Goal: Contribute content: Contribute content

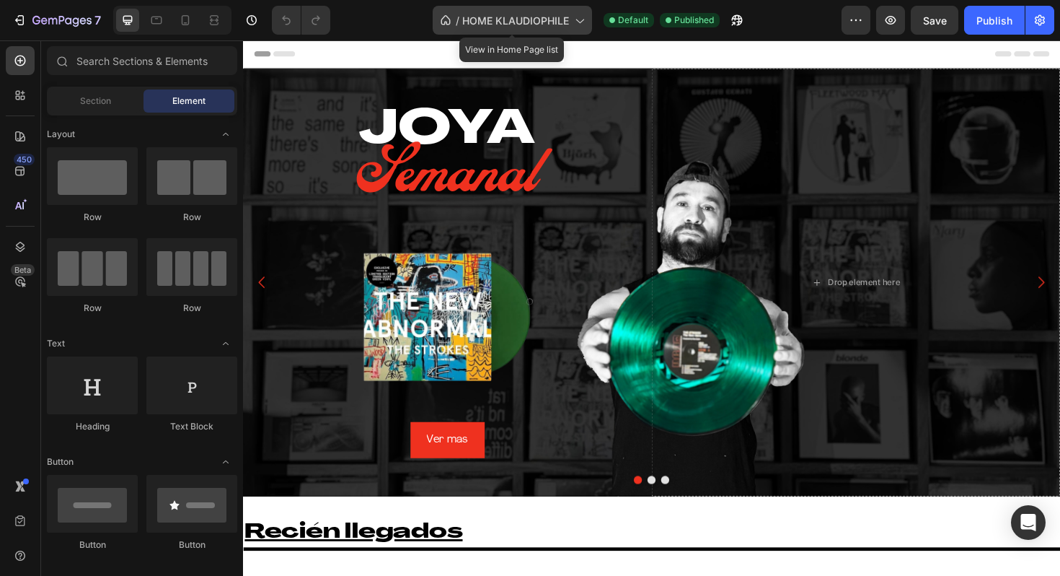
click at [544, 22] on span "HOME KLAUDIOPHILE" at bounding box center [515, 20] width 107 height 15
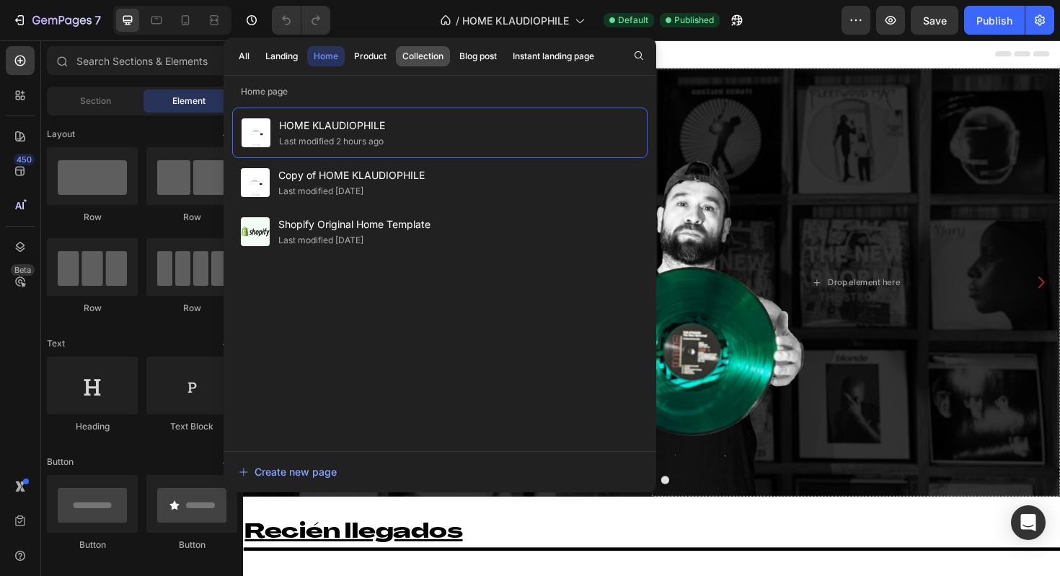
click at [421, 62] on div "Collection" at bounding box center [422, 56] width 41 height 13
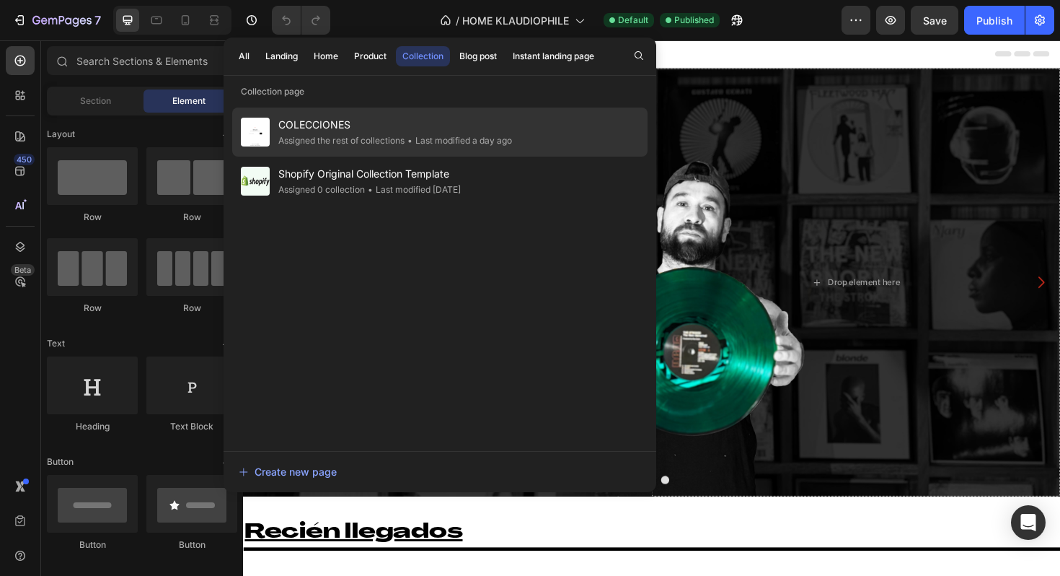
click at [524, 156] on div "COLECCIONES Assigned the rest of collections • Last modified a day ago" at bounding box center [439, 180] width 415 height 49
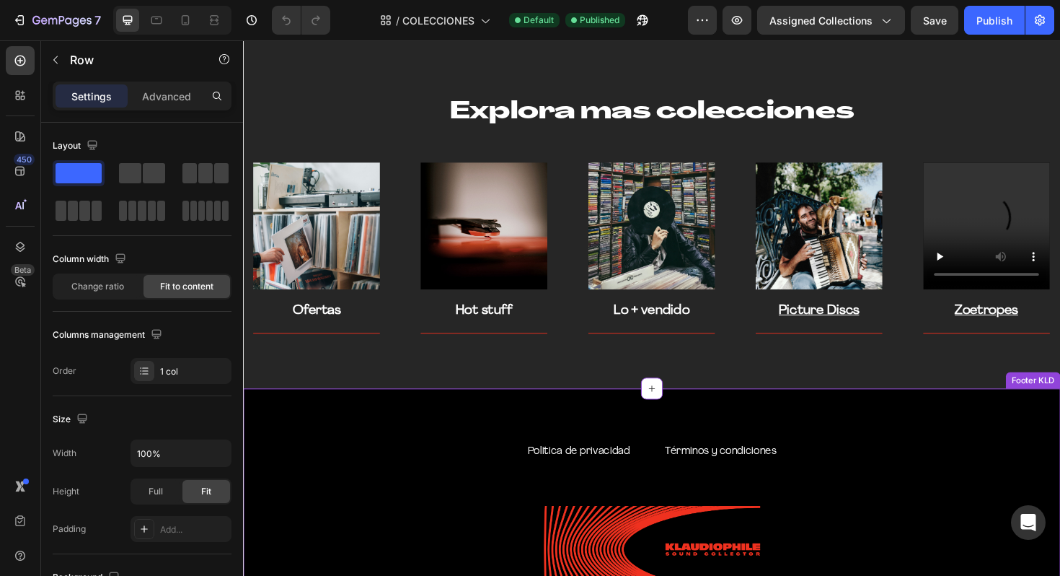
scroll to position [3099, 0]
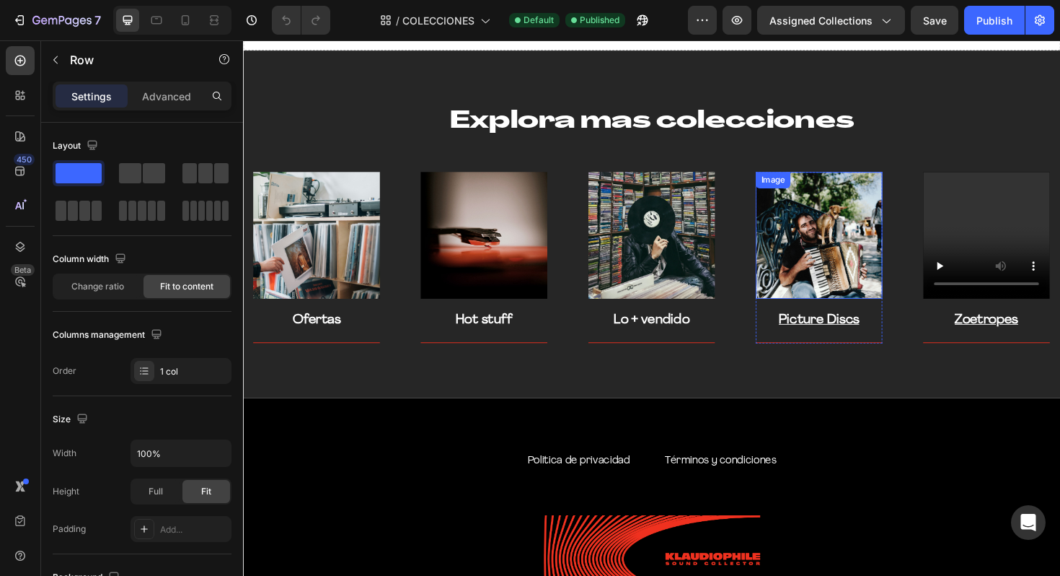
click at [859, 258] on img at bounding box center [853, 247] width 134 height 134
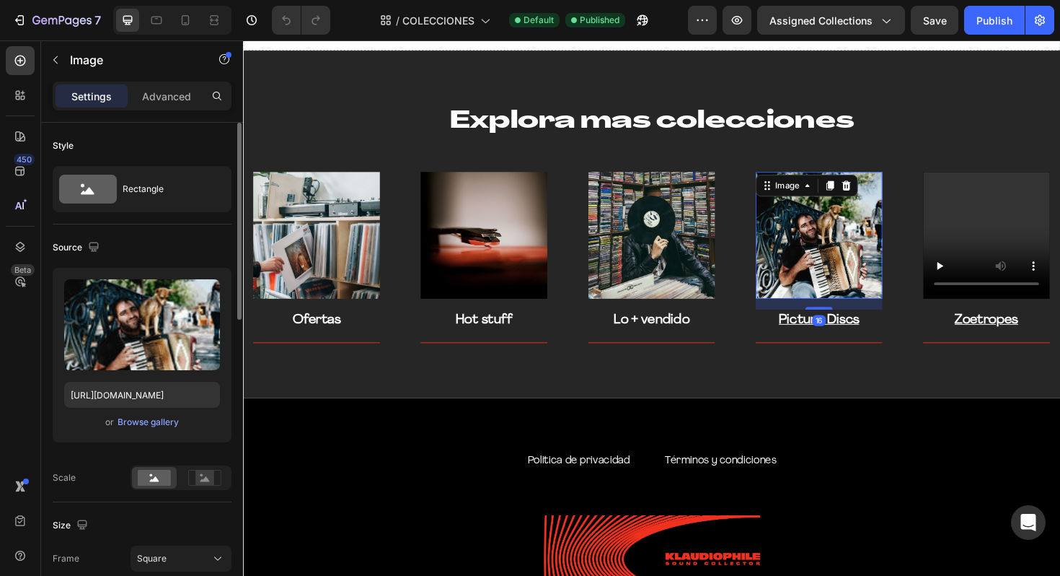
click at [155, 431] on div "Upload Image [URL][DOMAIN_NAME] or Browse gallery" at bounding box center [142, 355] width 179 height 175
click at [164, 422] on div "Browse gallery" at bounding box center [148, 421] width 61 height 13
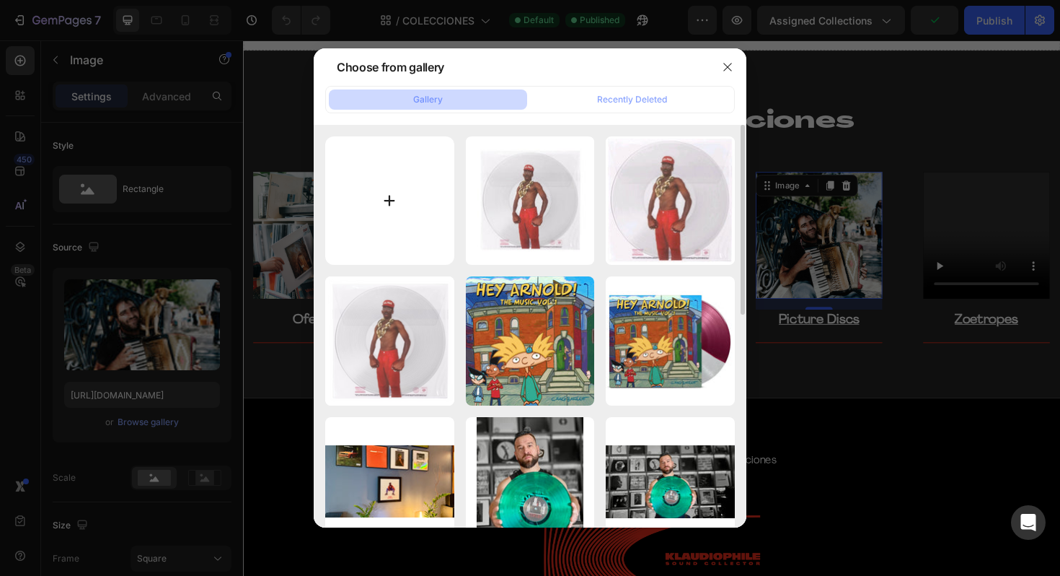
click at [361, 239] on input "file" at bounding box center [389, 200] width 129 height 129
type input "C:\fakepath\IMG_7127.heic"
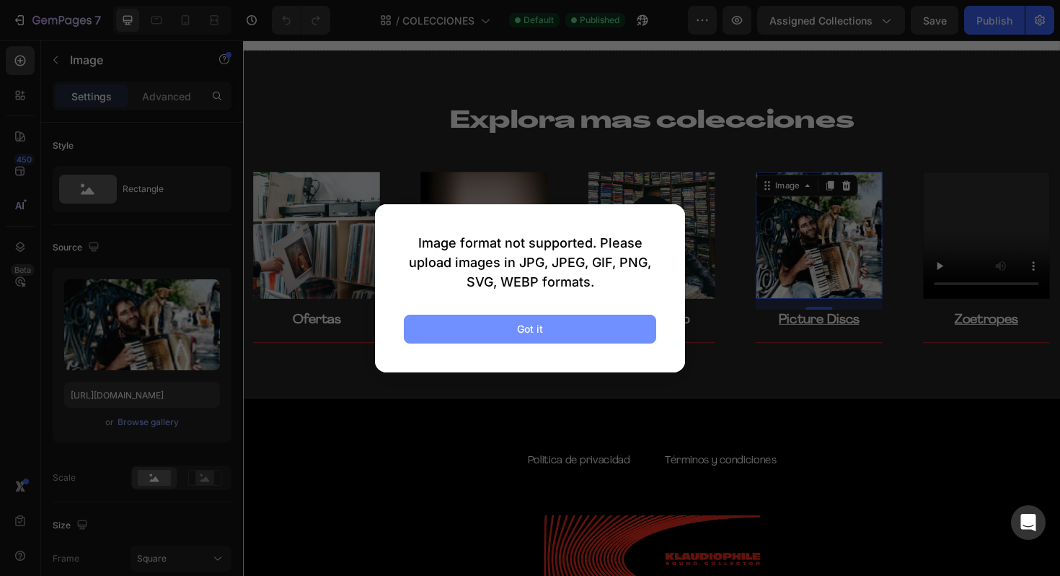
click at [598, 322] on button "Got it" at bounding box center [530, 328] width 252 height 29
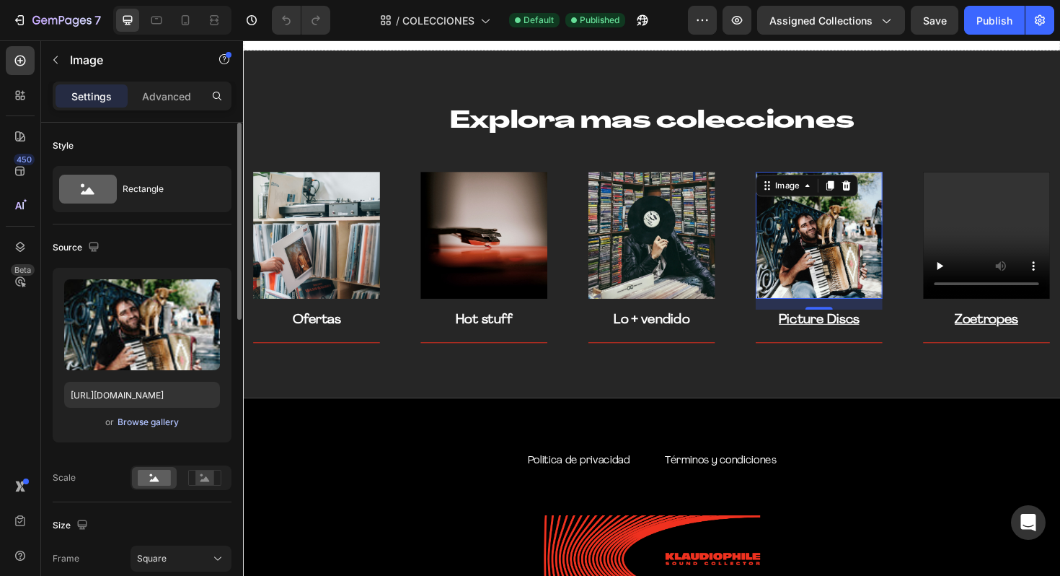
click at [165, 423] on div "Browse gallery" at bounding box center [148, 421] width 61 height 13
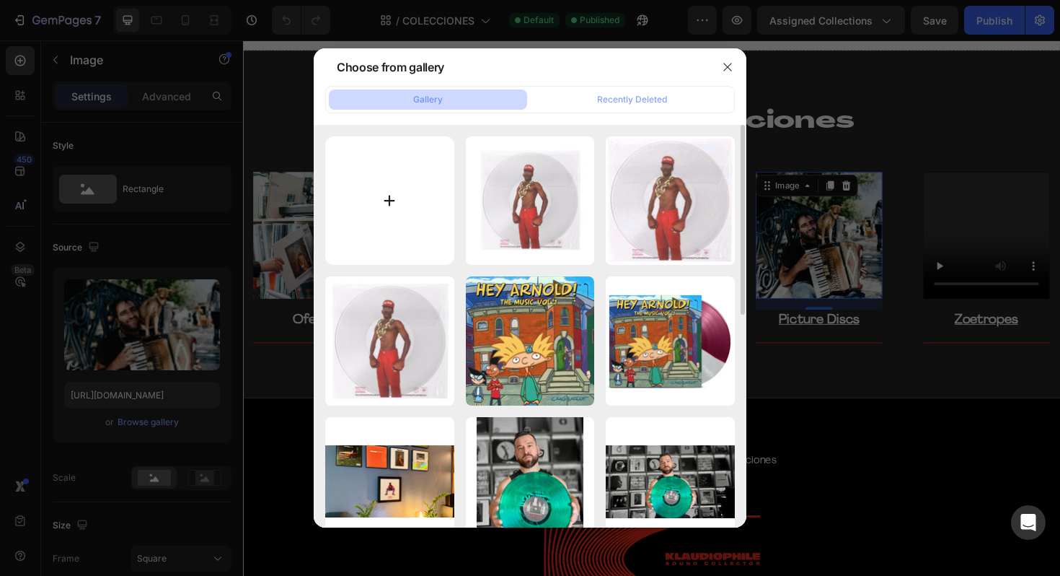
click at [367, 191] on input "file" at bounding box center [389, 200] width 129 height 129
type input "C:\fakepath\IMG_7127.jpg"
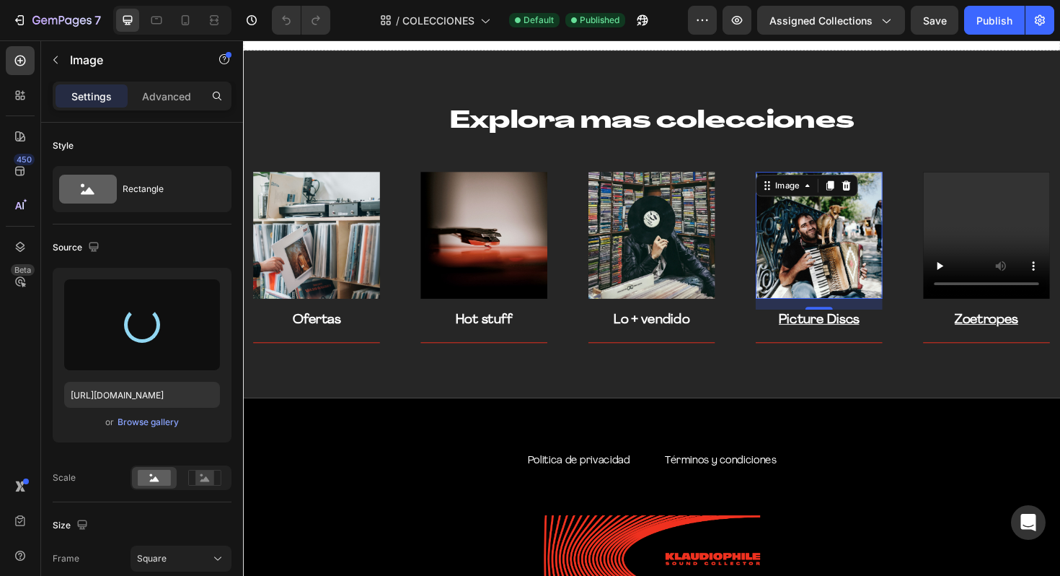
type input "[URL][DOMAIN_NAME]"
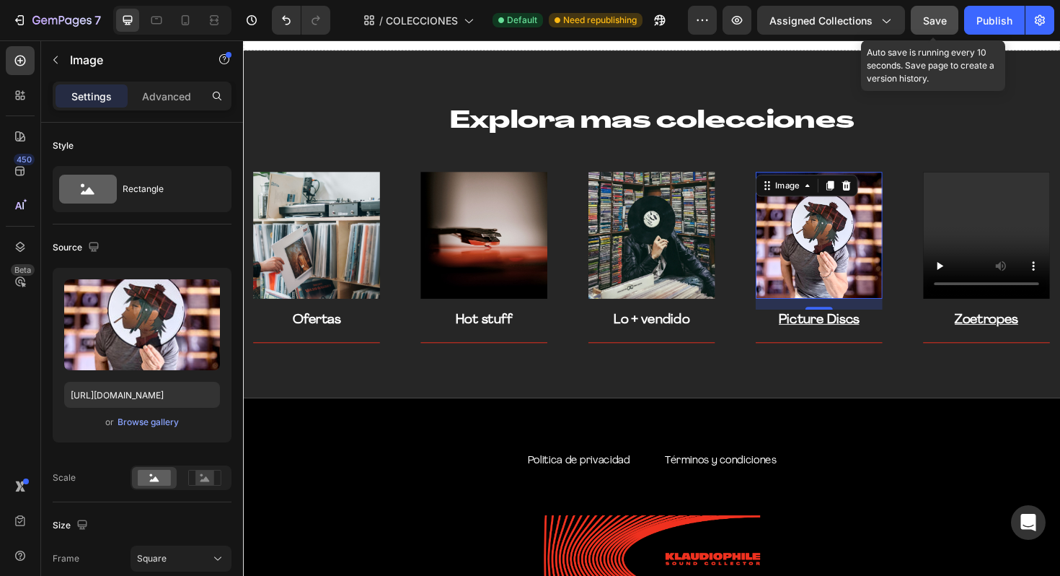
click at [931, 14] on span "Save" at bounding box center [935, 20] width 24 height 12
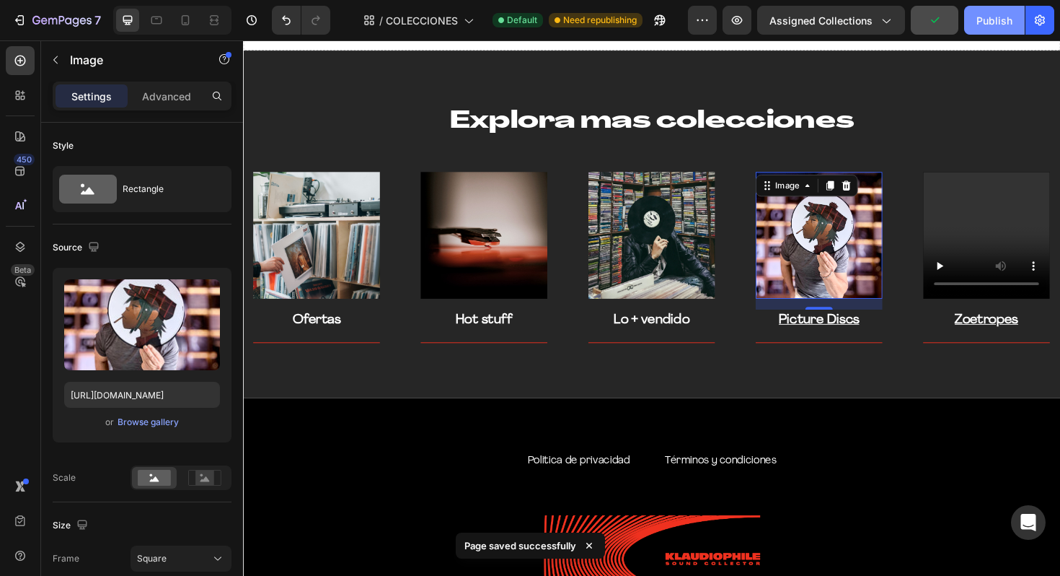
click at [982, 22] on div "Publish" at bounding box center [994, 20] width 36 height 15
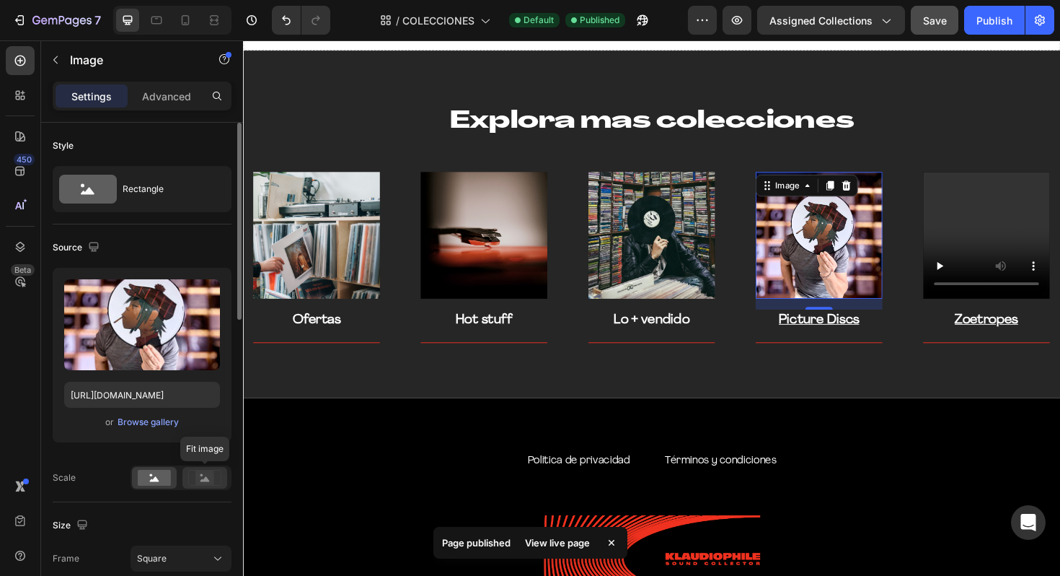
click at [205, 470] on rect at bounding box center [204, 477] width 19 height 14
click at [206, 482] on rect at bounding box center [204, 477] width 19 height 14
click at [156, 477] on icon at bounding box center [154, 478] width 9 height 5
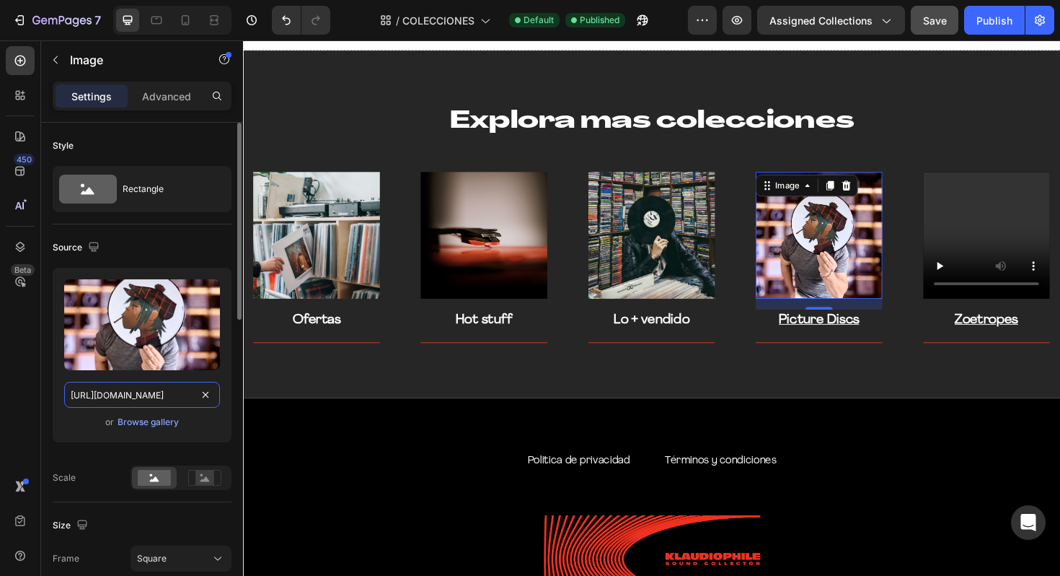
click at [173, 394] on input "[URL][DOMAIN_NAME]" at bounding box center [142, 395] width 156 height 26
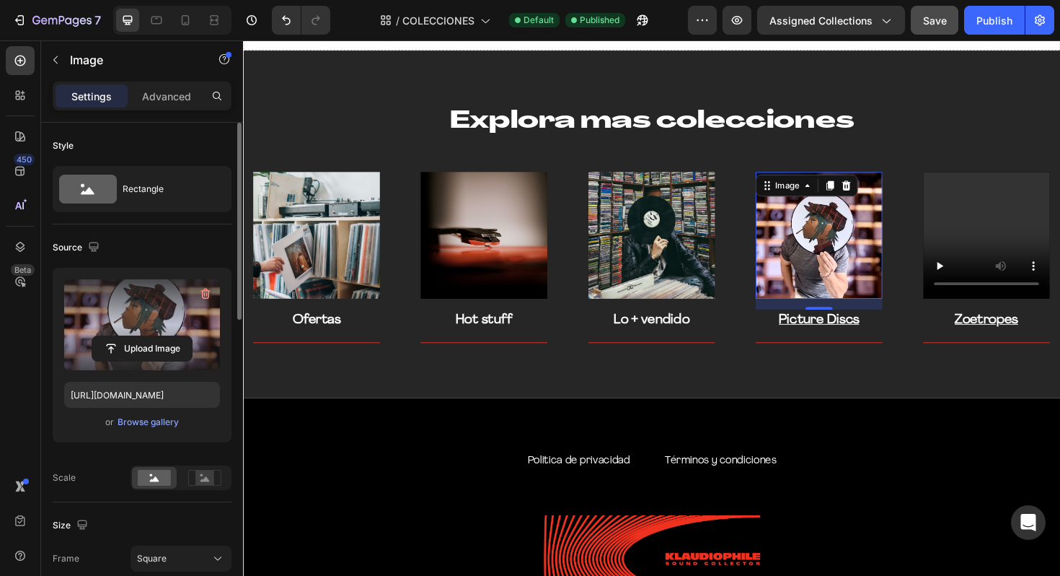
click at [167, 329] on label at bounding box center [142, 324] width 156 height 91
click at [167, 336] on input "file" at bounding box center [142, 348] width 100 height 25
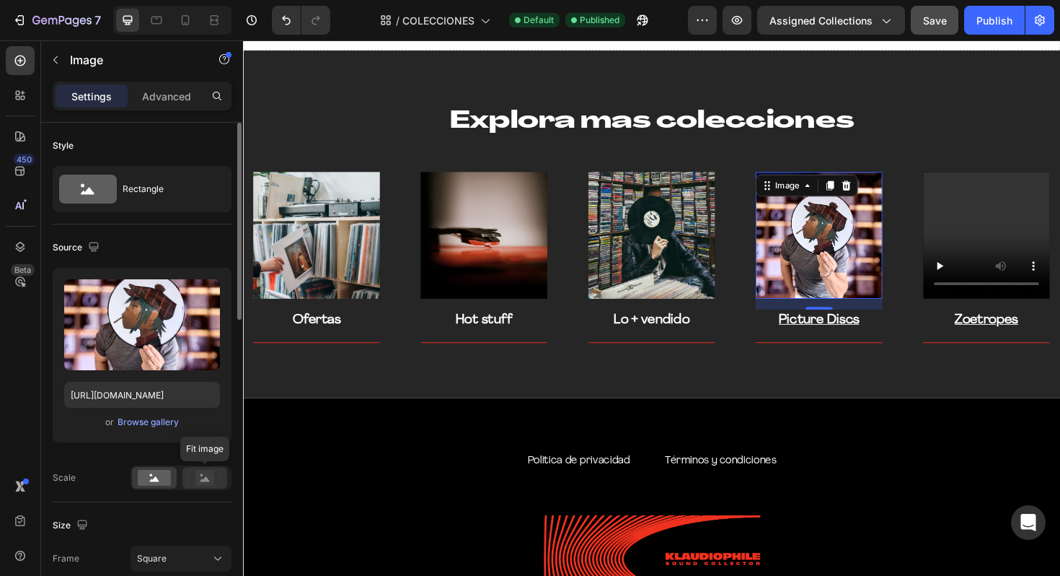
click at [210, 475] on rect at bounding box center [204, 477] width 19 height 14
click at [164, 476] on rect at bounding box center [154, 477] width 33 height 16
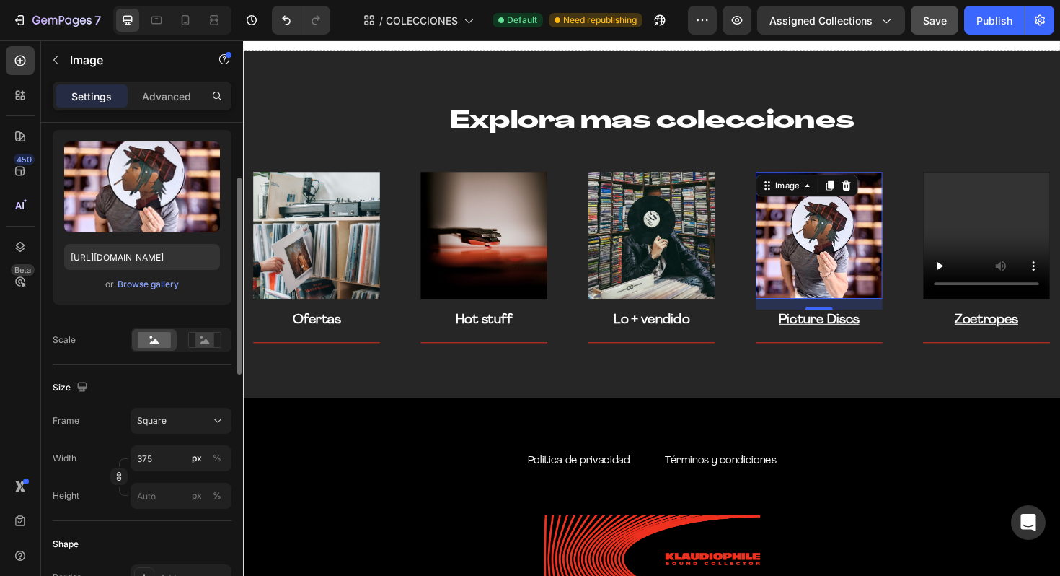
scroll to position [211, 0]
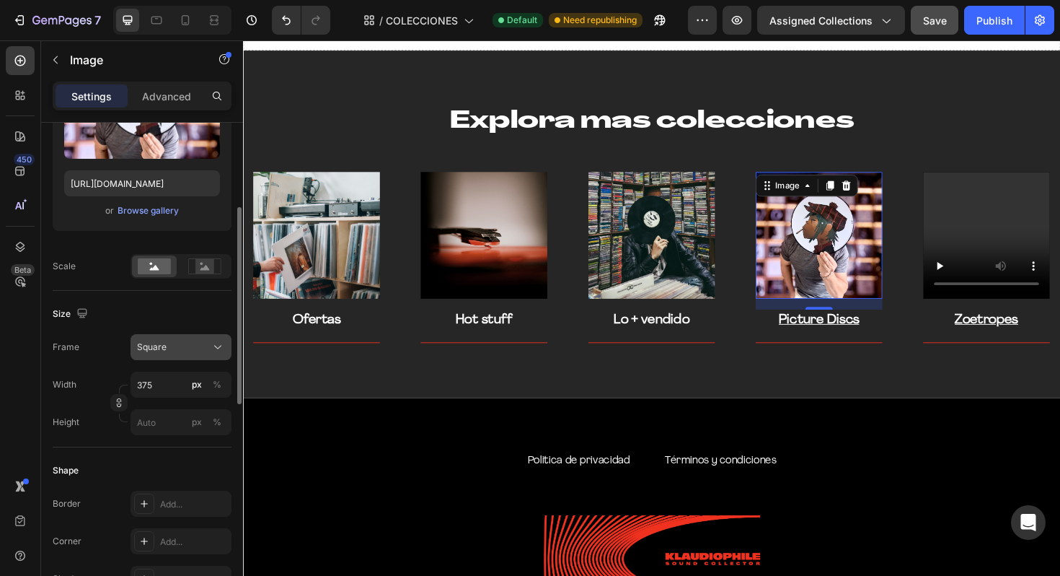
click at [205, 340] on div "Square" at bounding box center [172, 346] width 71 height 13
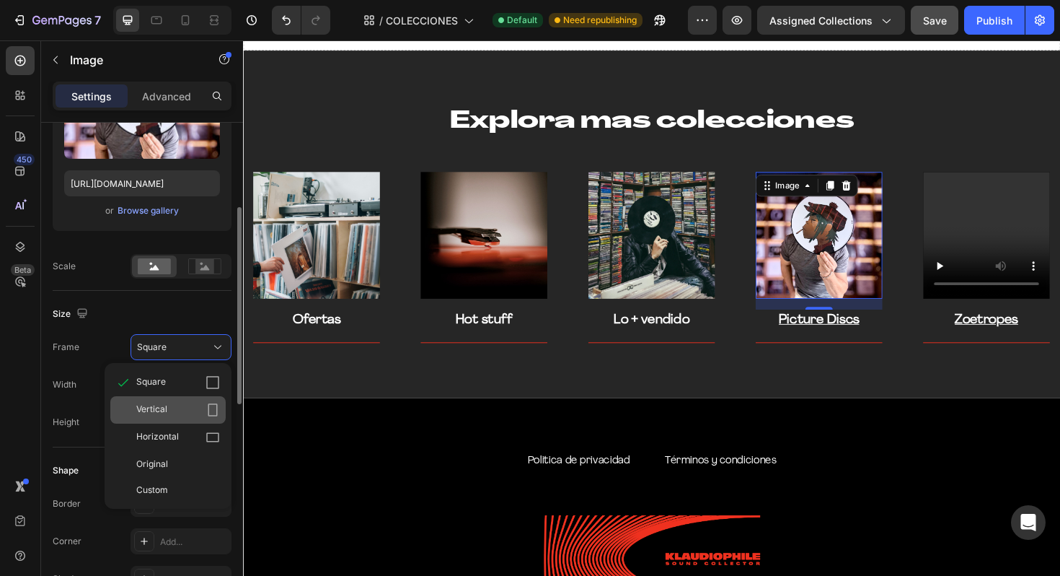
click at [199, 406] on div "Vertical" at bounding box center [178, 409] width 84 height 14
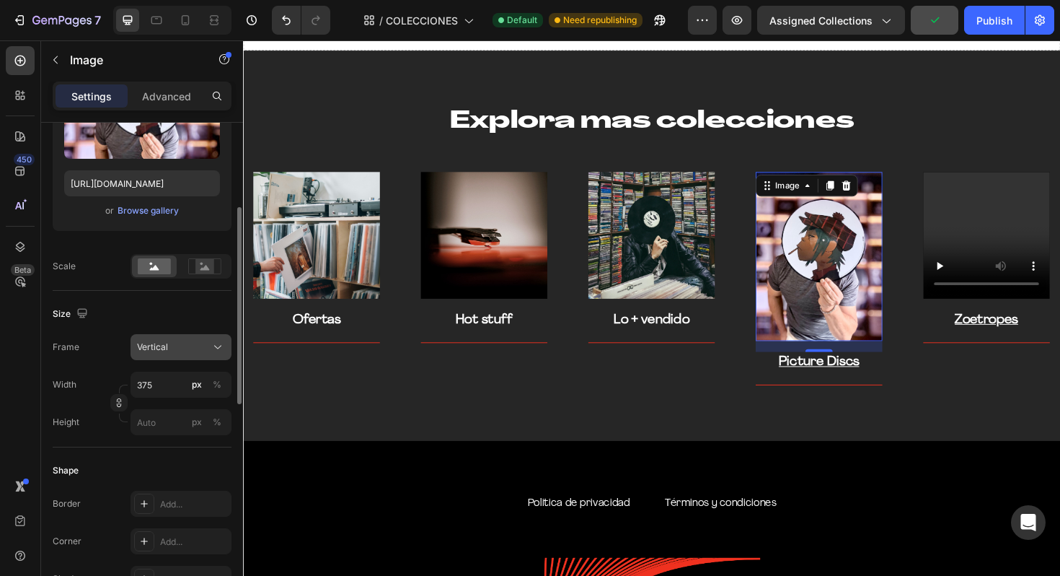
click at [213, 353] on icon at bounding box center [218, 347] width 14 height 14
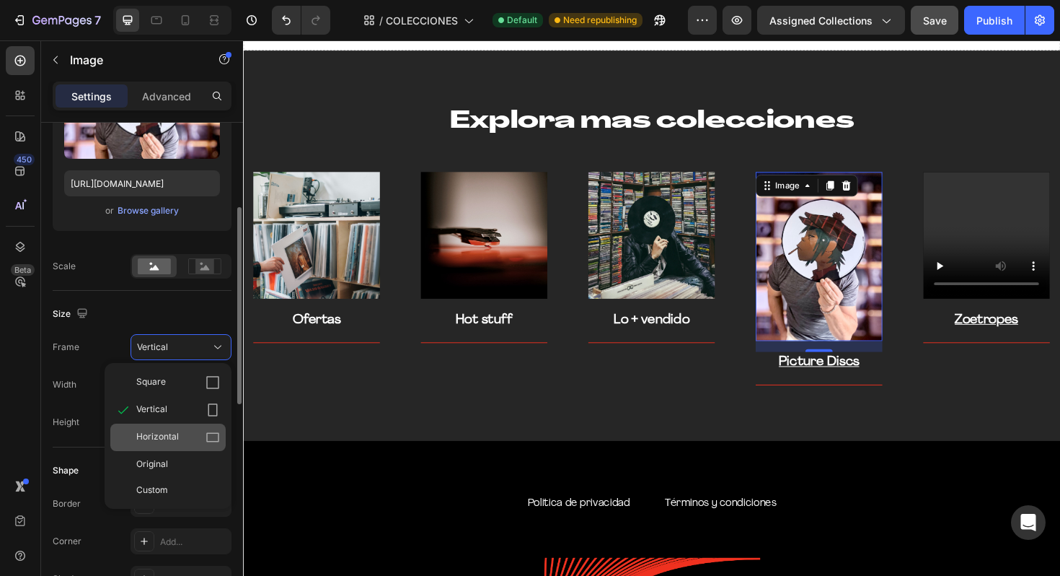
click at [203, 426] on div "Horizontal" at bounding box center [167, 436] width 115 height 27
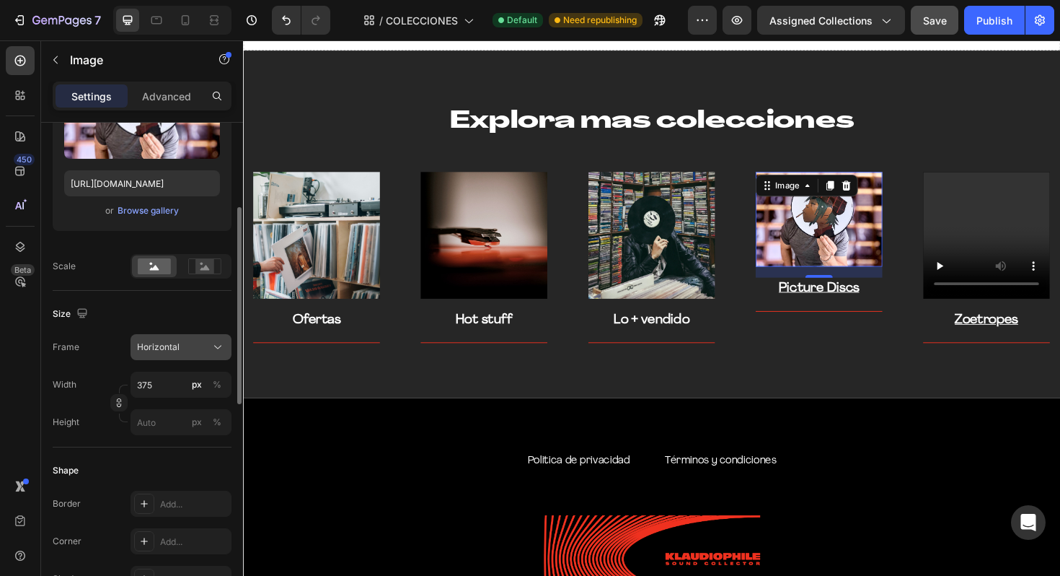
click at [219, 338] on button "Horizontal" at bounding box center [181, 347] width 101 height 26
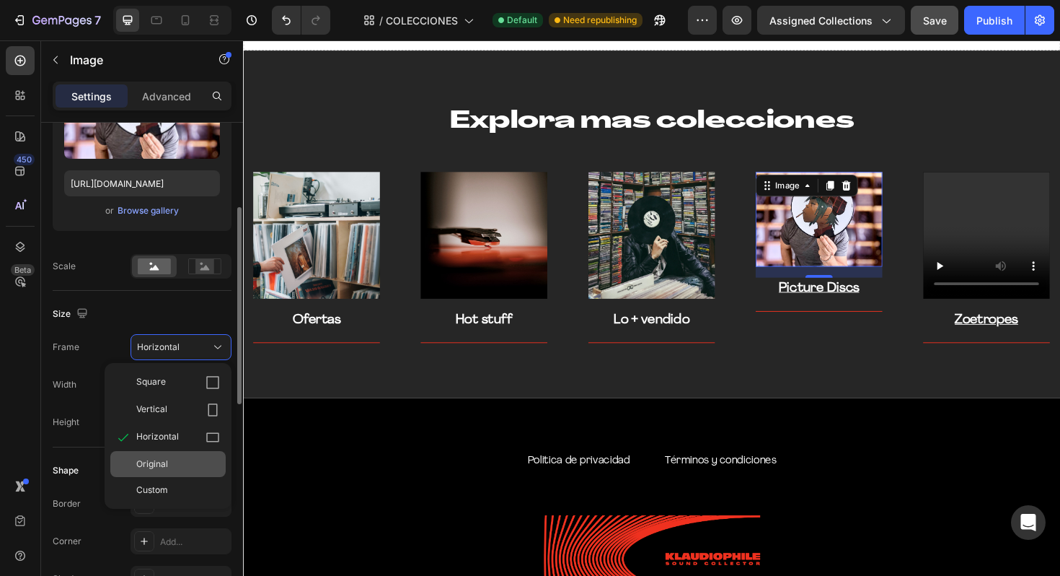
click at [200, 459] on div "Original" at bounding box center [178, 463] width 84 height 13
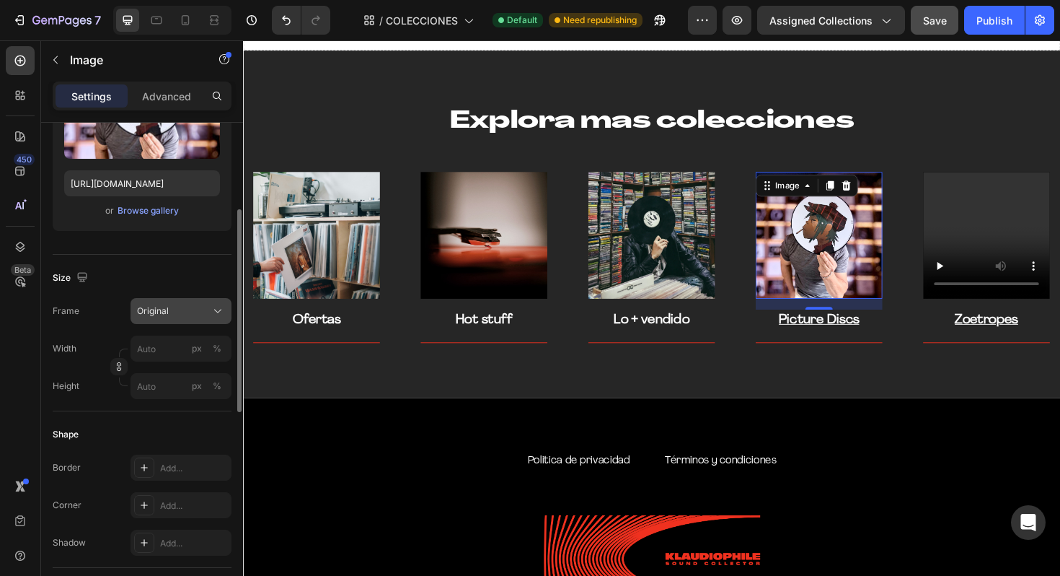
click at [213, 307] on icon at bounding box center [218, 311] width 14 height 14
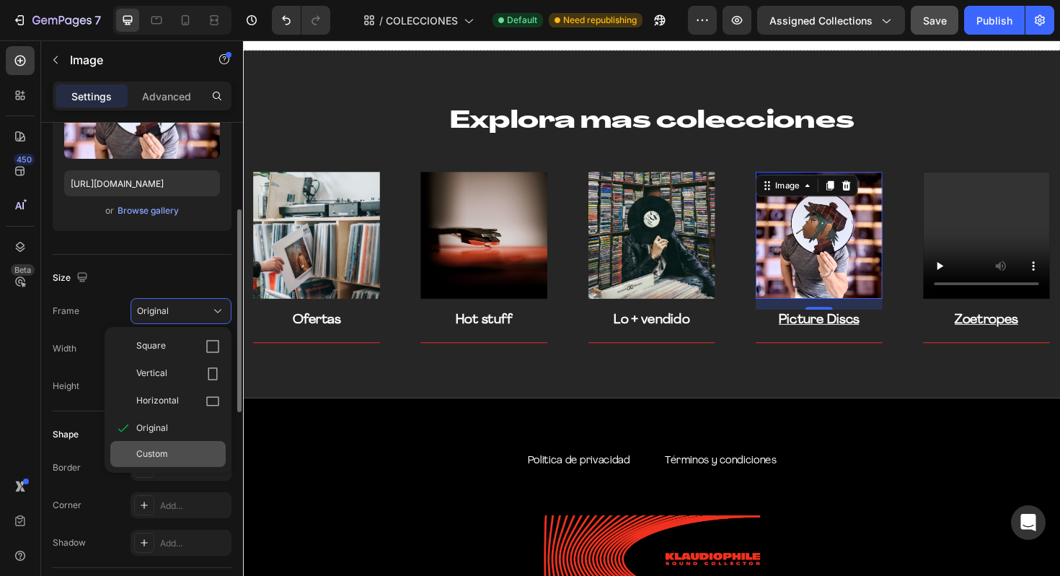
click at [202, 459] on div "Custom" at bounding box center [178, 453] width 84 height 13
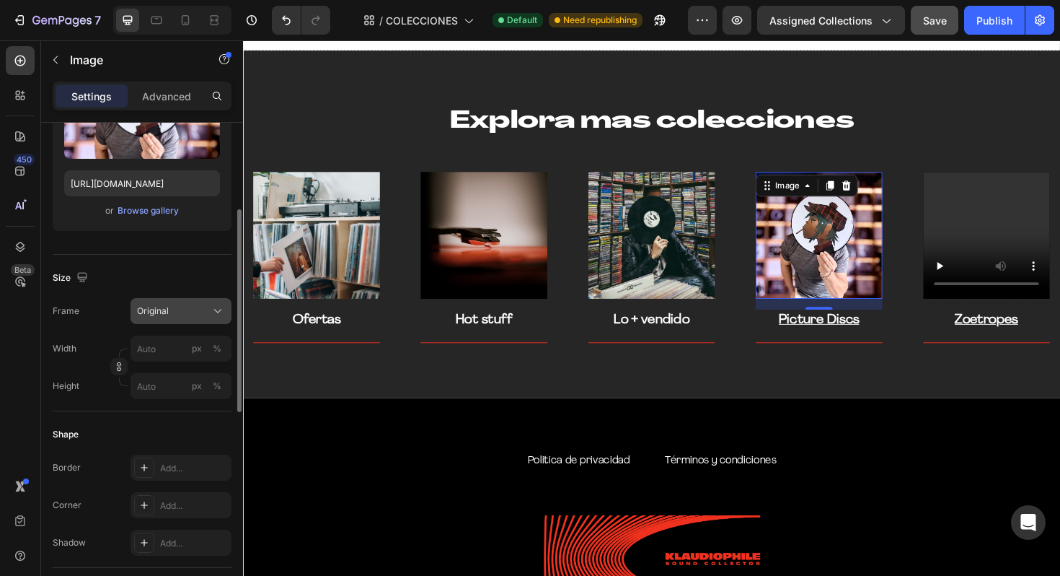
click at [208, 347] on div "Frame Original Width px % Height px %" at bounding box center [142, 348] width 179 height 101
click at [211, 312] on icon at bounding box center [218, 311] width 14 height 14
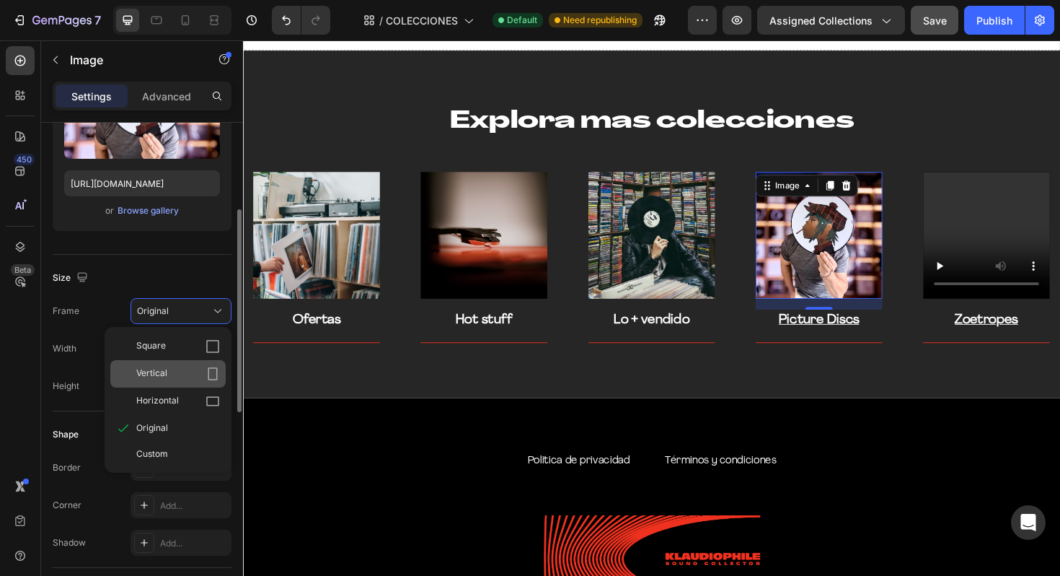
click at [193, 363] on div "Vertical" at bounding box center [167, 373] width 115 height 27
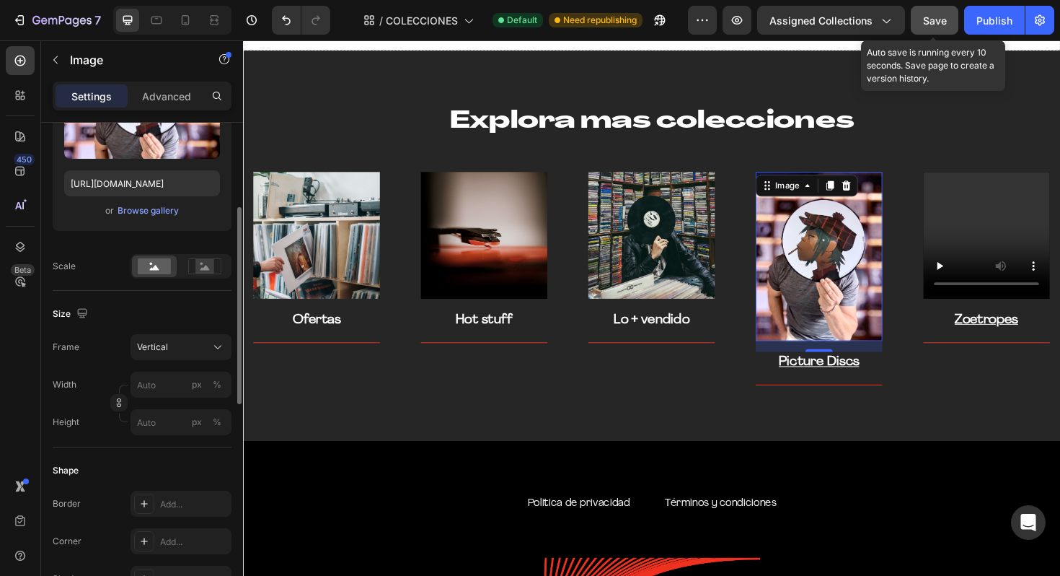
click at [932, 27] on div "Save" at bounding box center [935, 20] width 24 height 15
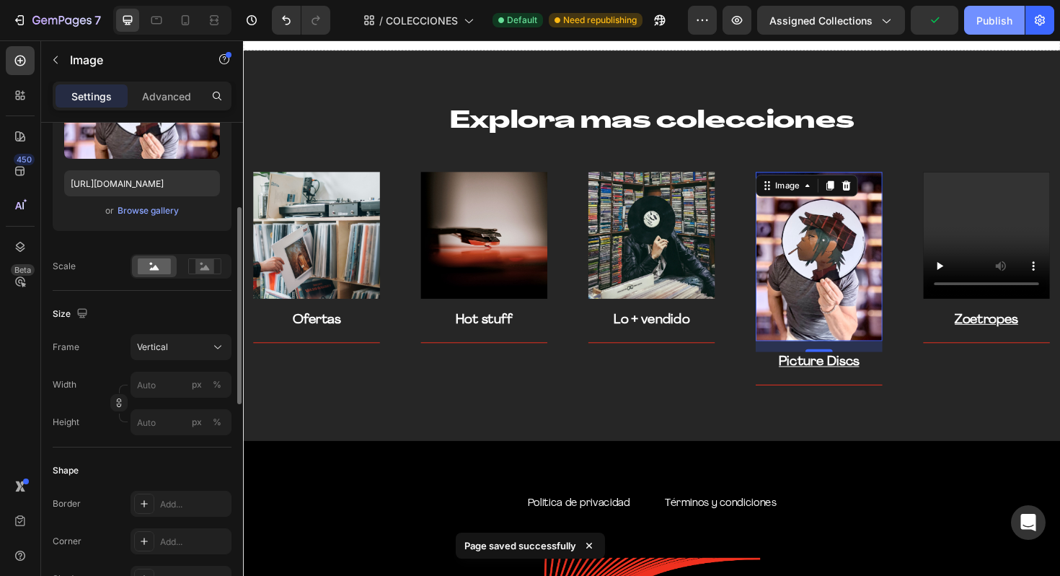
click at [979, 18] on div "Publish" at bounding box center [994, 20] width 36 height 15
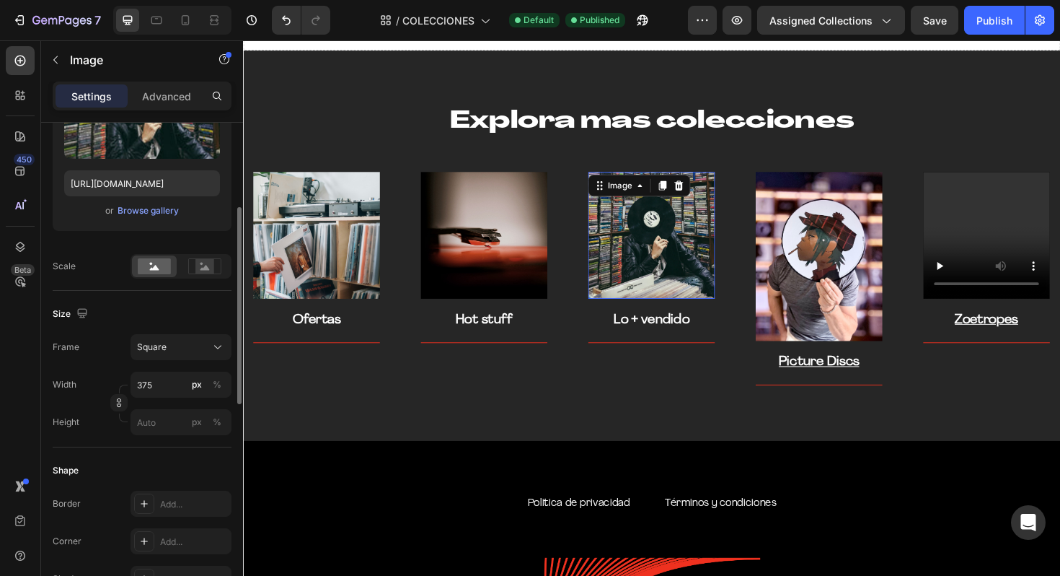
click at [670, 270] on img at bounding box center [676, 247] width 134 height 134
click at [211, 274] on div at bounding box center [204, 266] width 45 height 22
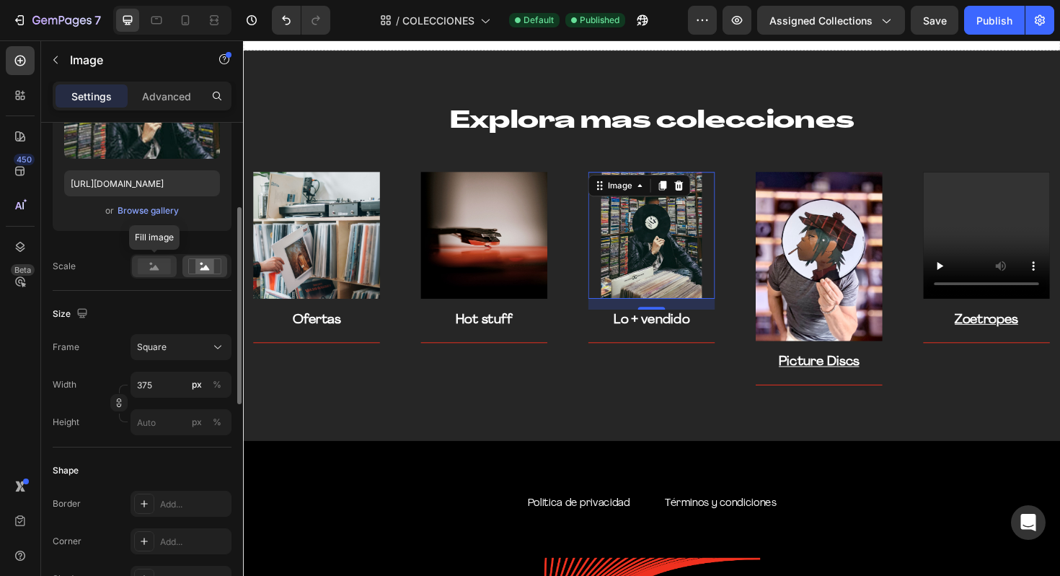
click at [168, 269] on rect at bounding box center [154, 266] width 33 height 16
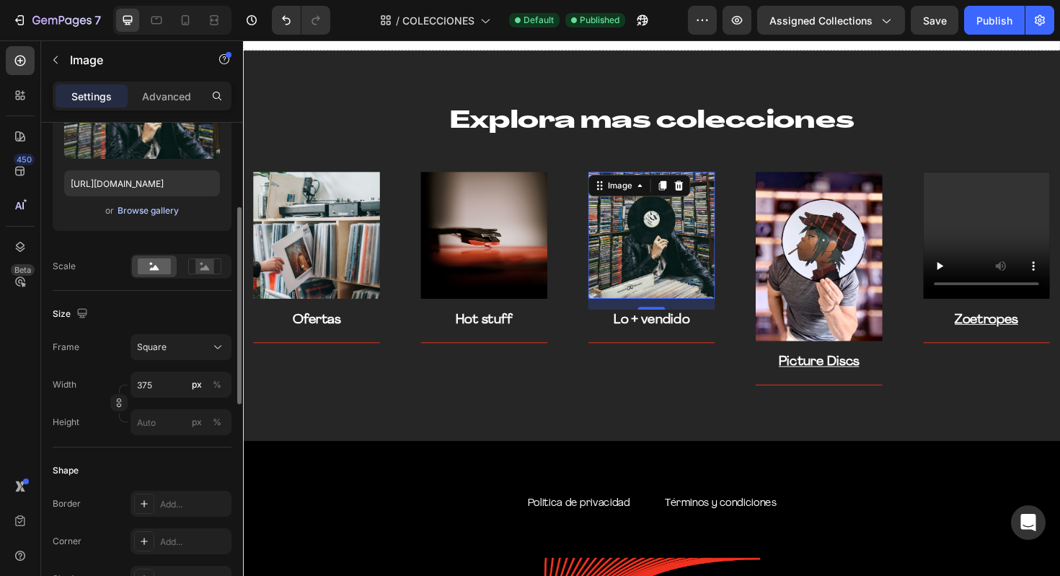
click at [168, 211] on div "Browse gallery" at bounding box center [148, 210] width 61 height 13
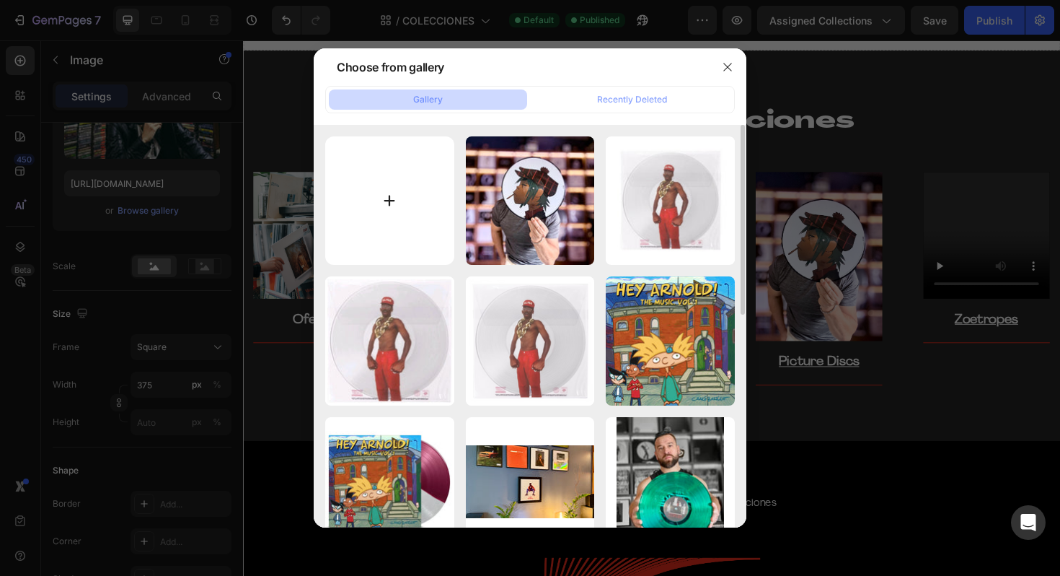
click at [414, 203] on input "file" at bounding box center [389, 200] width 129 height 129
type input "C:\fakepath\IMG_7120.JPG"
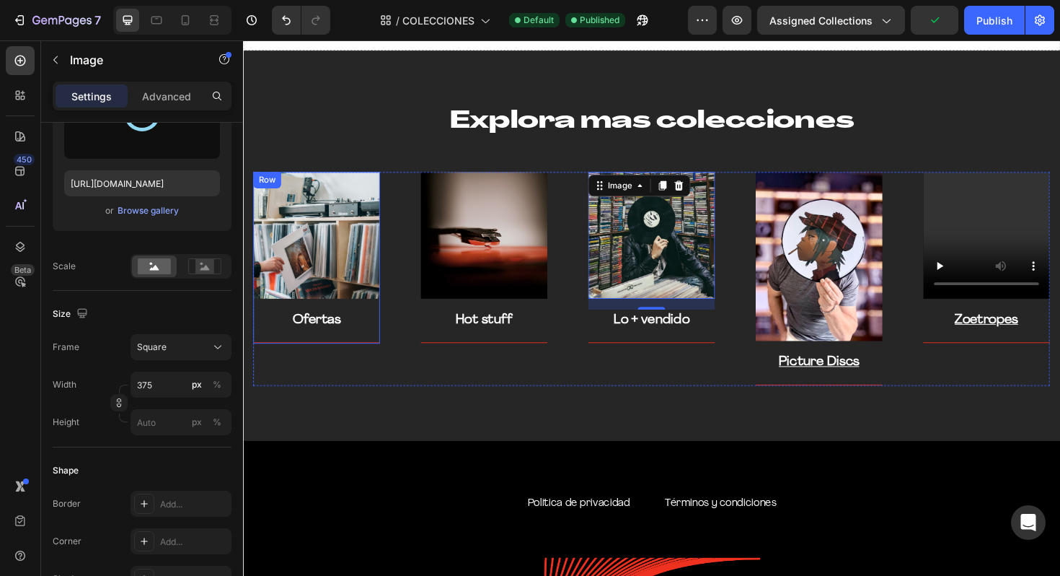
type input "[URL][DOMAIN_NAME]"
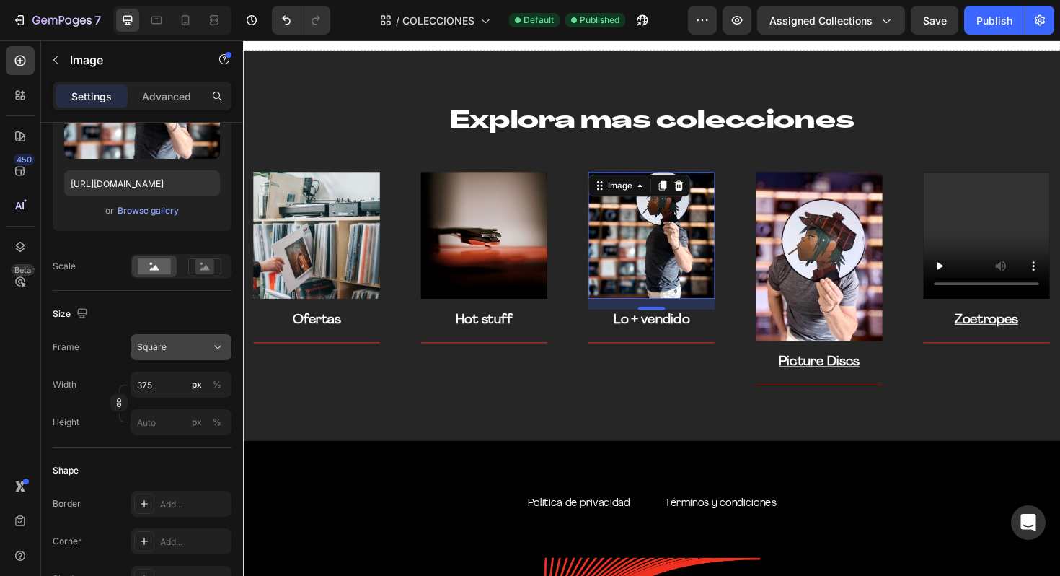
click at [202, 351] on div "Square" at bounding box center [172, 346] width 71 height 13
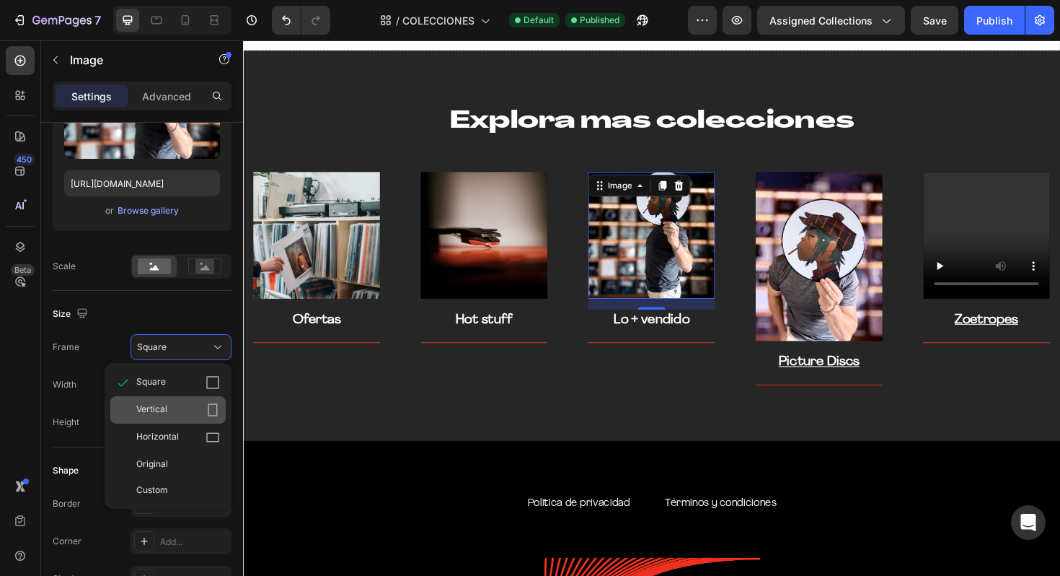
click at [180, 404] on div "Vertical" at bounding box center [178, 409] width 84 height 14
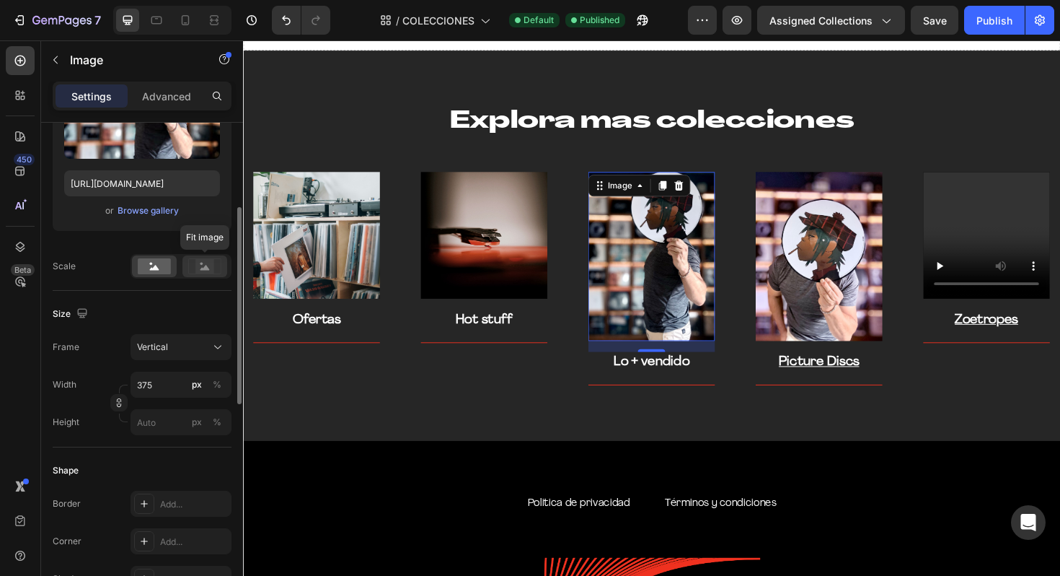
click at [197, 268] on rect at bounding box center [204, 266] width 19 height 14
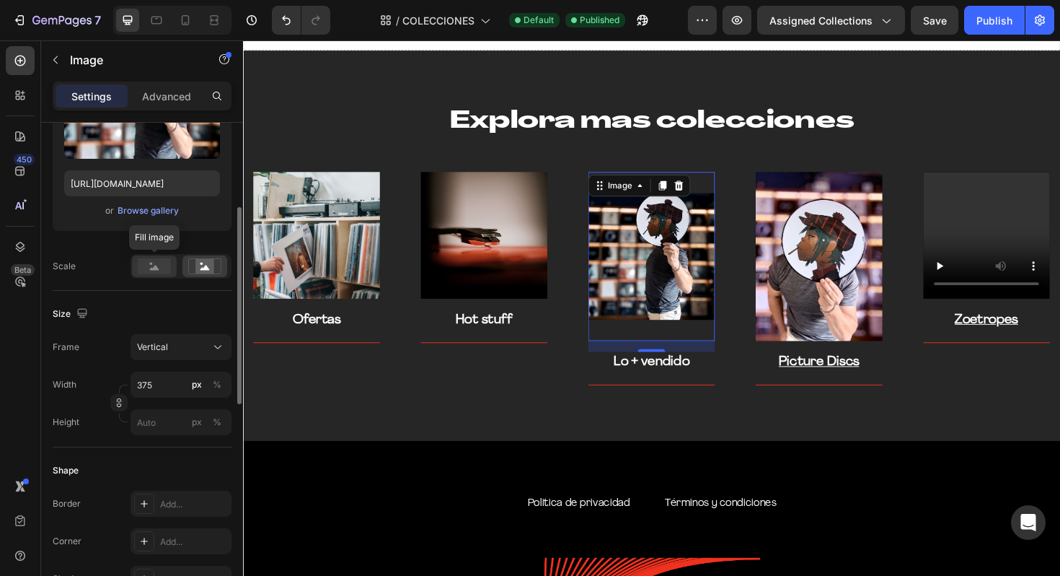
click at [156, 262] on rect at bounding box center [154, 266] width 33 height 16
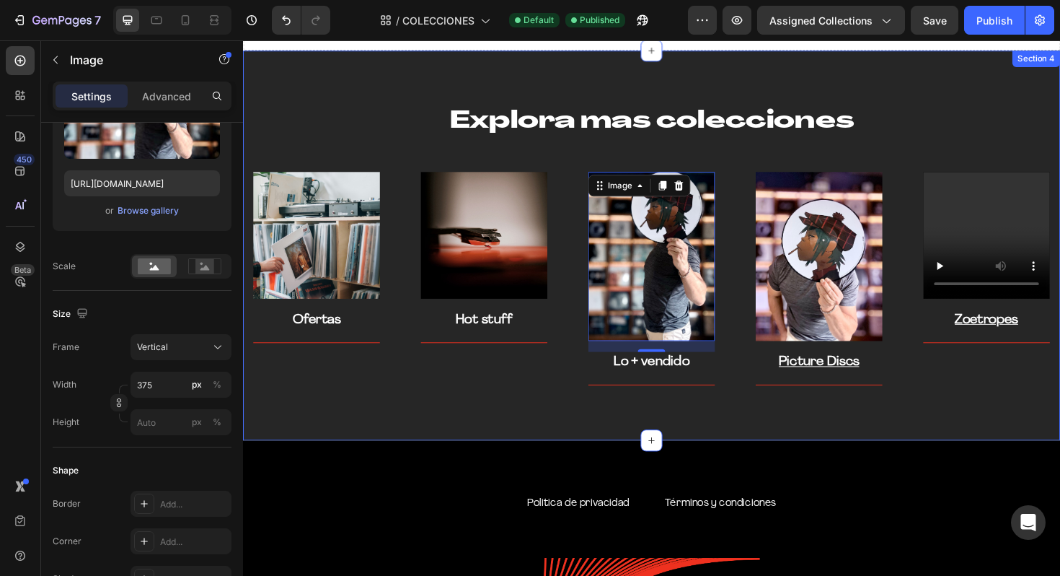
click at [630, 426] on div "Explora mas colecciones Heading Row Image Ofertas Text block Title Line Row Ima…" at bounding box center [675, 257] width 865 height 413
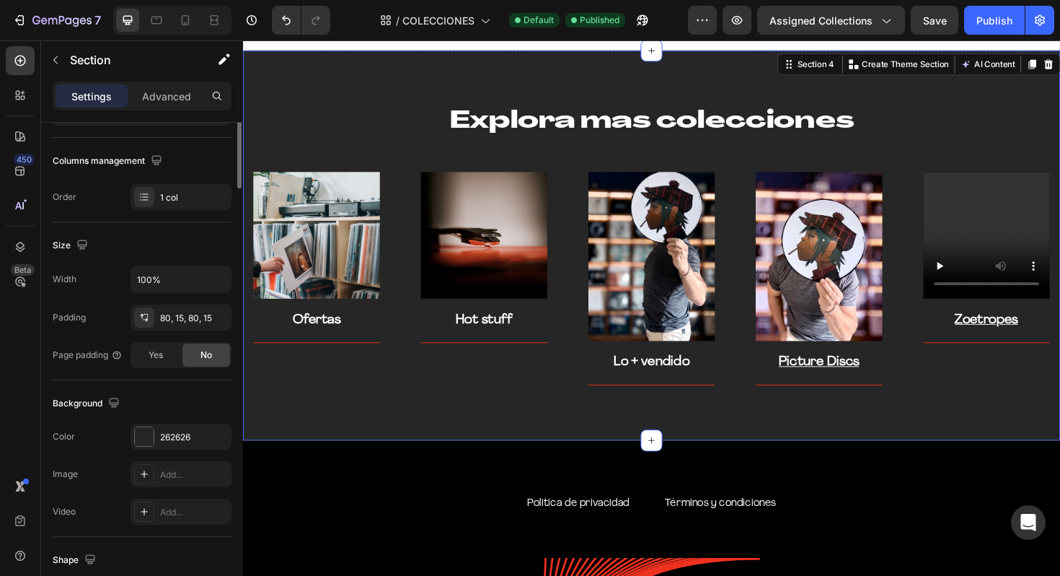
scroll to position [0, 0]
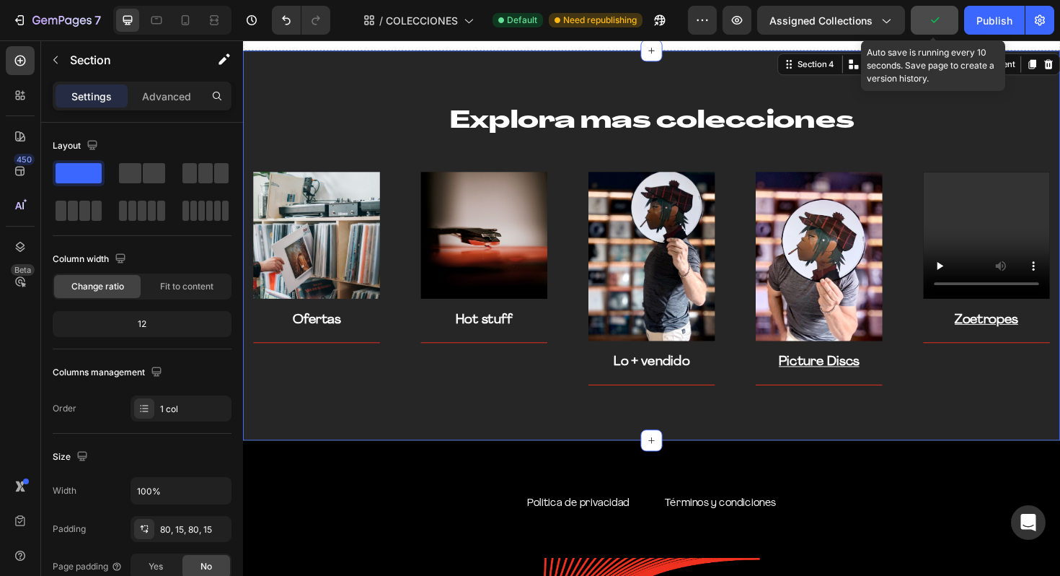
click at [942, 19] on button "button" at bounding box center [935, 20] width 48 height 29
click at [931, 18] on span "Save" at bounding box center [935, 20] width 24 height 12
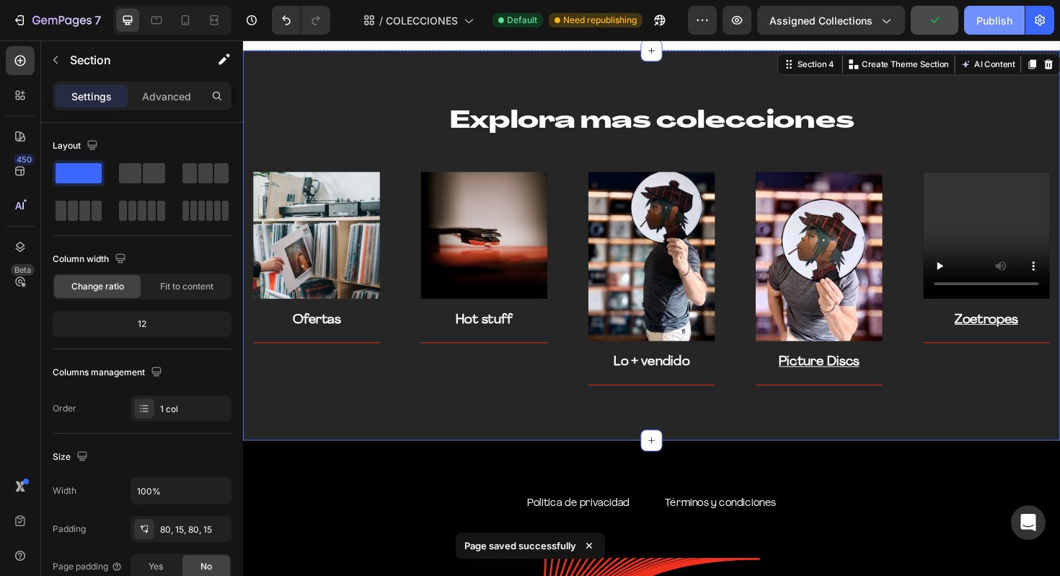
click at [1001, 18] on div "Publish" at bounding box center [994, 20] width 36 height 15
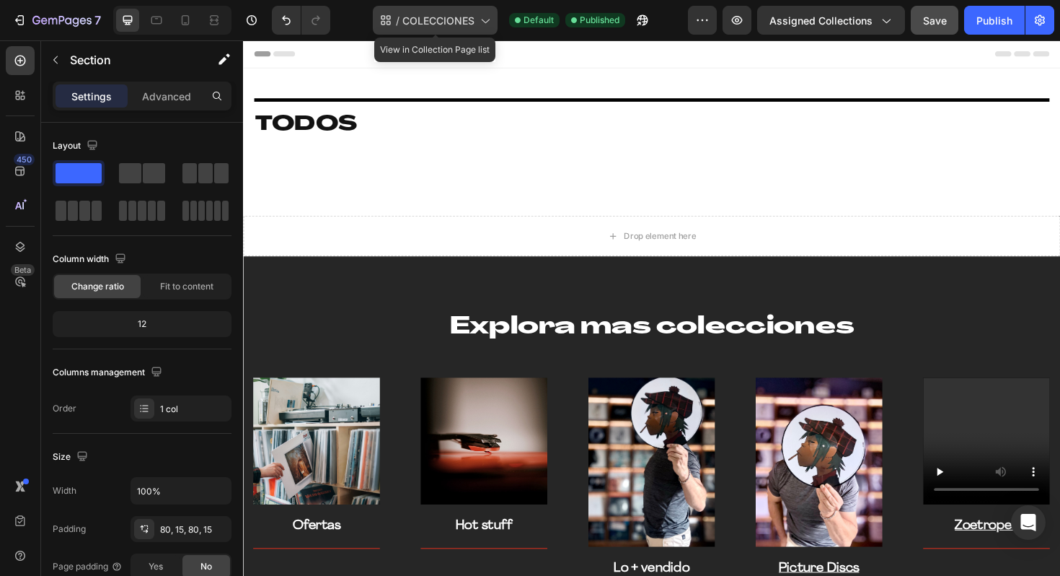
click at [431, 14] on span "COLECCIONES" at bounding box center [438, 20] width 72 height 15
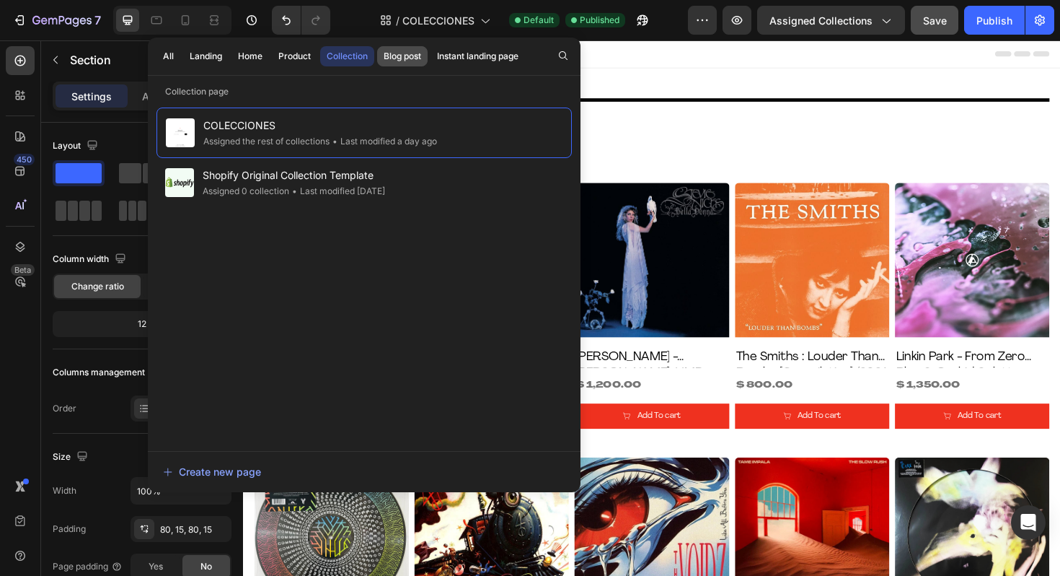
click at [408, 56] on div "Blog post" at bounding box center [403, 56] width 38 height 13
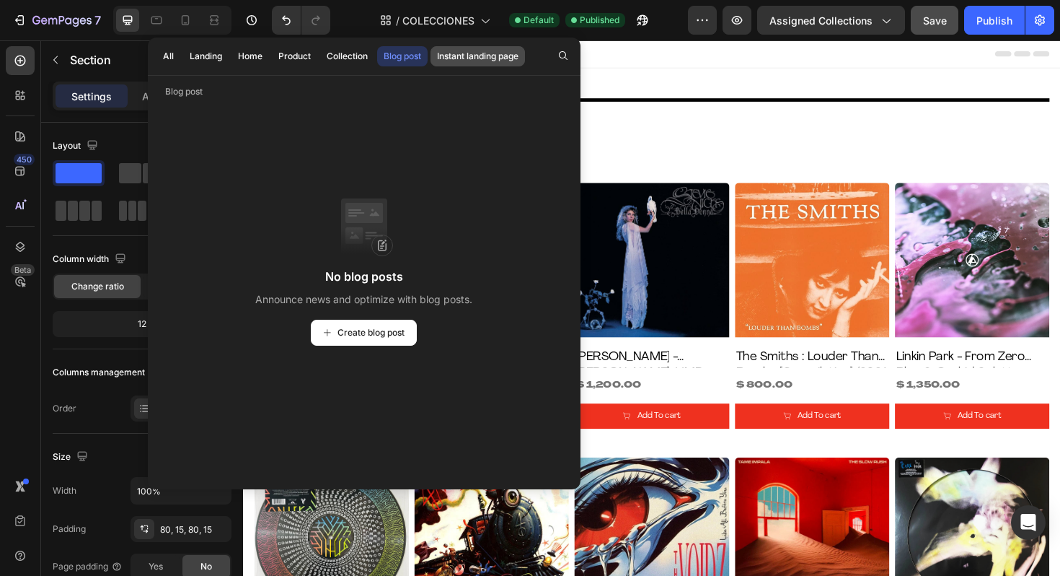
click at [439, 54] on div "Instant landing page" at bounding box center [477, 56] width 81 height 13
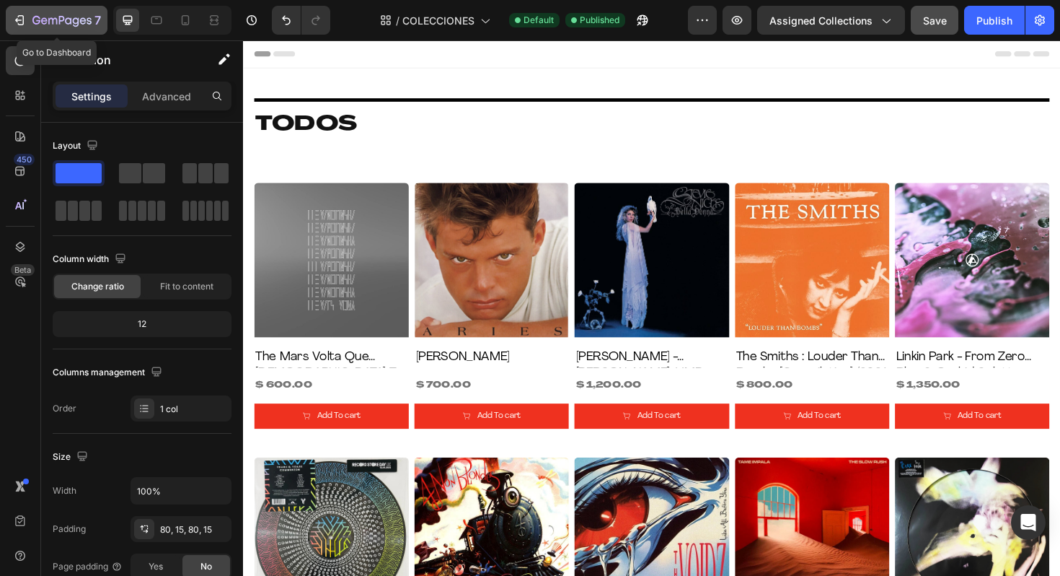
click at [70, 22] on icon "button" at bounding box center [68, 20] width 6 height 6
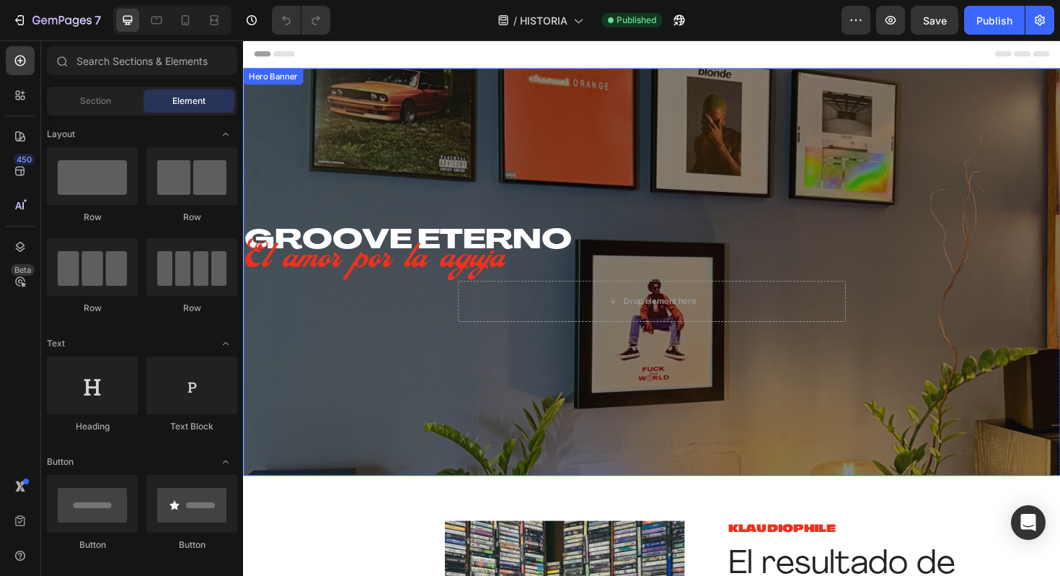
click at [325, 91] on div "GROOVE ETERNO Heading El amor por la aguja Text block Drop element here Row Her…" at bounding box center [675, 285] width 865 height 431
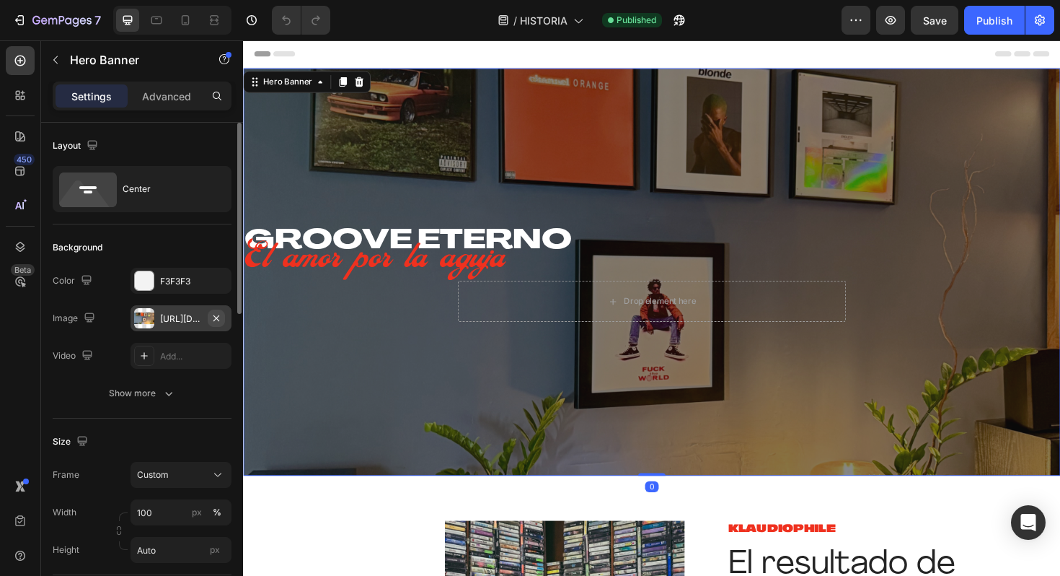
click at [221, 317] on icon "button" at bounding box center [217, 318] width 12 height 12
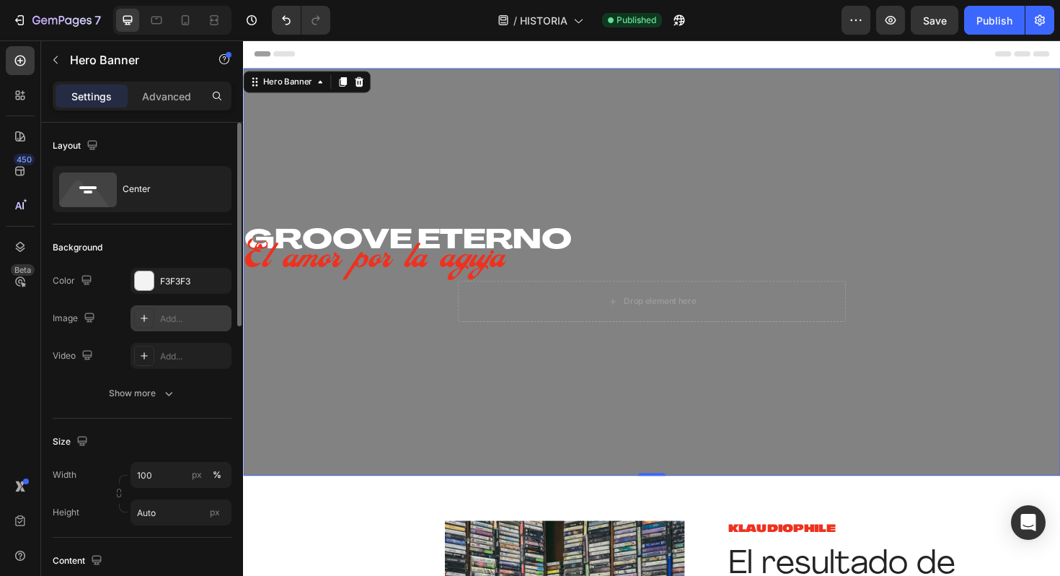
click at [191, 318] on div "Add..." at bounding box center [194, 318] width 68 height 13
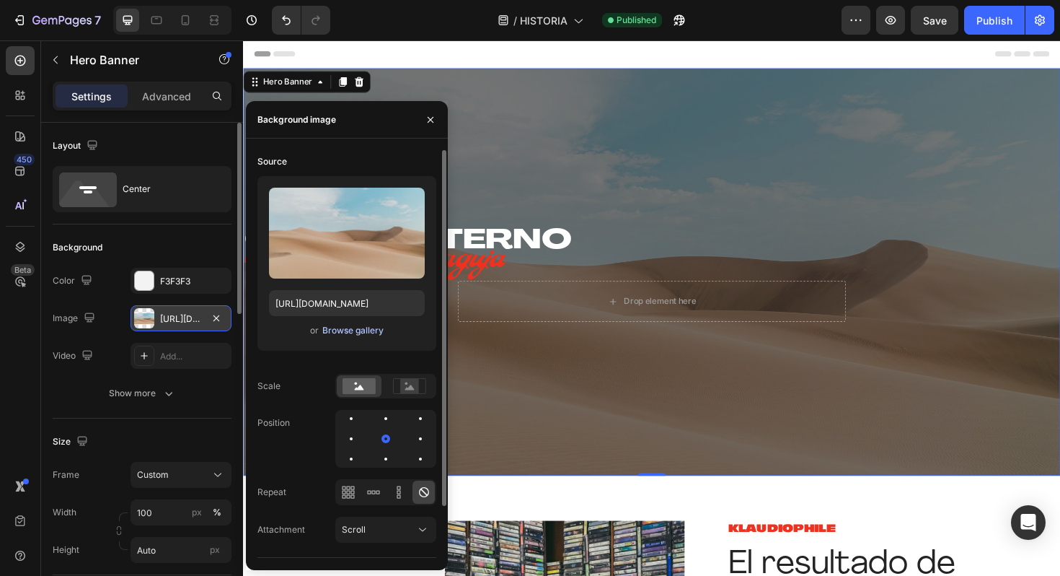
click at [345, 331] on div "Browse gallery" at bounding box center [352, 330] width 61 height 13
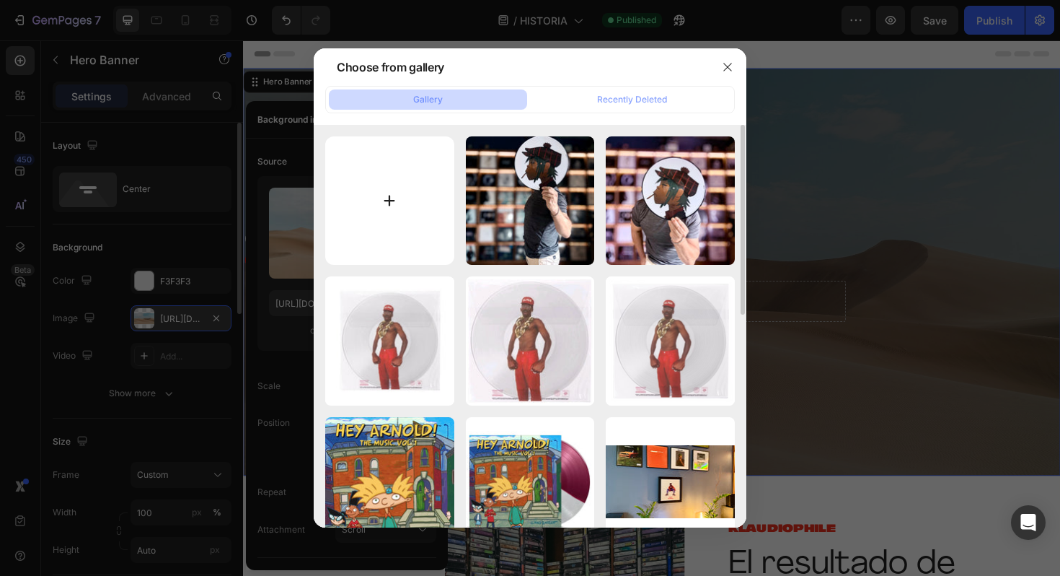
click at [387, 200] on input "file" at bounding box center [389, 200] width 129 height 129
type input "C:\fakepath\IMG_7113.jpg"
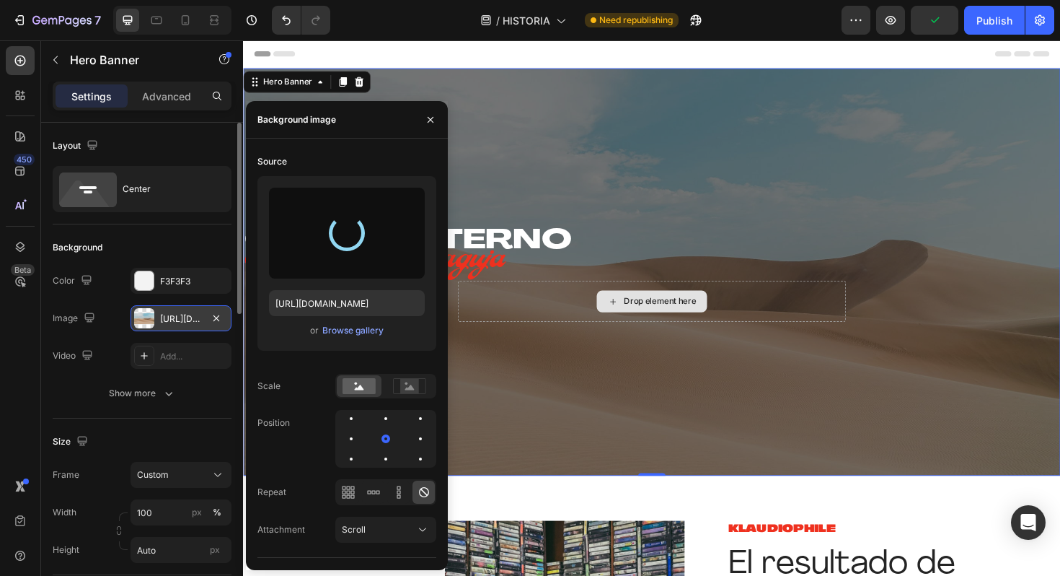
type input "https://cdn.shopify.com/s/files/1/0635/3040/1879/files/gempages_572830844972958…"
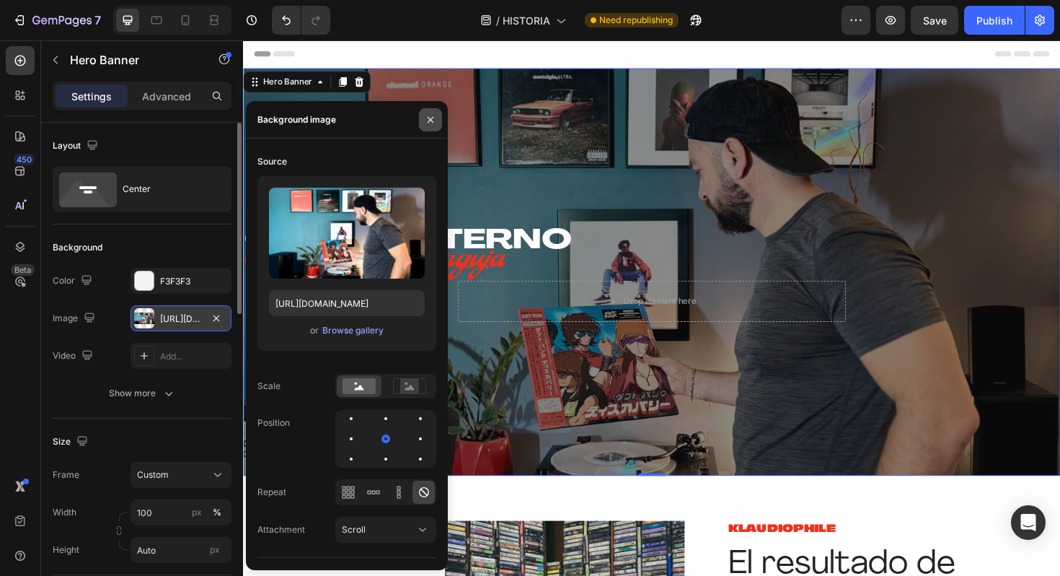
click at [431, 118] on icon "button" at bounding box center [431, 120] width 12 height 12
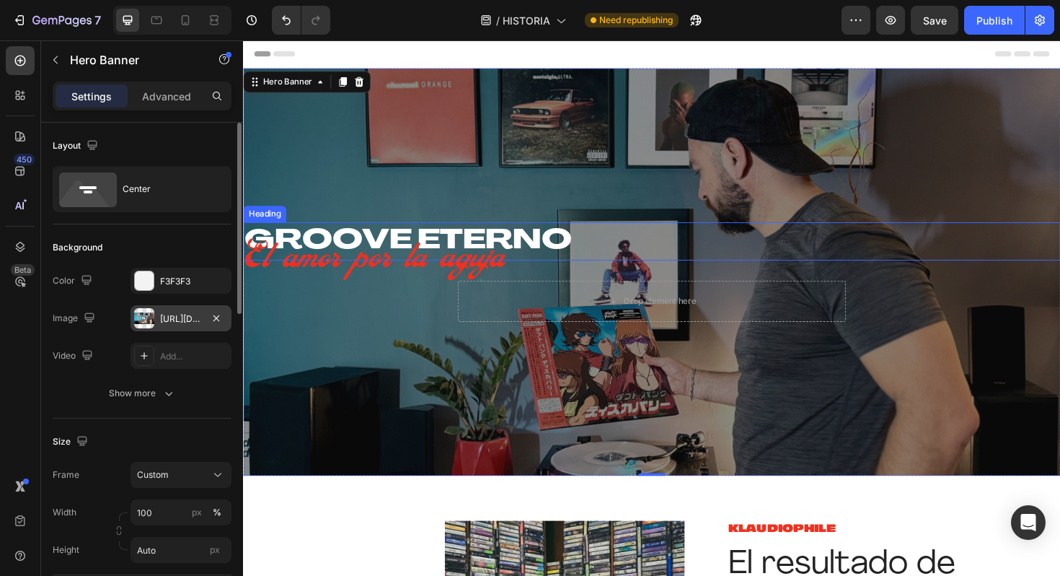
click at [484, 239] on h1 "GROOVE ETERNO" at bounding box center [675, 253] width 865 height 40
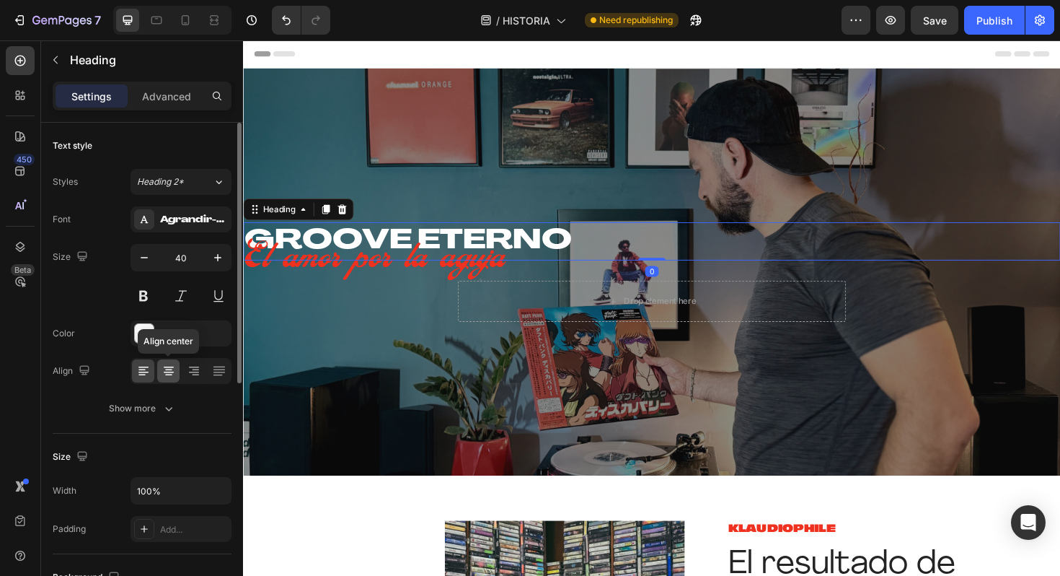
click at [170, 369] on icon at bounding box center [168, 369] width 7 height 1
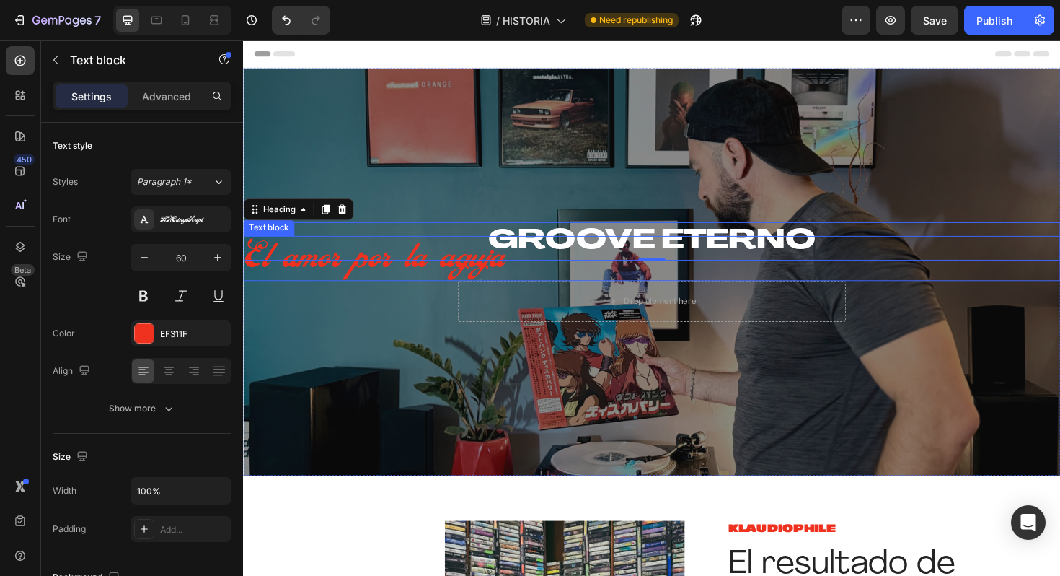
click at [392, 277] on p "El amor por la aguja" at bounding box center [675, 271] width 865 height 48
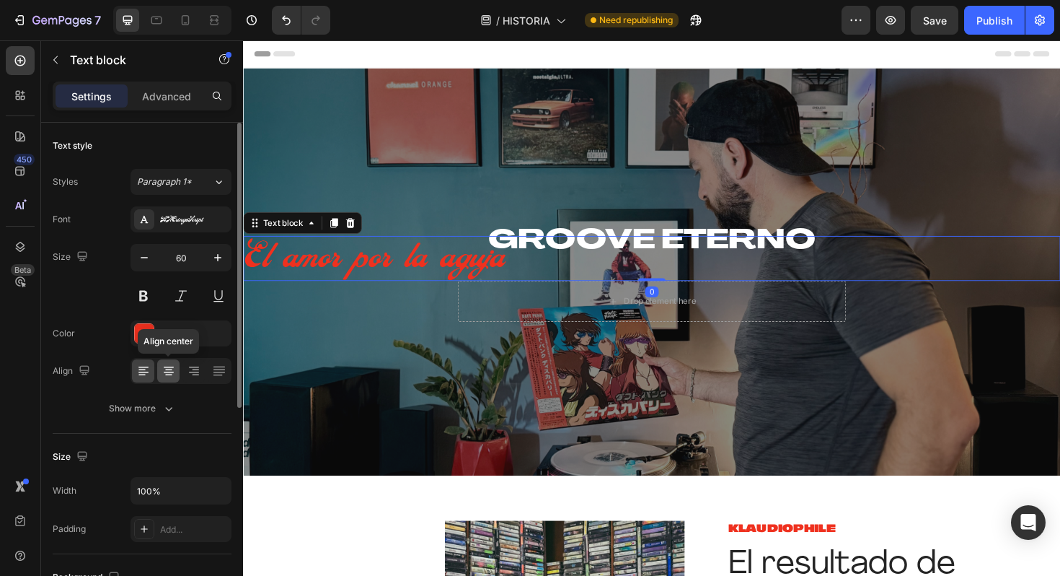
click at [171, 376] on icon at bounding box center [169, 370] width 14 height 14
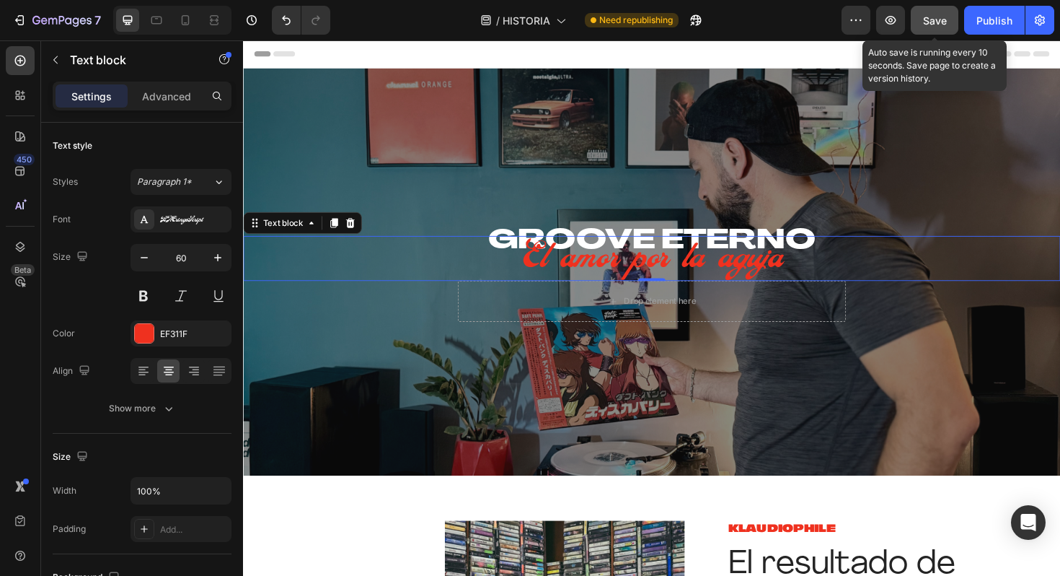
click at [940, 23] on span "Save" at bounding box center [935, 20] width 24 height 12
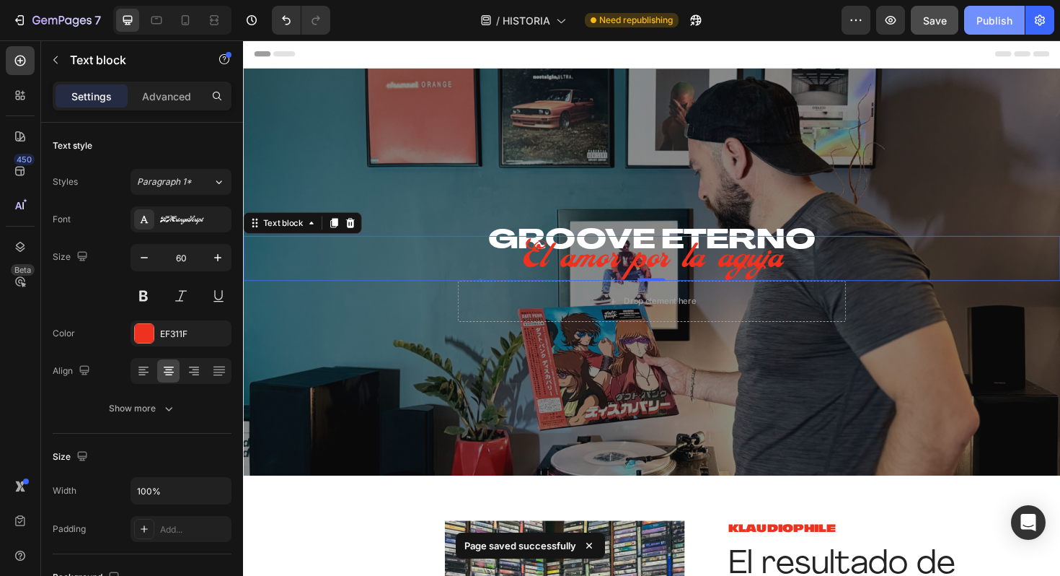
click at [981, 22] on div "Publish" at bounding box center [994, 20] width 36 height 15
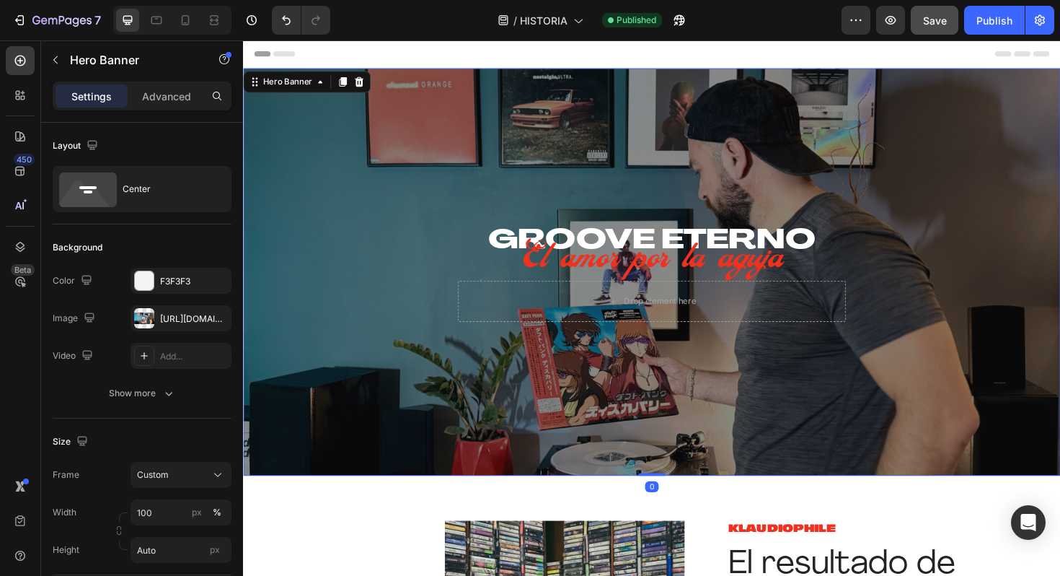
click at [336, 84] on div "GROOVE ETERNO Heading El amor por la aguja Text block Drop element here Row Her…" at bounding box center [675, 285] width 865 height 431
click at [216, 318] on icon "button" at bounding box center [217, 318] width 12 height 12
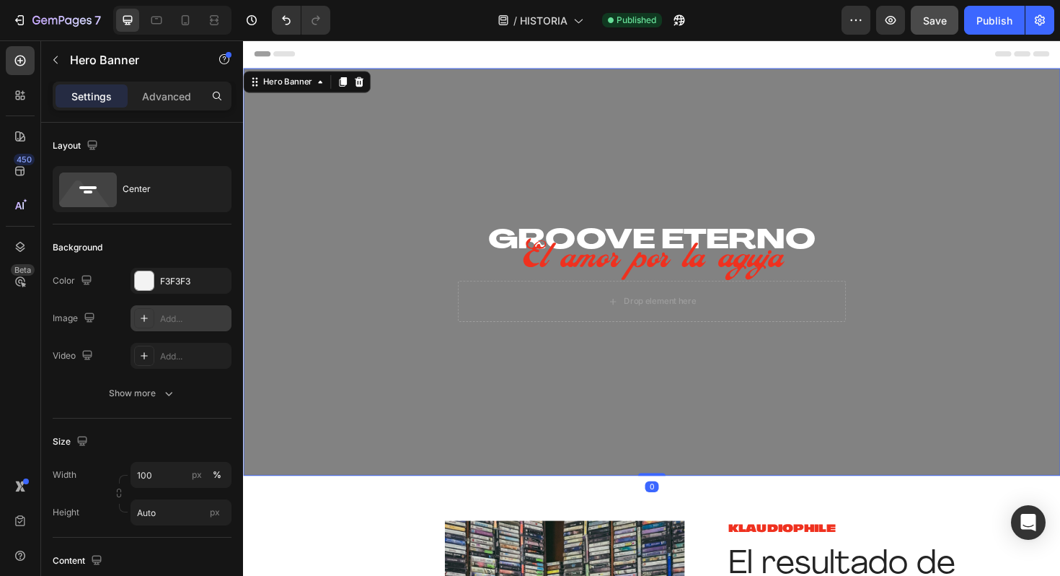
click at [195, 317] on div "Add..." at bounding box center [194, 318] width 68 height 13
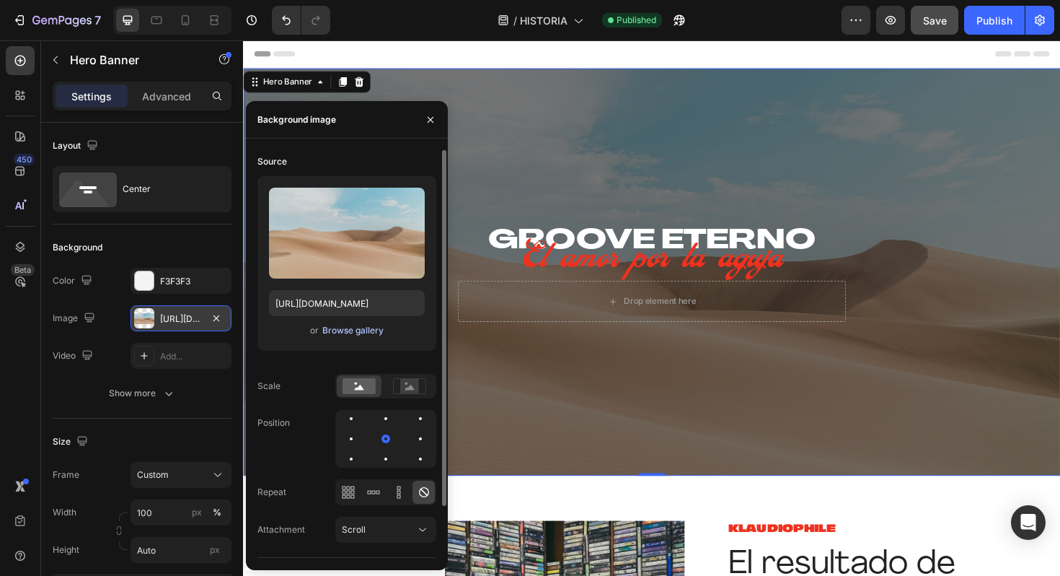
click at [363, 333] on div "Browse gallery" at bounding box center [352, 330] width 61 height 13
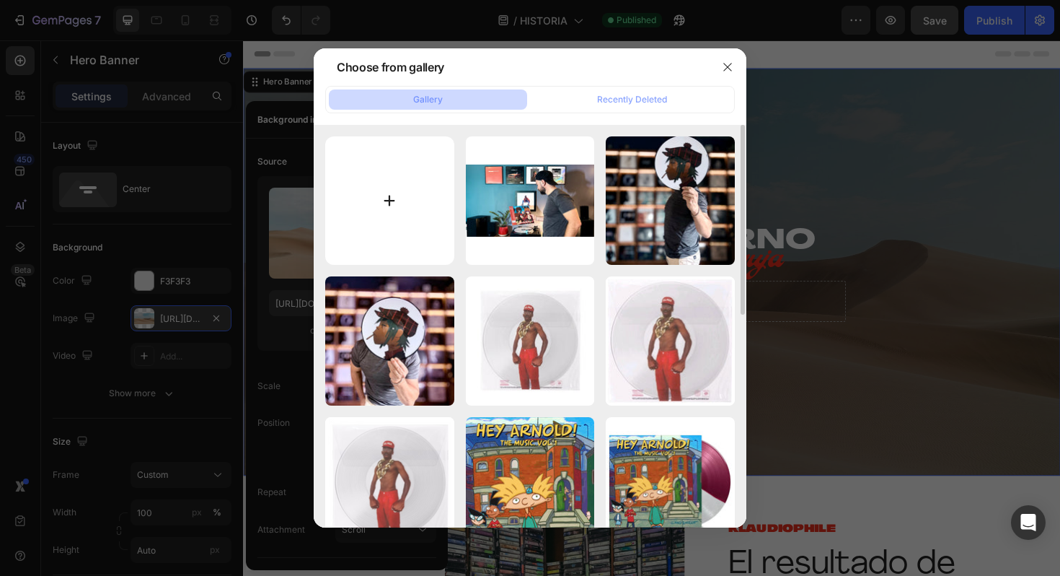
click at [396, 179] on input "file" at bounding box center [389, 200] width 129 height 129
type input "C:\fakepath\IMG_7135.JPG"
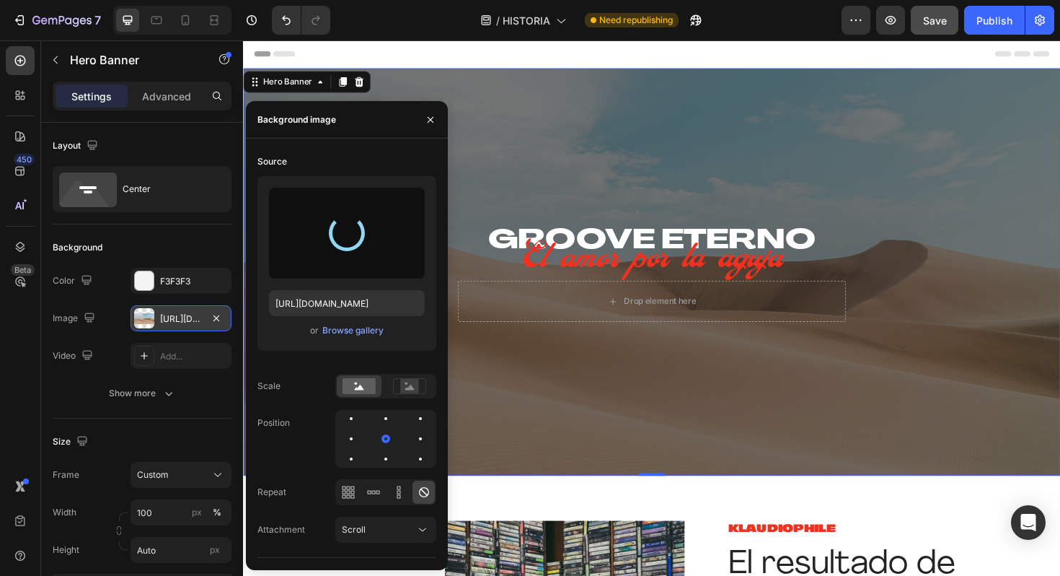
type input "https://cdn.shopify.com/s/files/1/0635/3040/1879/files/gempages_572830844972958…"
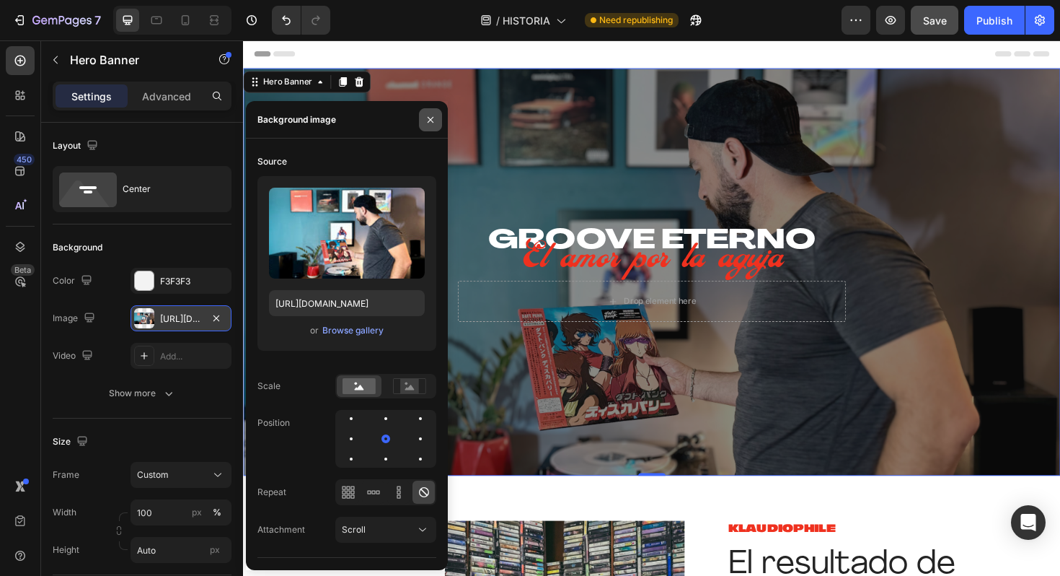
click at [431, 122] on icon "button" at bounding box center [431, 120] width 12 height 12
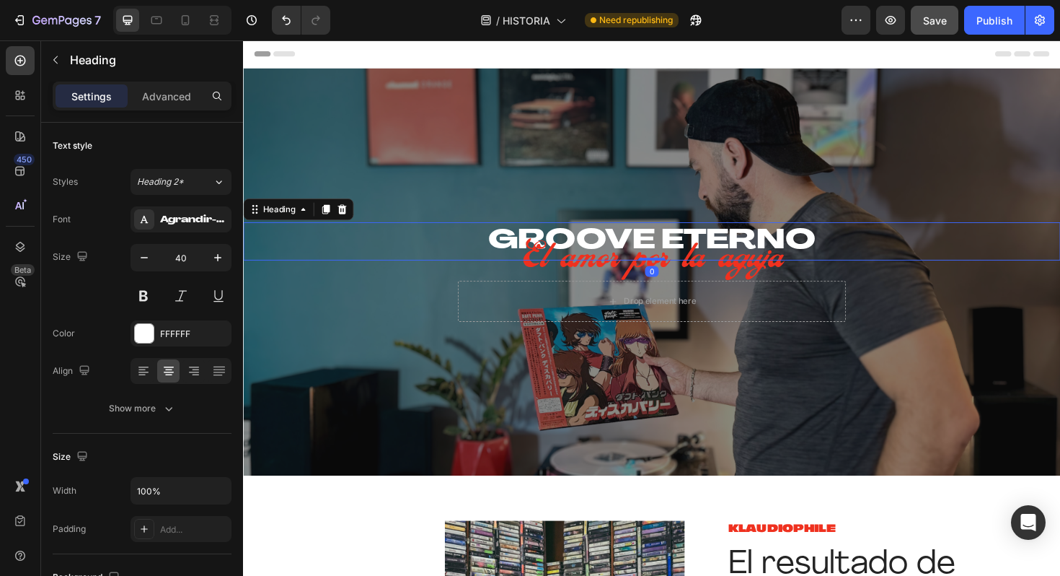
click at [695, 244] on h1 "GROOVE ETERNO" at bounding box center [675, 253] width 865 height 40
click at [141, 374] on icon at bounding box center [141, 374] width 7 height 1
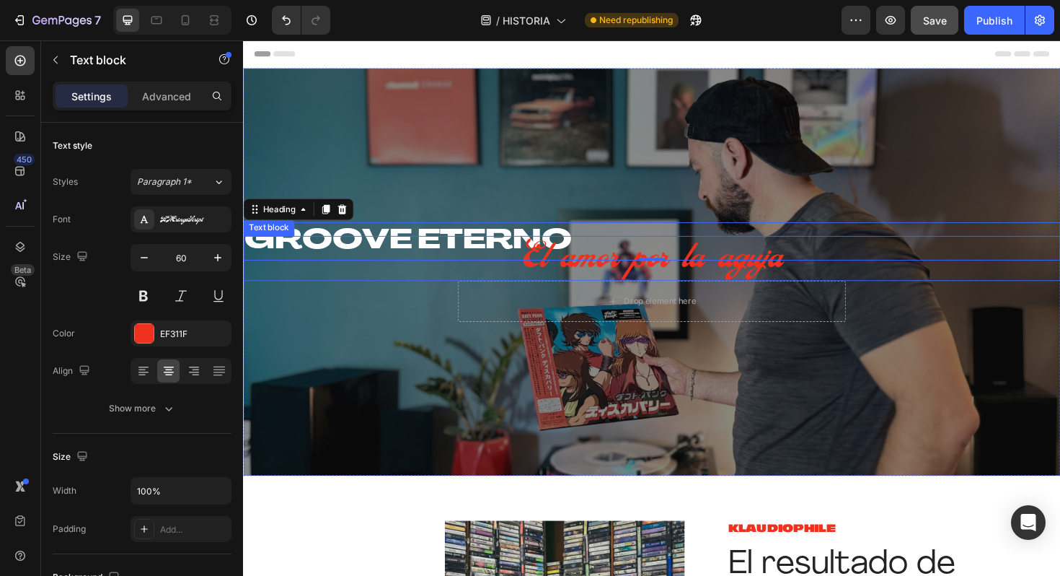
click at [622, 272] on p "El amor por la aguja" at bounding box center [675, 271] width 865 height 48
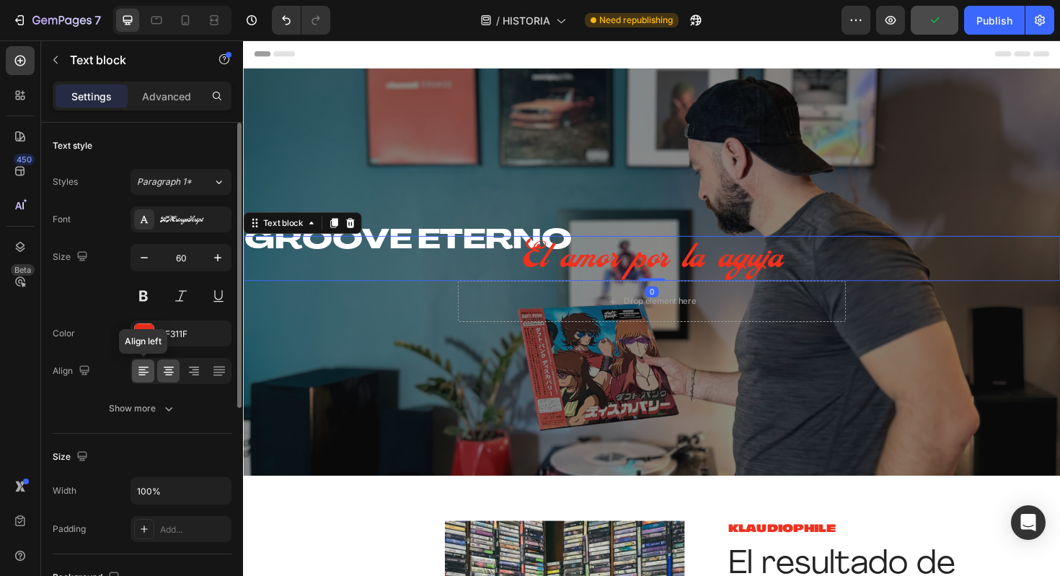
click at [141, 376] on icon at bounding box center [143, 370] width 14 height 14
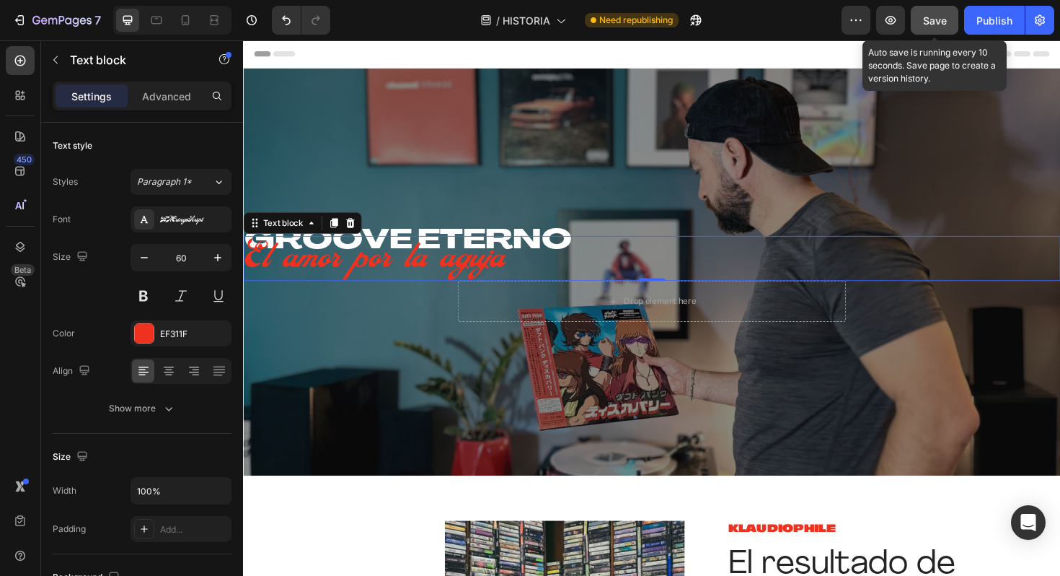
click at [936, 18] on span "Save" at bounding box center [935, 20] width 24 height 12
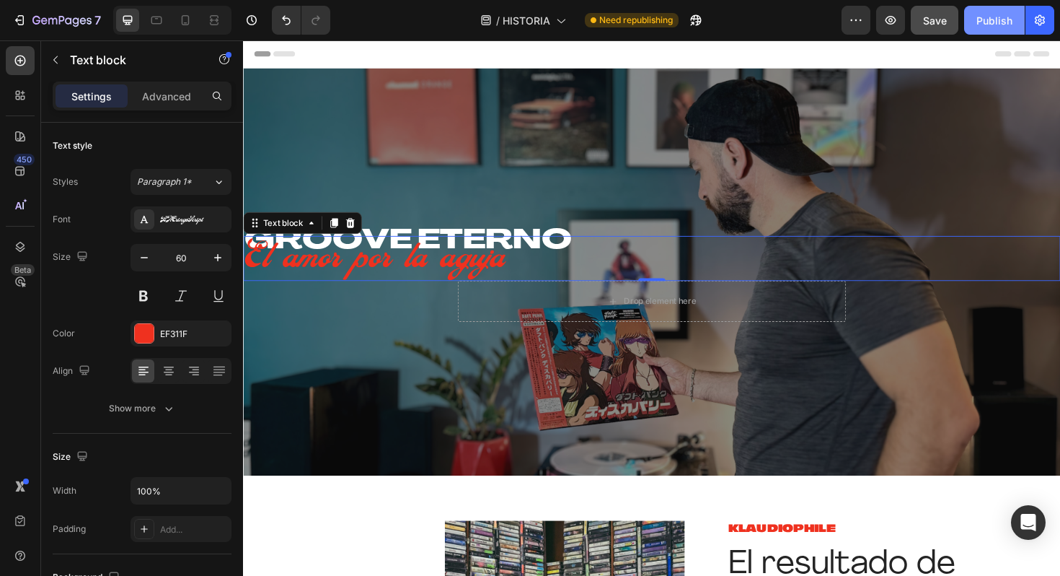
click at [1002, 19] on div "Publish" at bounding box center [994, 20] width 36 height 15
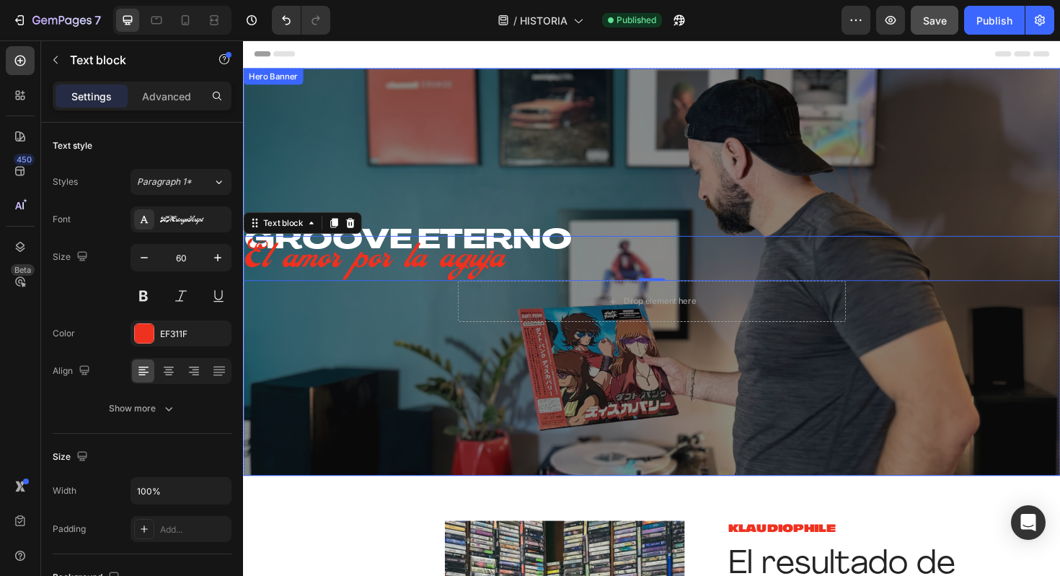
click at [346, 81] on div "GROOVE ETERNO Heading El amor por la aguja Text block 0 Drop element here Row H…" at bounding box center [675, 285] width 865 height 431
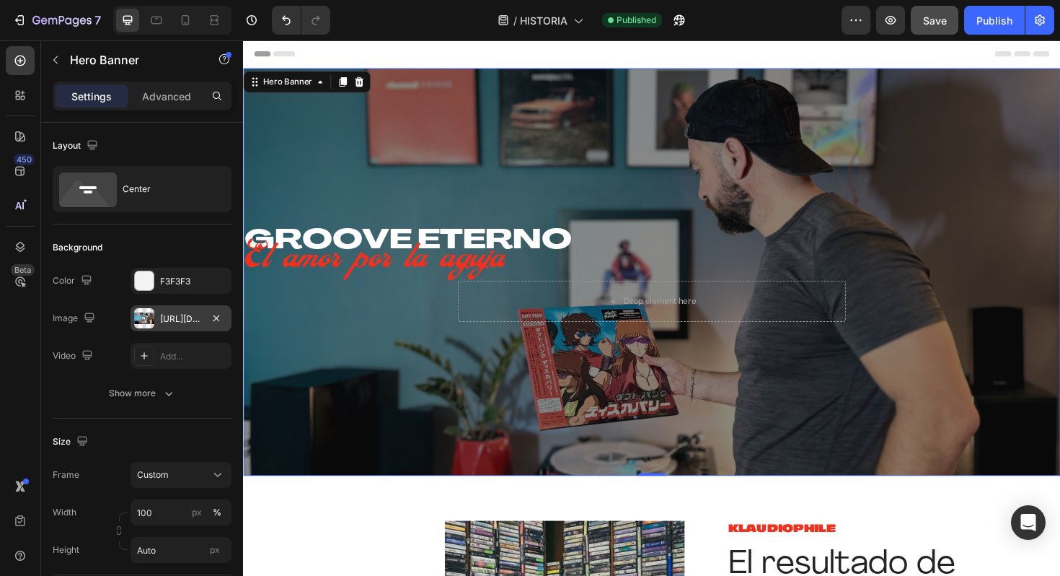
click at [193, 322] on div "https://cdn.shopify.com/s/files/1/0635/3040/1879/files/gempages_572830844972958…" at bounding box center [181, 318] width 42 height 13
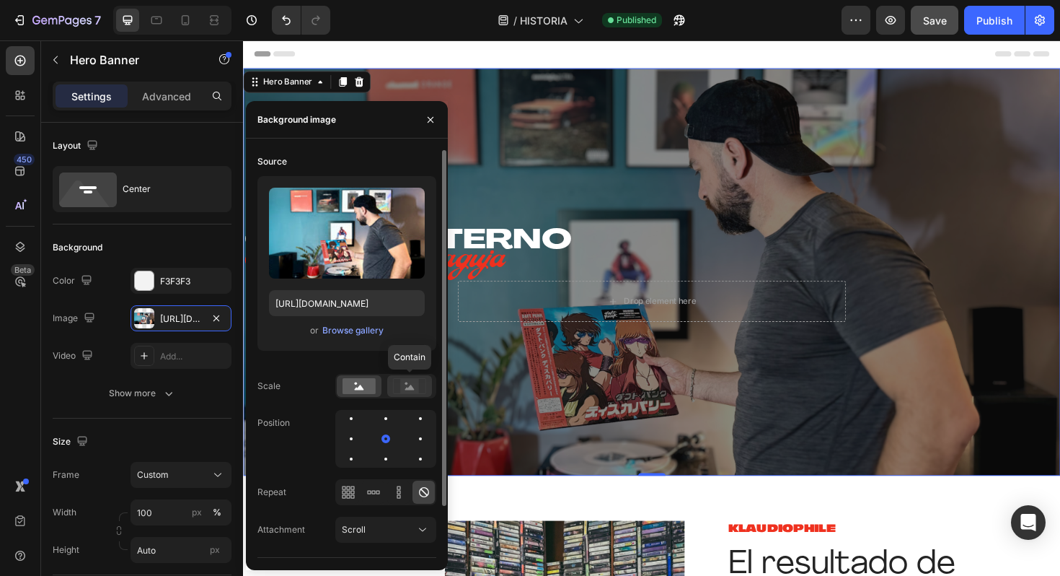
click at [413, 389] on icon at bounding box center [409, 386] width 9 height 5
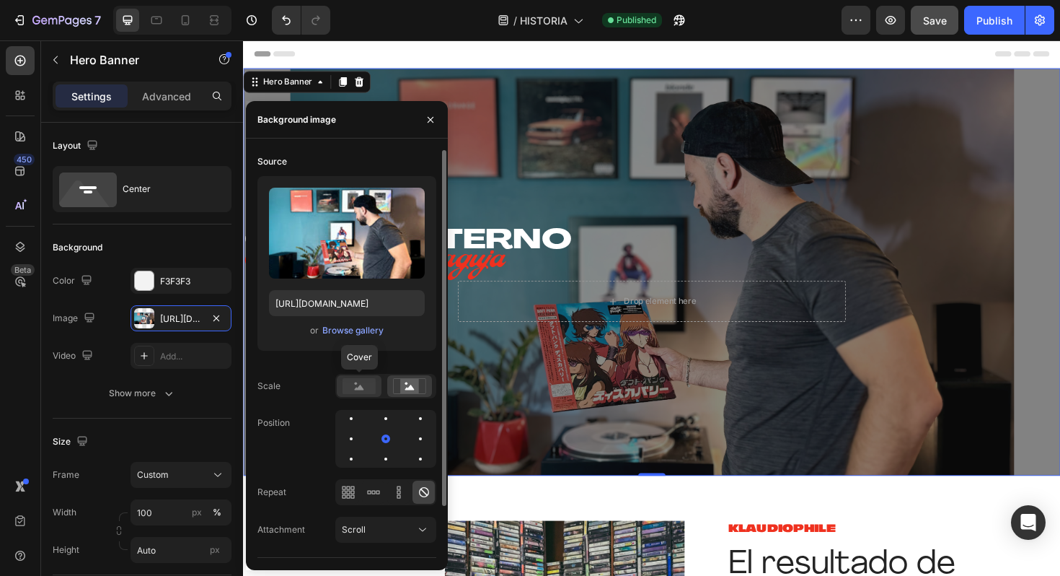
click at [371, 390] on rect at bounding box center [359, 386] width 33 height 16
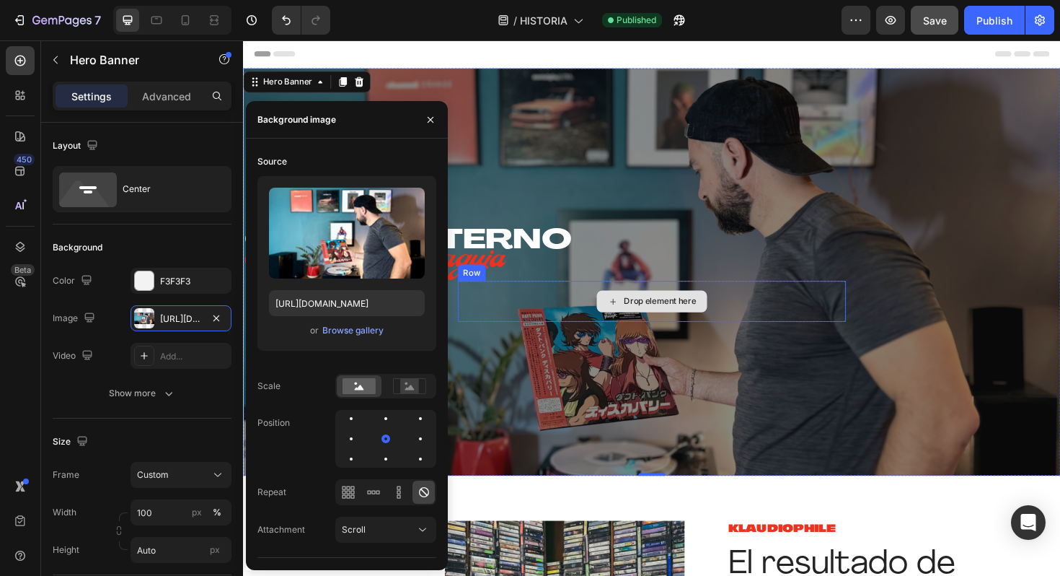
click at [598, 306] on div "Drop element here" at bounding box center [675, 316] width 411 height 43
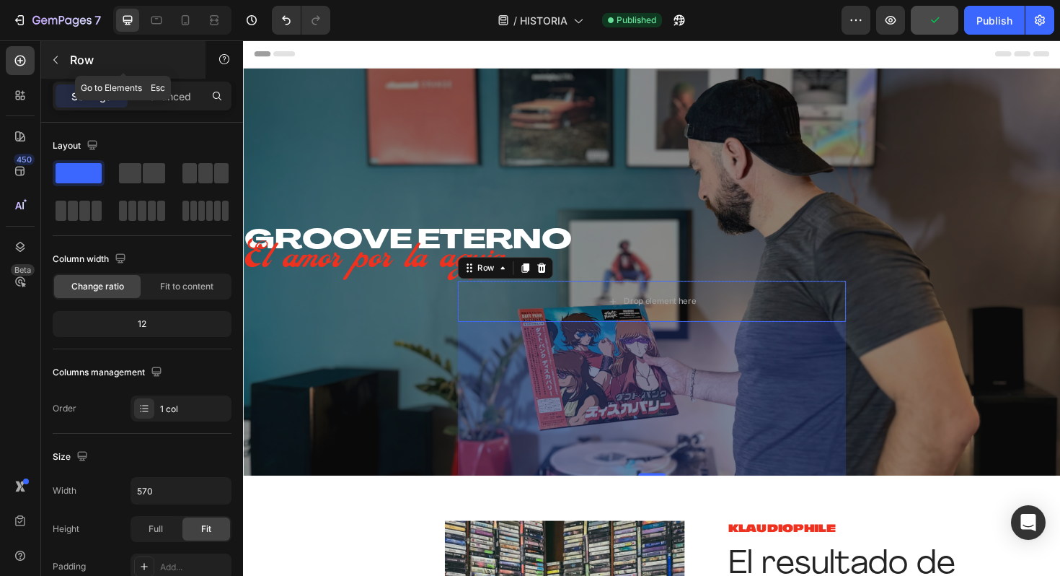
click at [58, 58] on icon "button" at bounding box center [56, 60] width 12 height 12
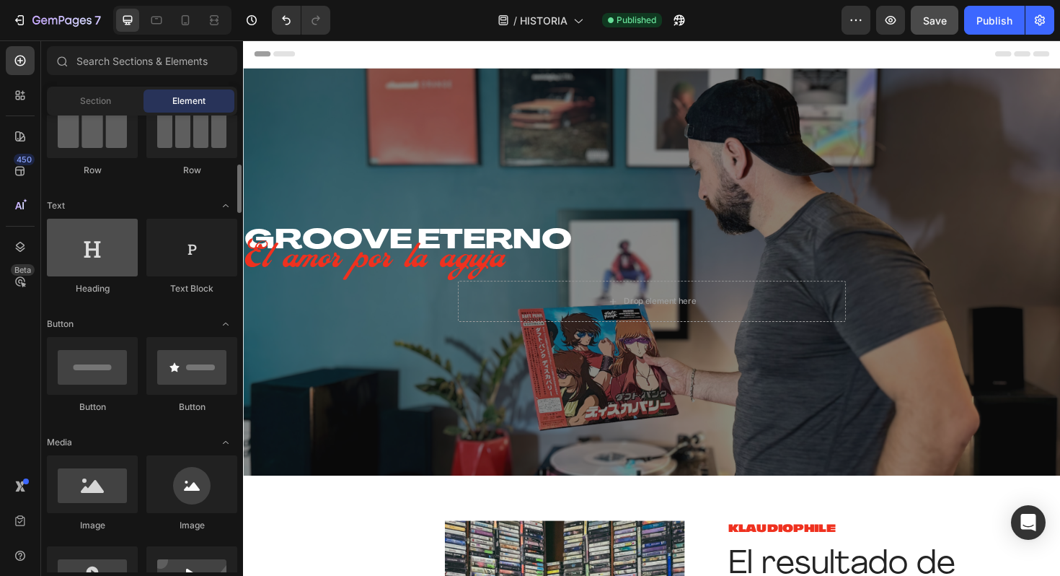
scroll to position [169, 0]
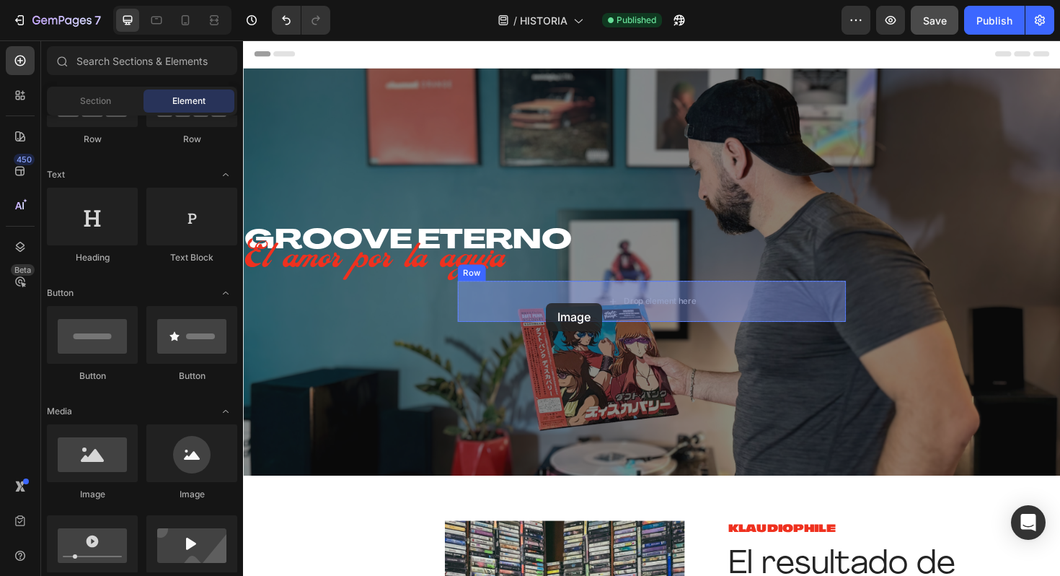
drag, startPoint x: 353, startPoint y: 503, endPoint x: 563, endPoint y: 319, distance: 278.0
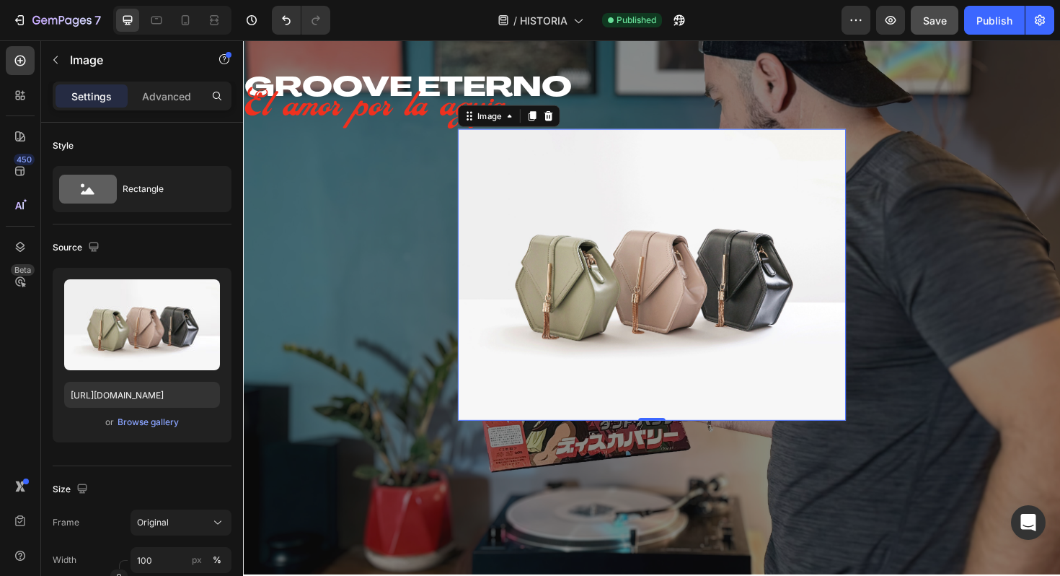
scroll to position [120, 0]
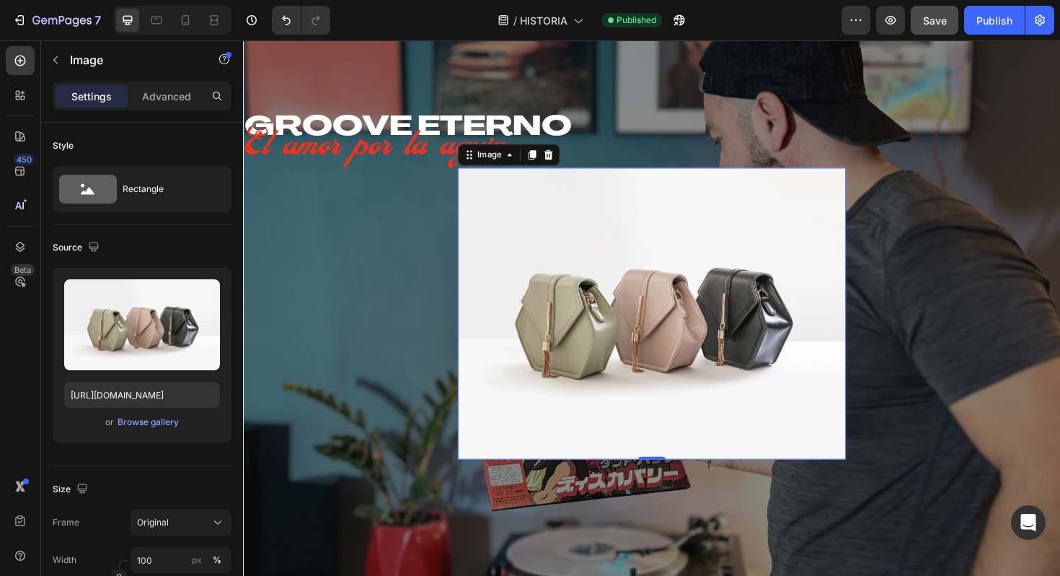
click at [782, 356] on img at bounding box center [675, 329] width 411 height 309
click at [570, 163] on icon at bounding box center [566, 162] width 12 height 12
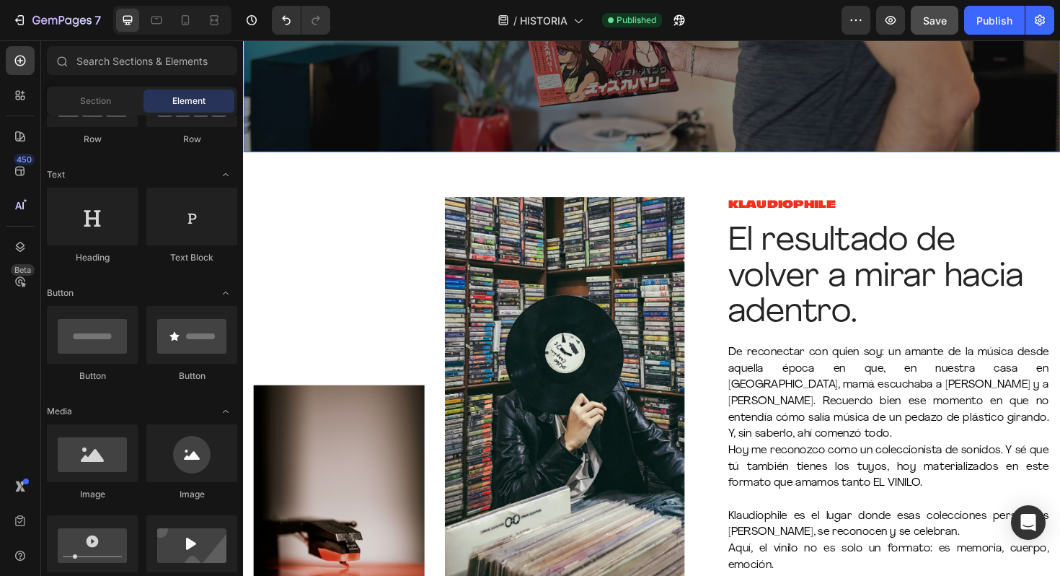
scroll to position [0, 0]
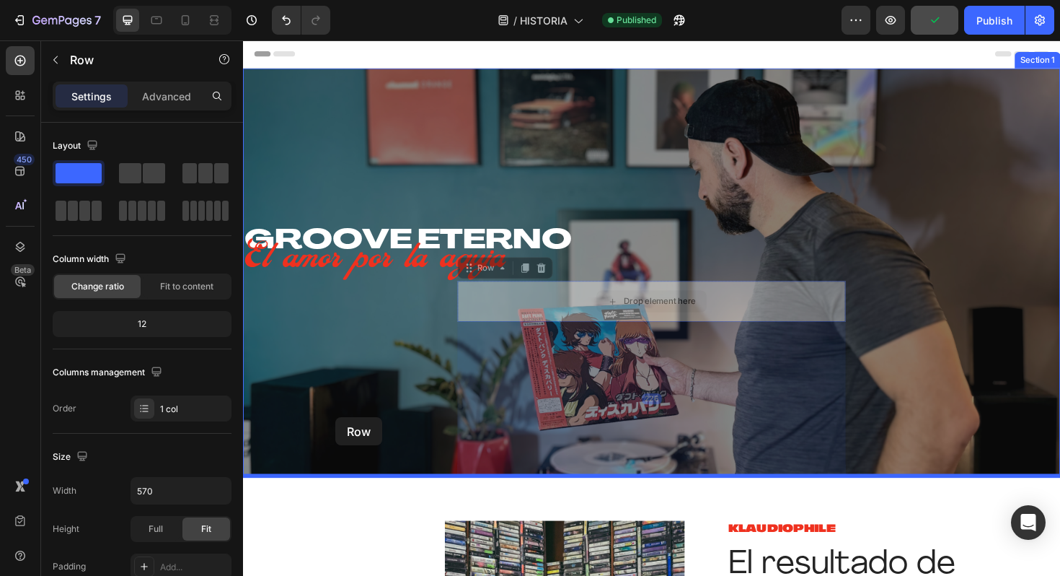
drag, startPoint x: 586, startPoint y: 317, endPoint x: 341, endPoint y: 439, distance: 273.2
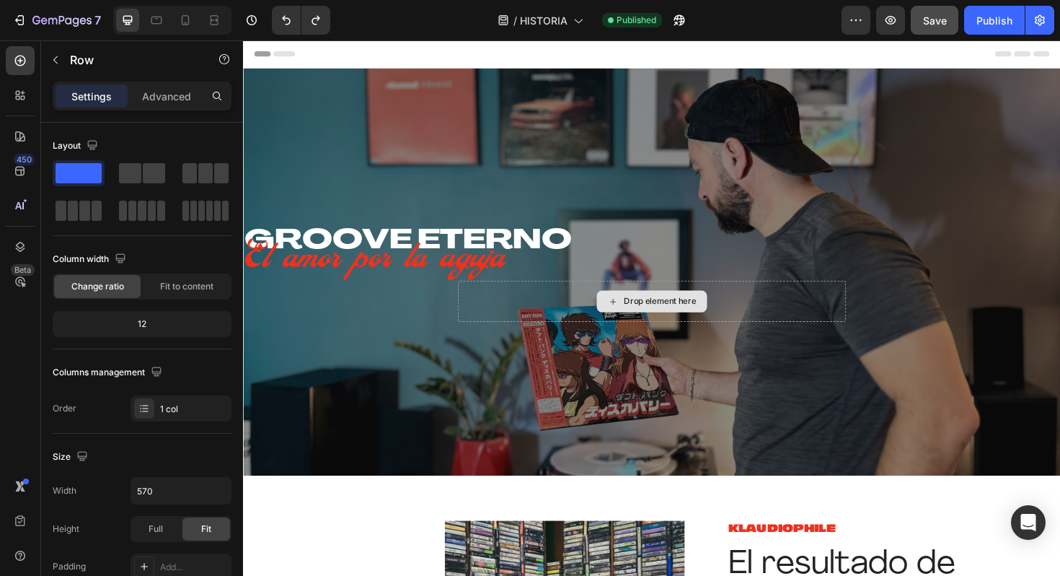
click at [704, 322] on div "Drop element here" at bounding box center [684, 317] width 76 height 12
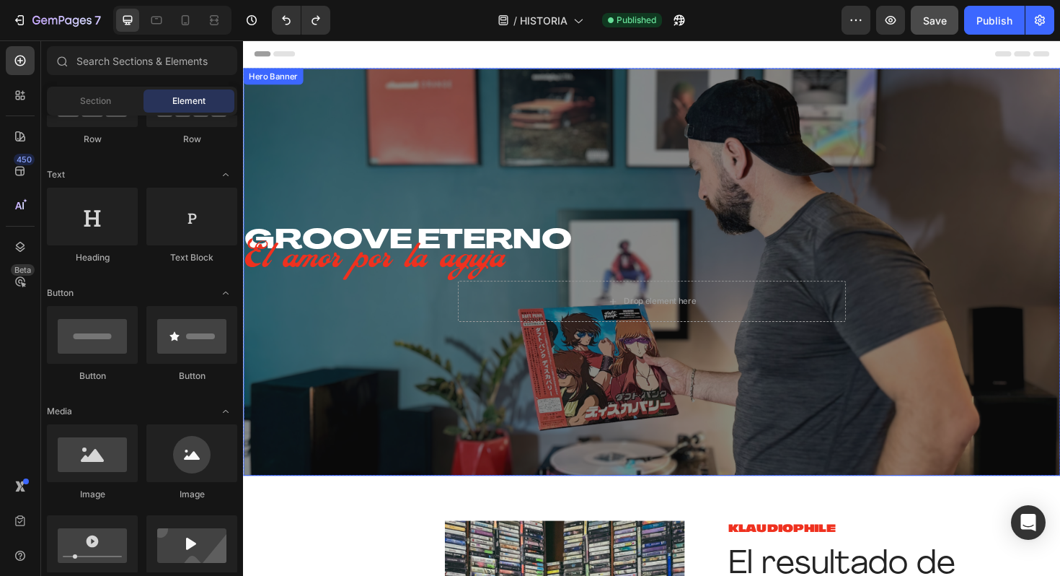
click at [319, 84] on div "GROOVE ETERNO Heading El amor por la aguja Text block Drop element here Row Her…" at bounding box center [675, 285] width 865 height 431
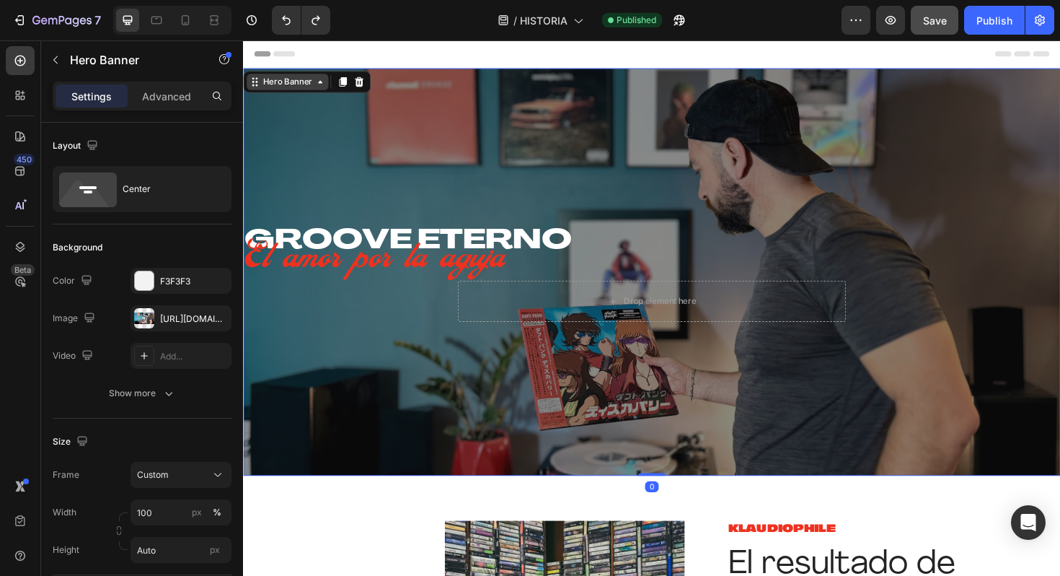
click at [288, 89] on div "Hero Banner" at bounding box center [290, 84] width 58 height 13
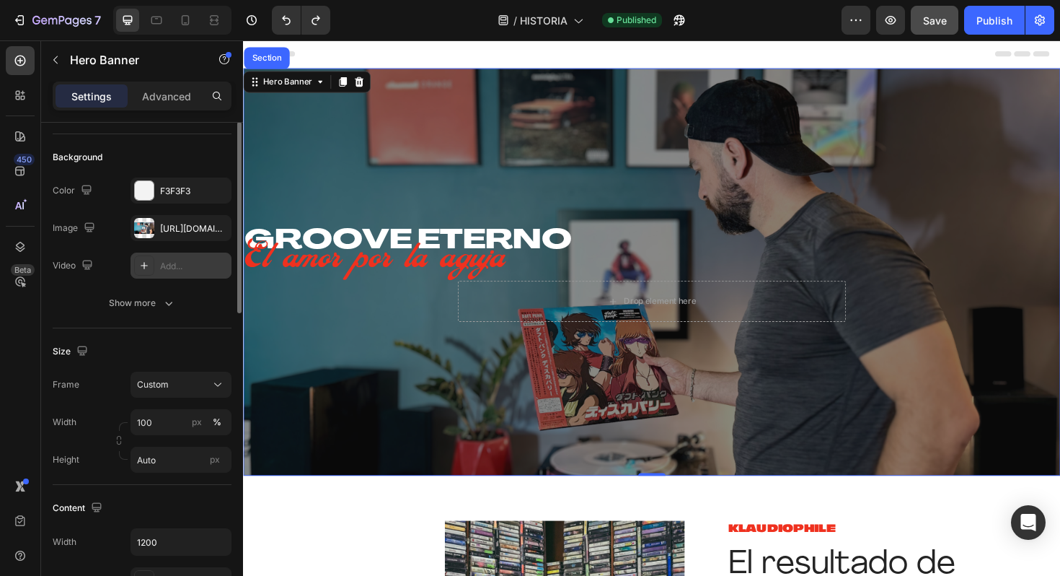
scroll to position [114, 0]
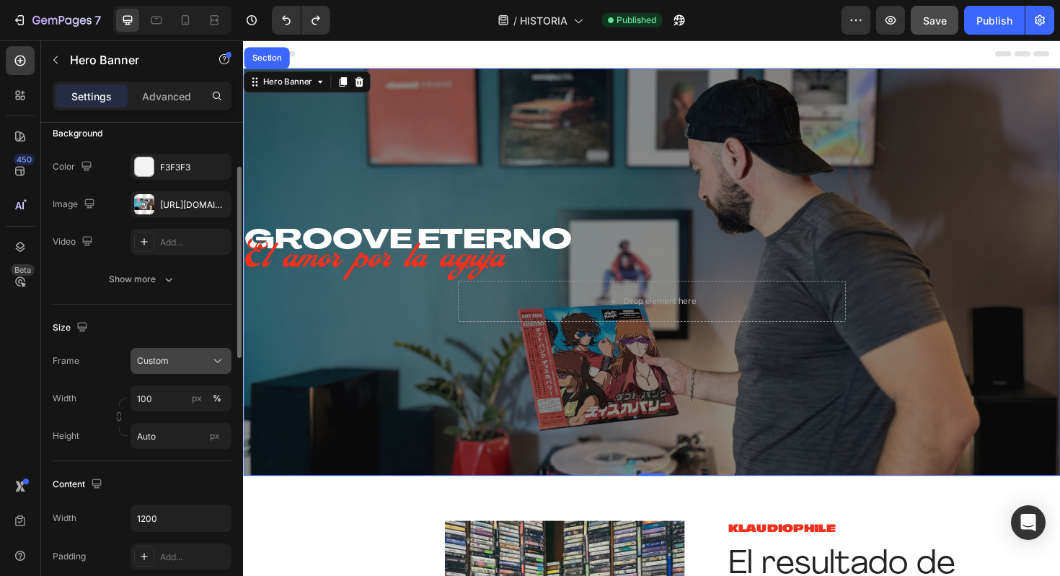
click at [208, 361] on div "Custom" at bounding box center [181, 360] width 88 height 14
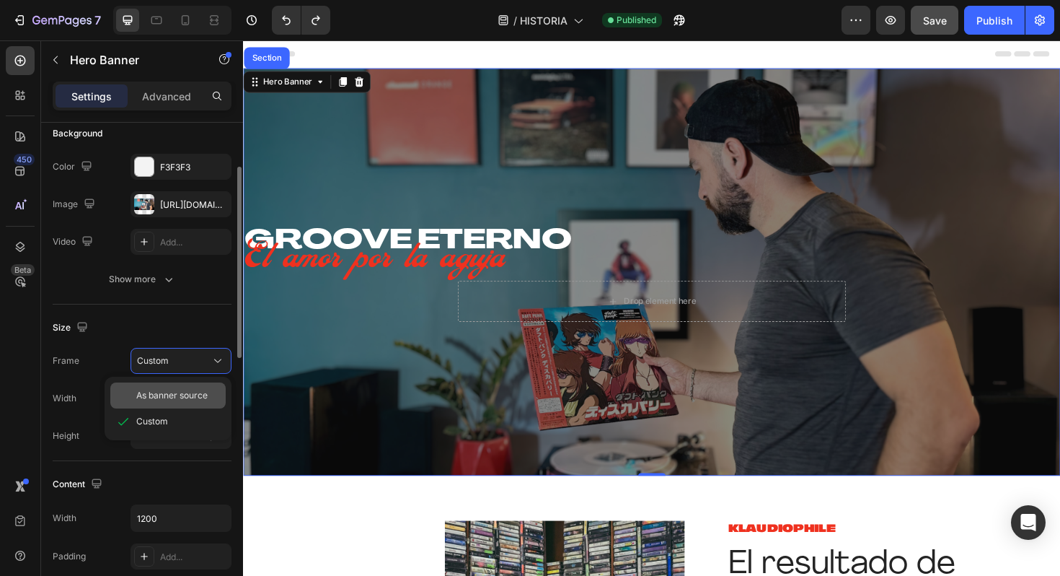
click at [203, 389] on span "As banner source" at bounding box center [171, 395] width 71 height 13
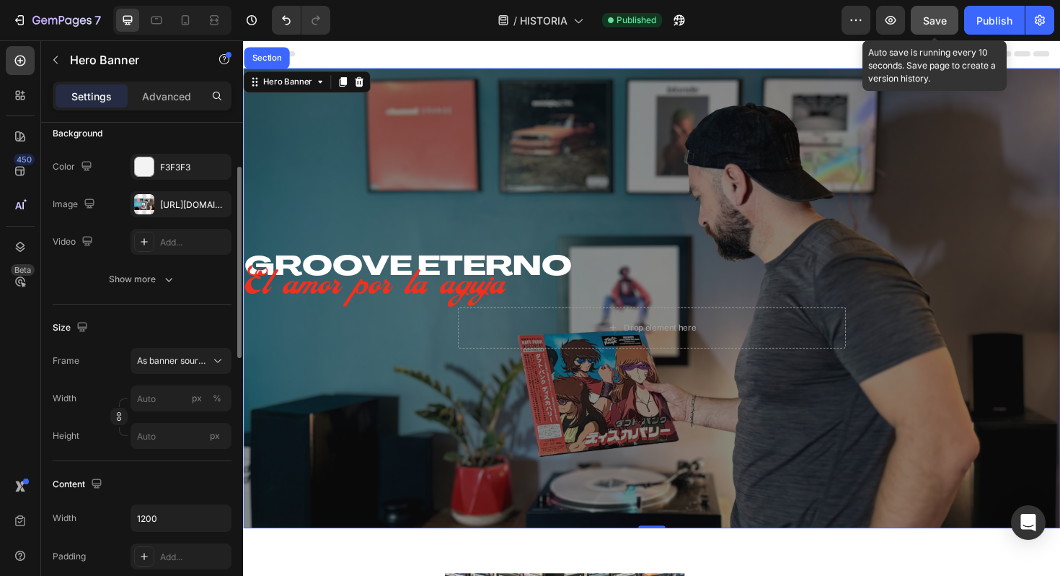
click at [936, 30] on button "Save" at bounding box center [935, 20] width 48 height 29
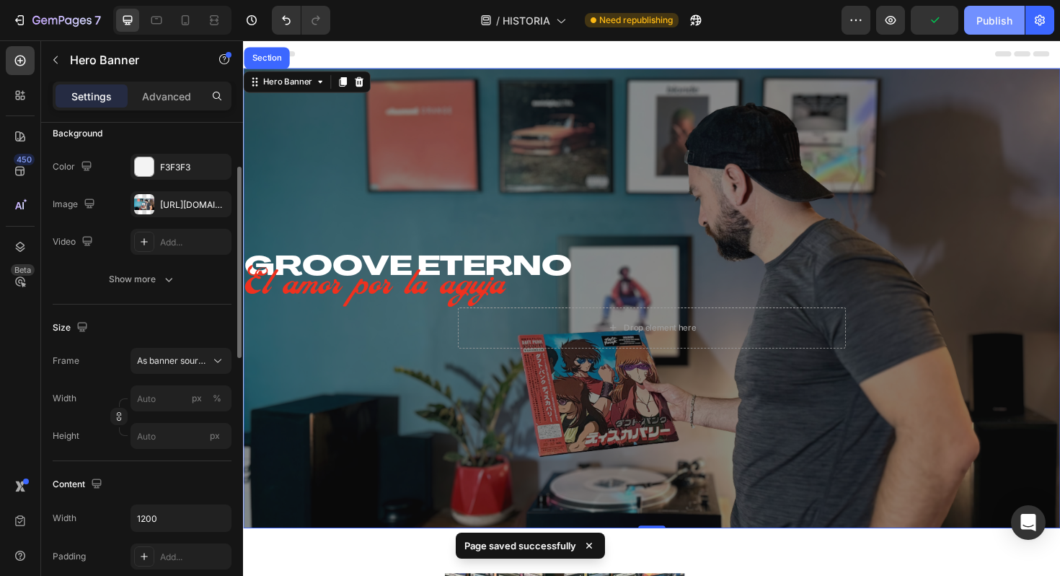
click at [994, 18] on div "Publish" at bounding box center [994, 20] width 36 height 15
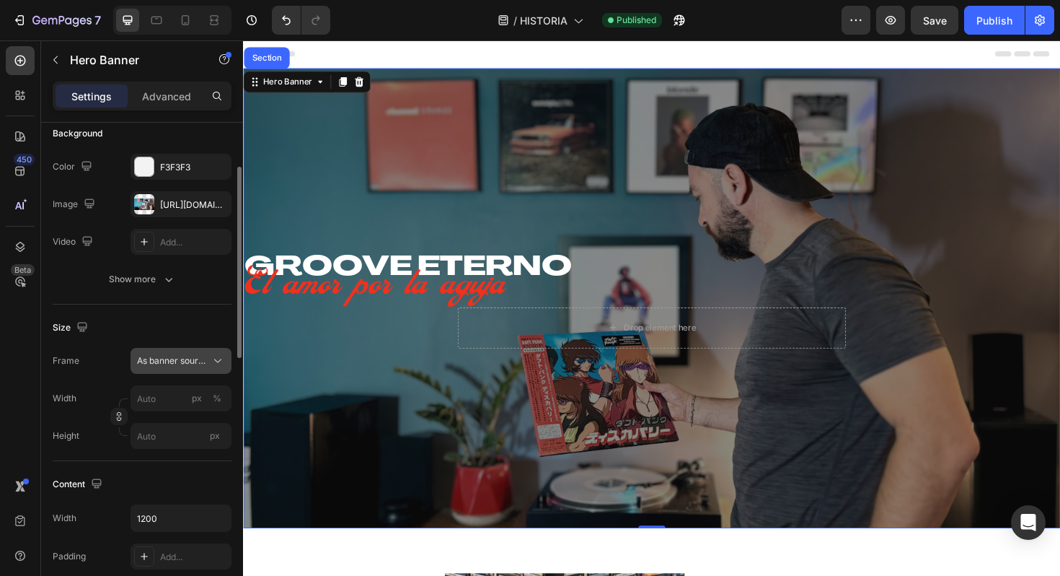
click at [208, 356] on div "As banner source" at bounding box center [181, 360] width 88 height 14
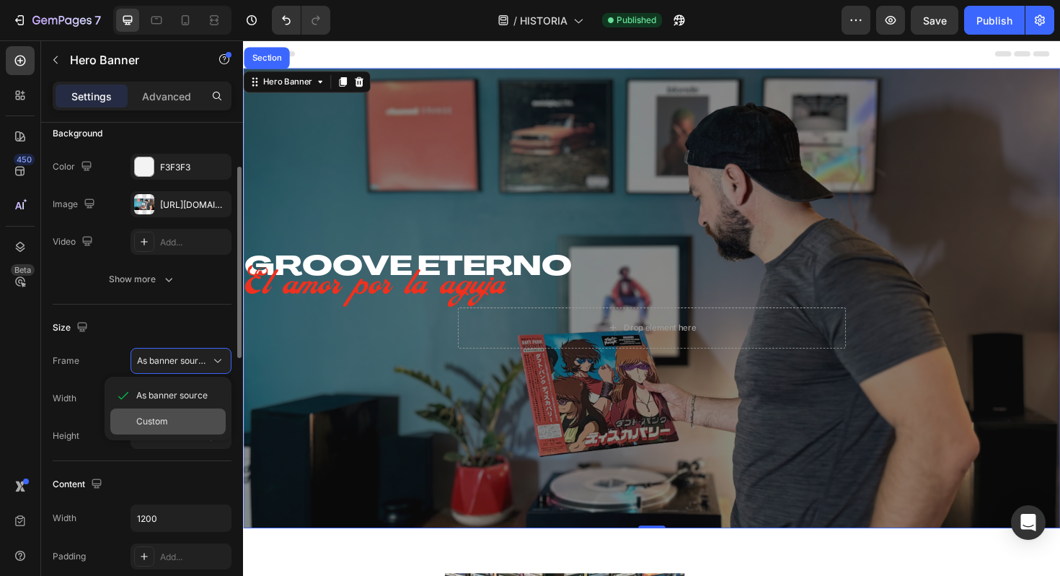
click at [187, 408] on div "Custom" at bounding box center [167, 421] width 115 height 26
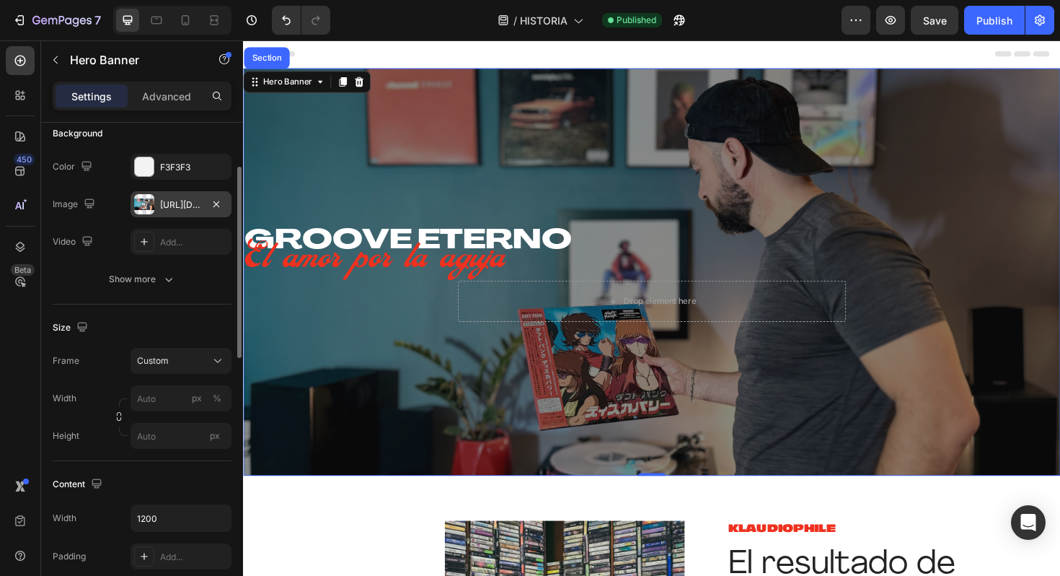
click at [175, 212] on div "https://cdn.shopify.com/s/files/1/0635/3040/1879/files/gempages_572830844972958…" at bounding box center [181, 204] width 101 height 26
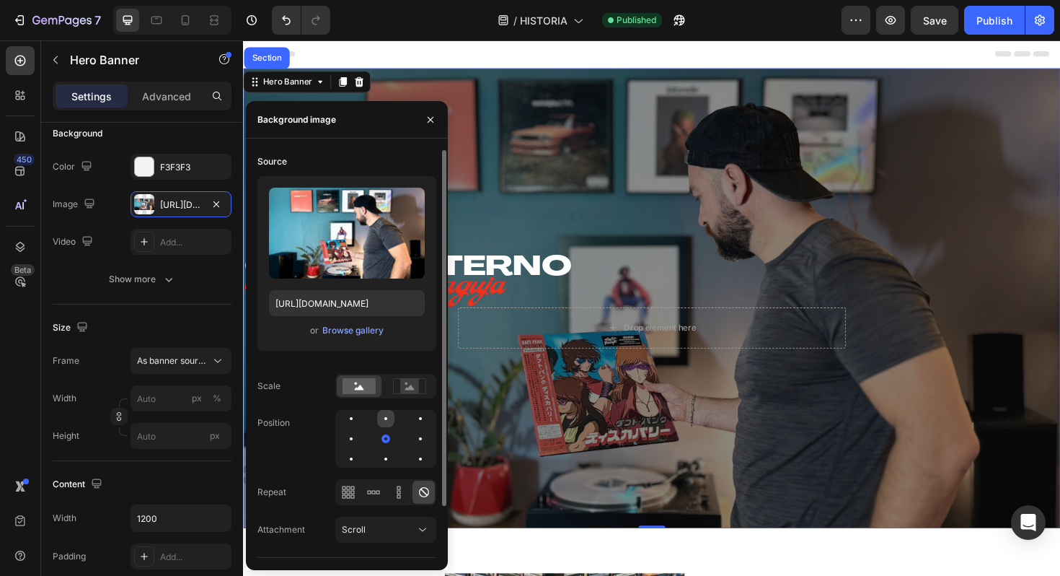
click at [412, 420] on div at bounding box center [420, 418] width 17 height 17
click at [412, 458] on div at bounding box center [420, 458] width 17 height 17
click at [360, 450] on div at bounding box center [351, 458] width 17 height 17
click at [341, 436] on div at bounding box center [385, 439] width 101 height 58
click at [377, 438] on div at bounding box center [385, 438] width 17 height 17
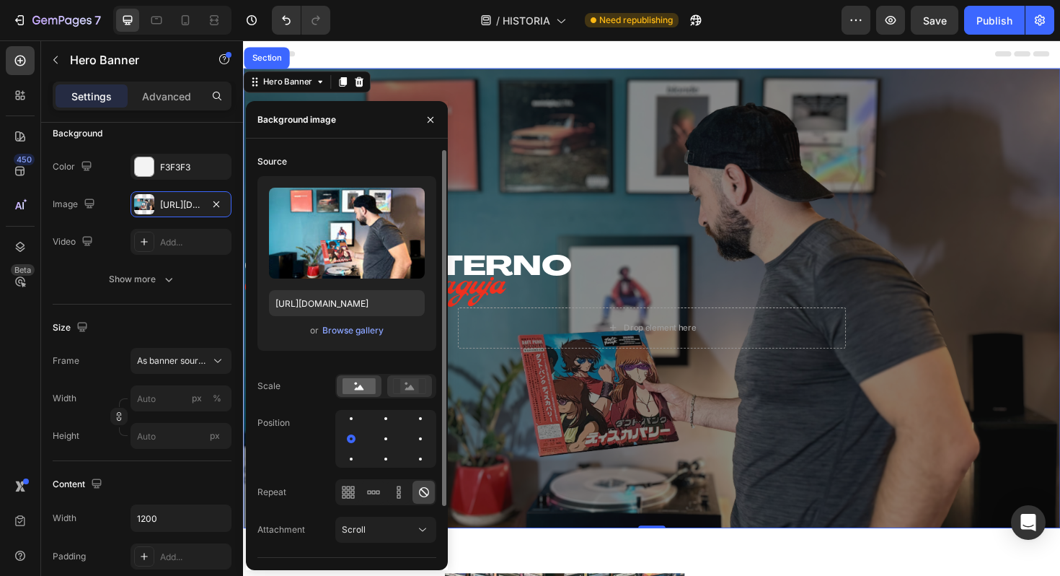
click at [405, 395] on div at bounding box center [409, 386] width 45 height 22
click at [412, 423] on div at bounding box center [420, 418] width 17 height 17
click at [387, 447] on div at bounding box center [385, 439] width 101 height 58
click at [412, 439] on div at bounding box center [420, 438] width 17 height 17
click at [412, 454] on div at bounding box center [420, 458] width 17 height 17
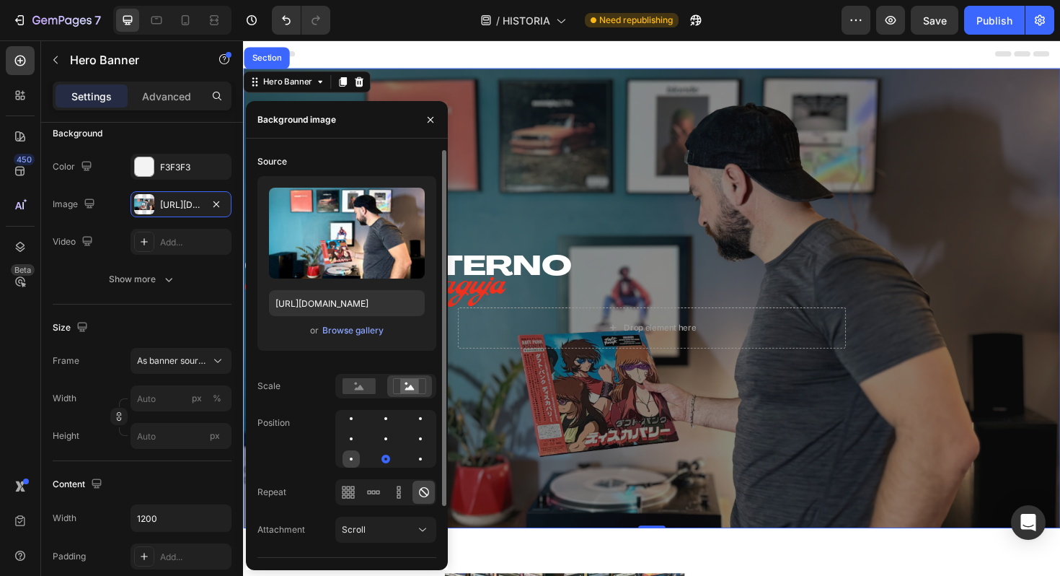
click at [377, 453] on div at bounding box center [385, 458] width 17 height 17
click at [423, 452] on div at bounding box center [420, 458] width 17 height 17
click at [412, 432] on div at bounding box center [420, 438] width 17 height 17
click at [366, 379] on rect at bounding box center [359, 386] width 33 height 16
click at [412, 389] on icon at bounding box center [409, 386] width 9 height 5
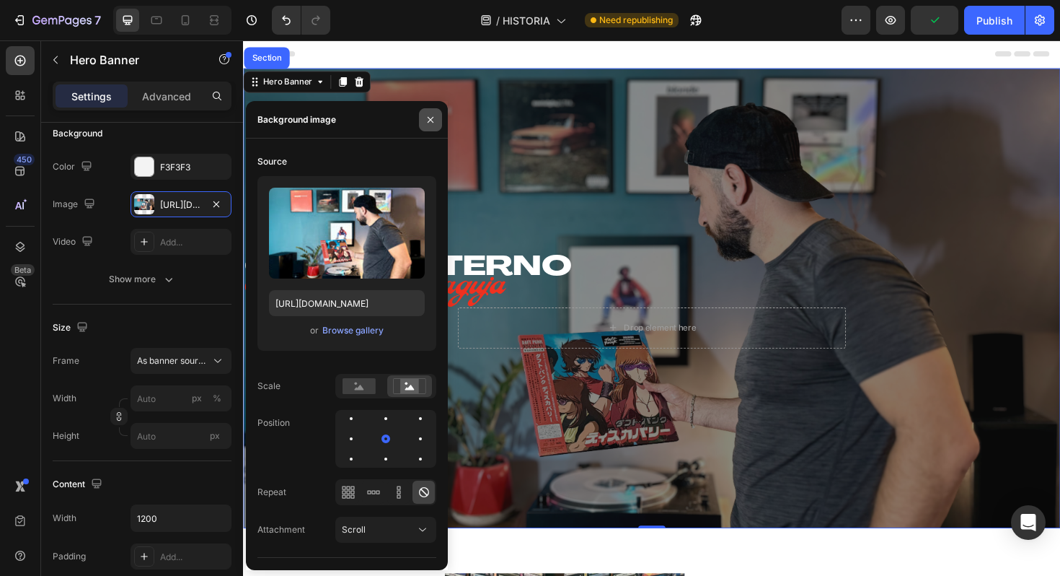
click at [430, 125] on button "button" at bounding box center [430, 119] width 23 height 23
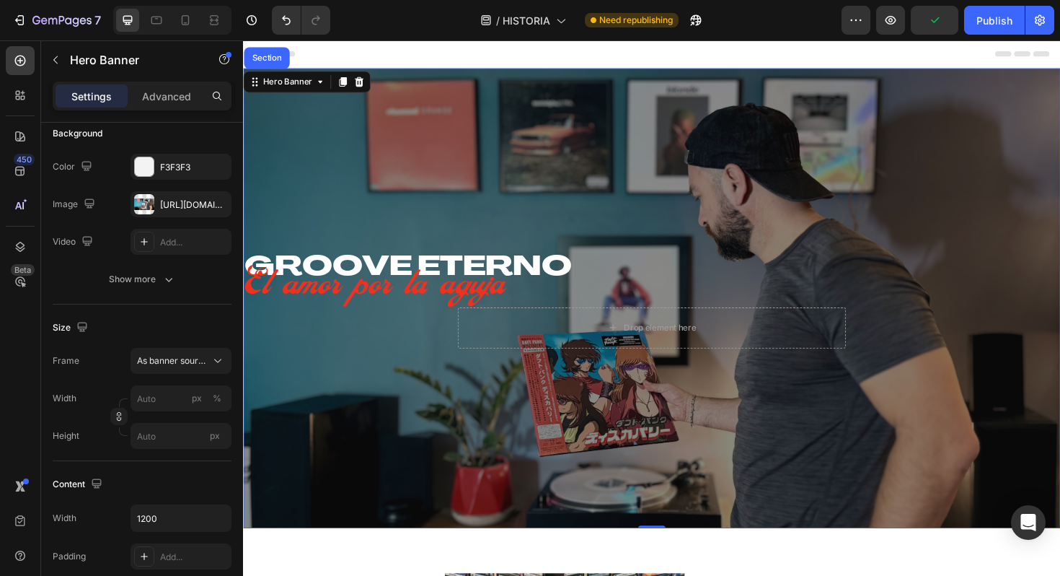
click at [440, 137] on div "GROOVE ETERNO Heading El amor por la aguja Text block Drop element here Row" at bounding box center [675, 313] width 865 height 431
click at [216, 207] on icon "button" at bounding box center [217, 204] width 12 height 12
type input "100"
type input "Auto"
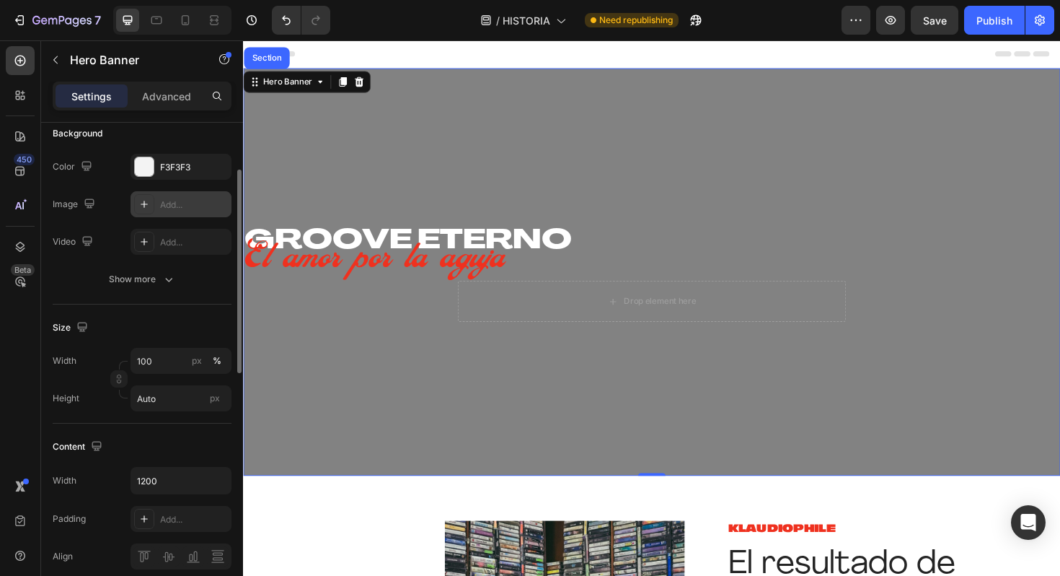
click at [138, 206] on icon at bounding box center [144, 204] width 12 height 12
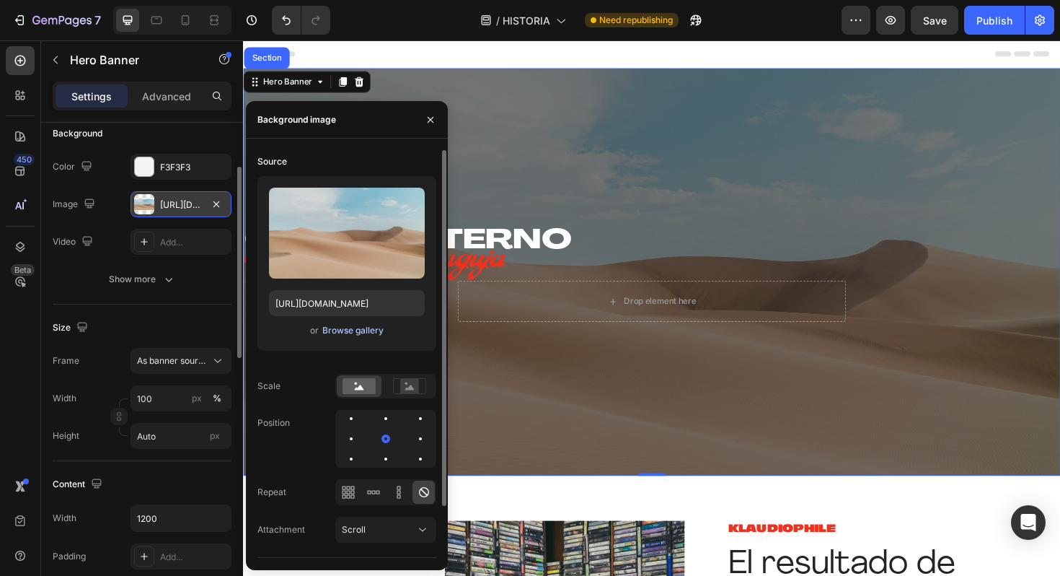
click at [363, 333] on div "Browse gallery" at bounding box center [352, 330] width 61 height 13
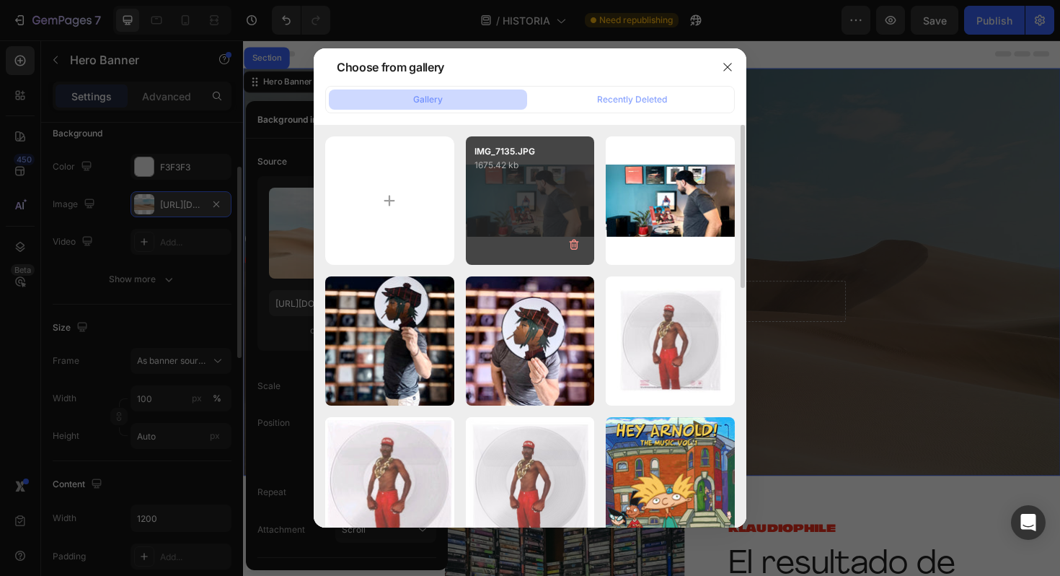
click at [559, 211] on div "IMG_7135.JPG 1675.42 kb" at bounding box center [530, 200] width 129 height 129
type input "https://cdn.shopify.com/s/files/1/0635/3040/1879/files/gempages_572830844972958…"
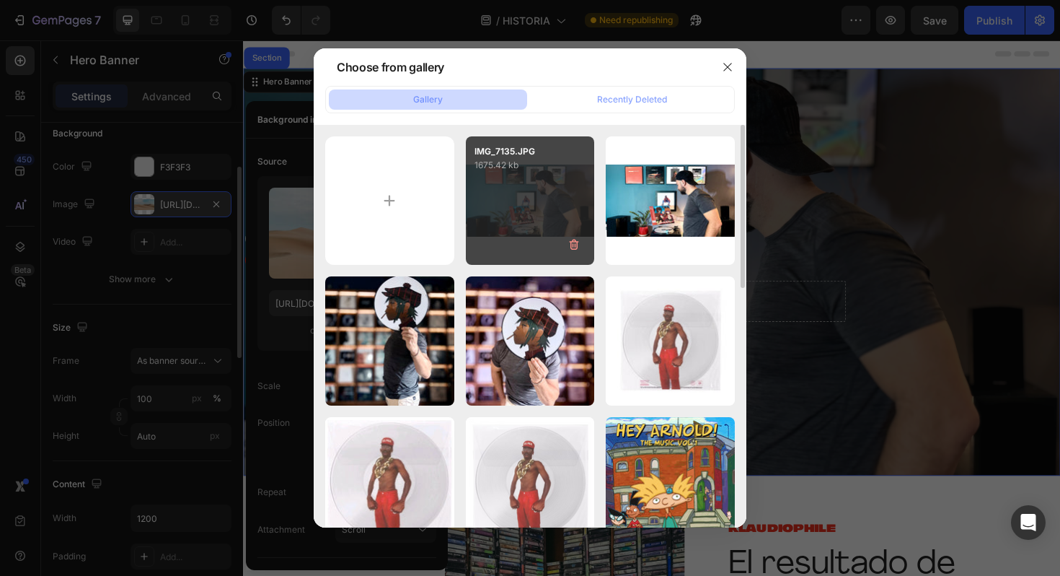
click at [559, 211] on div "IMG_7135.JPG 1675.42 kb" at bounding box center [530, 200] width 129 height 129
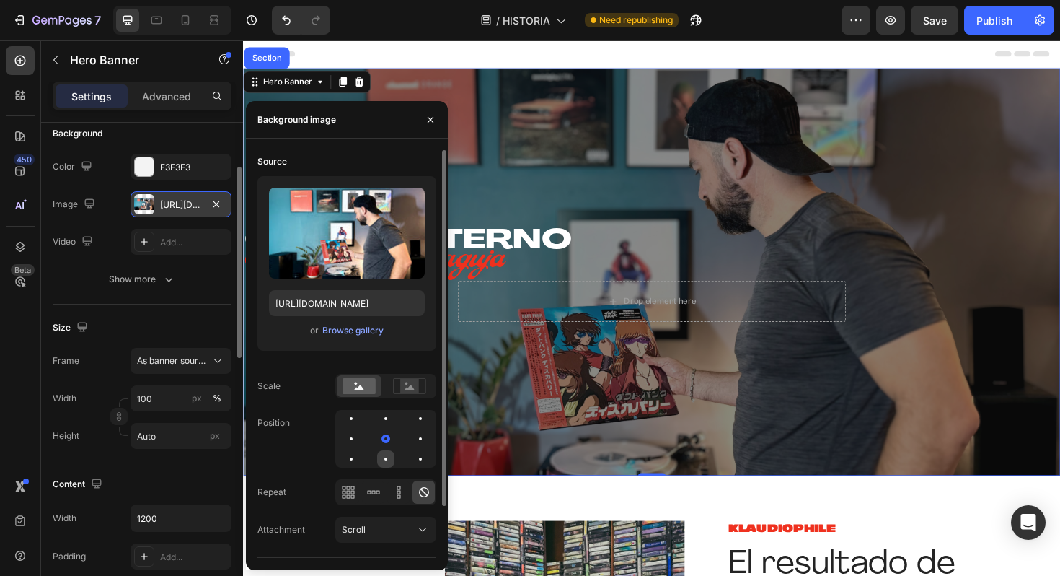
click at [412, 455] on div at bounding box center [420, 458] width 17 height 17
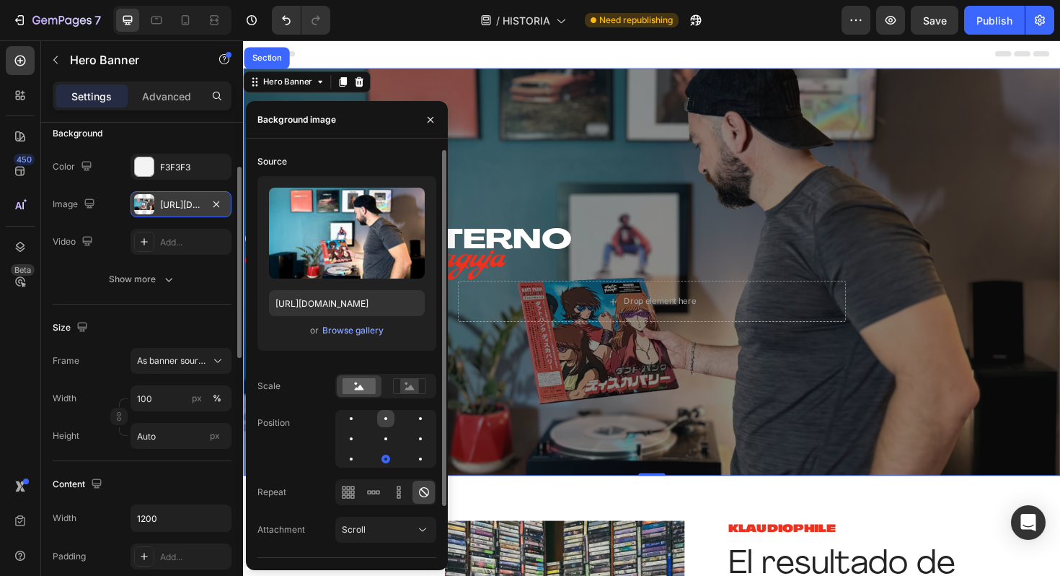
click at [412, 416] on div at bounding box center [420, 418] width 17 height 17
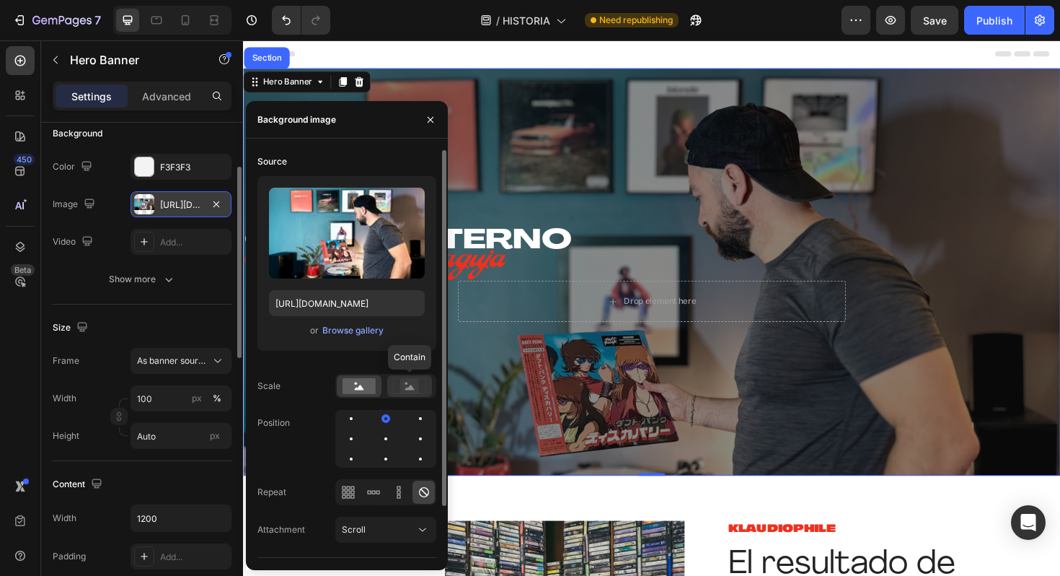
click at [405, 395] on div at bounding box center [409, 386] width 45 height 22
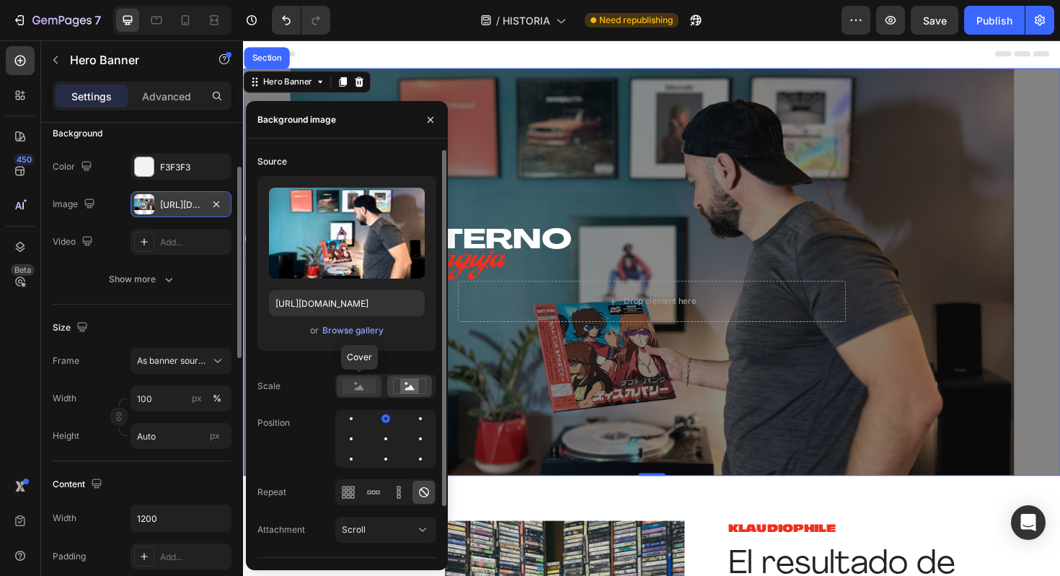
click at [360, 389] on icon at bounding box center [359, 386] width 9 height 5
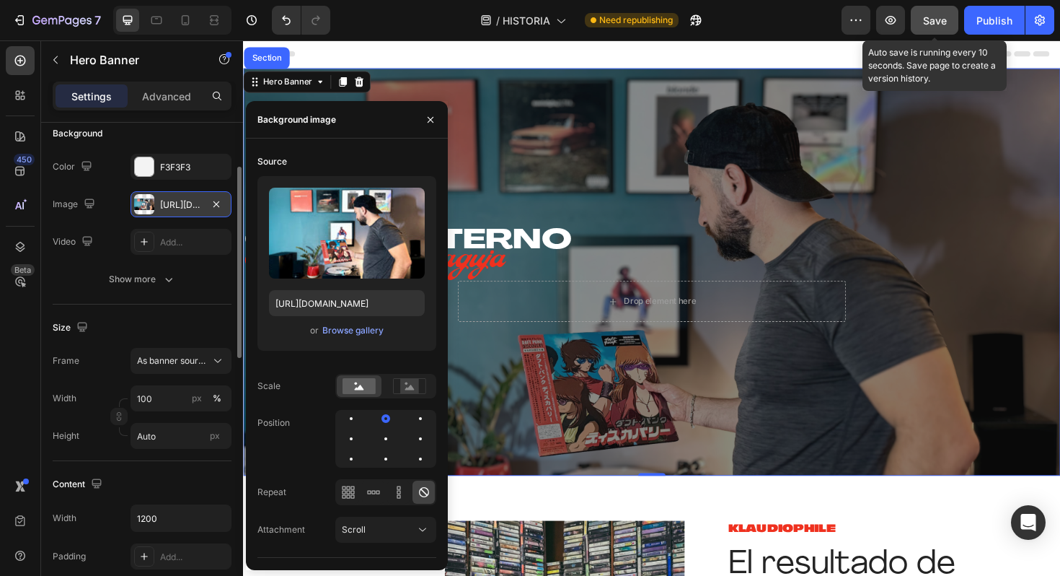
click at [942, 34] on button "Save" at bounding box center [935, 20] width 48 height 29
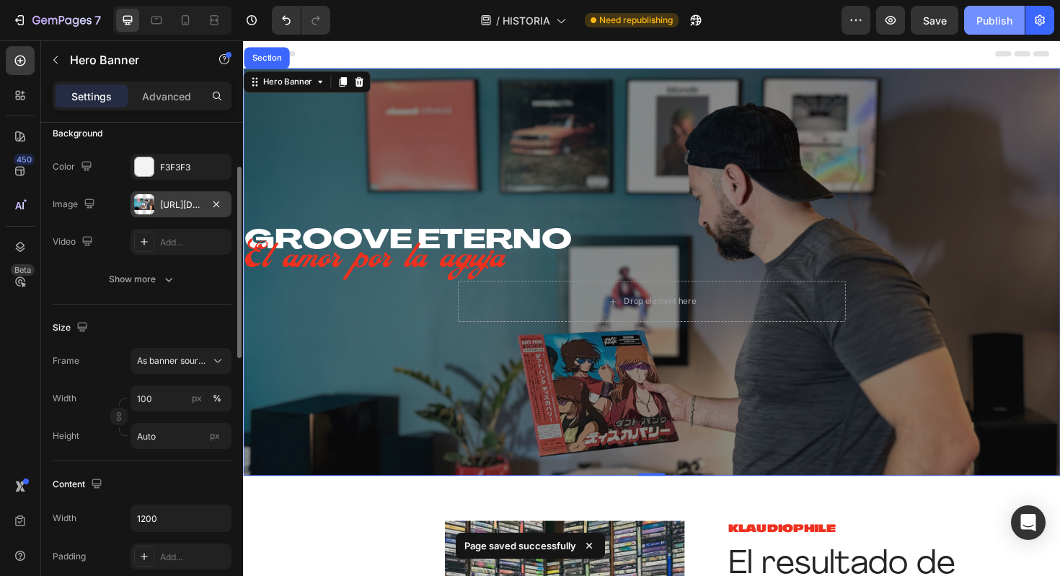
click at [989, 30] on button "Publish" at bounding box center [994, 20] width 61 height 29
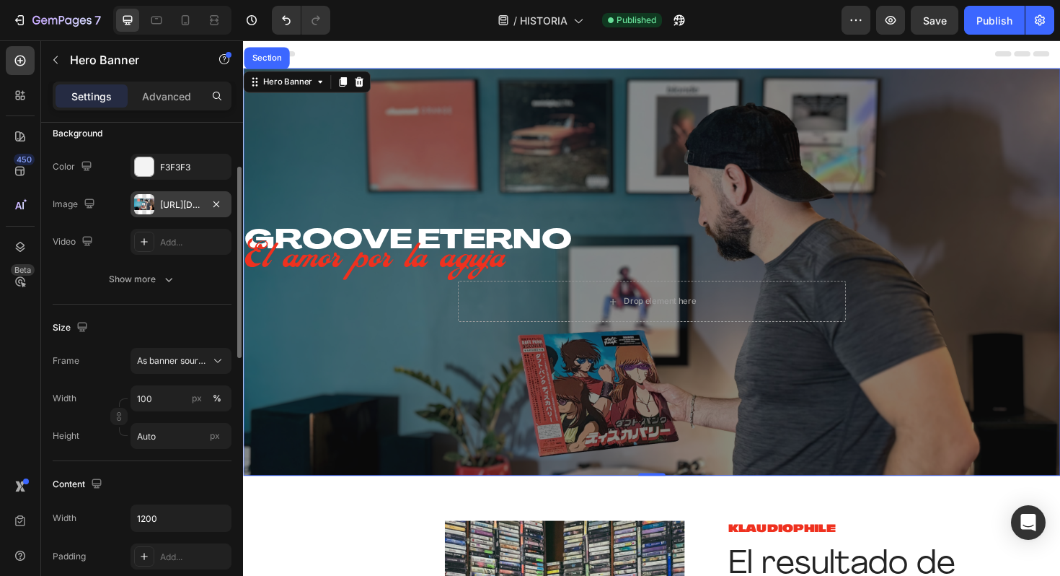
click at [190, 209] on div "https://cdn.shopify.com/s/files/1/0635/3040/1879/files/gempages_572830844972958…" at bounding box center [181, 204] width 42 height 13
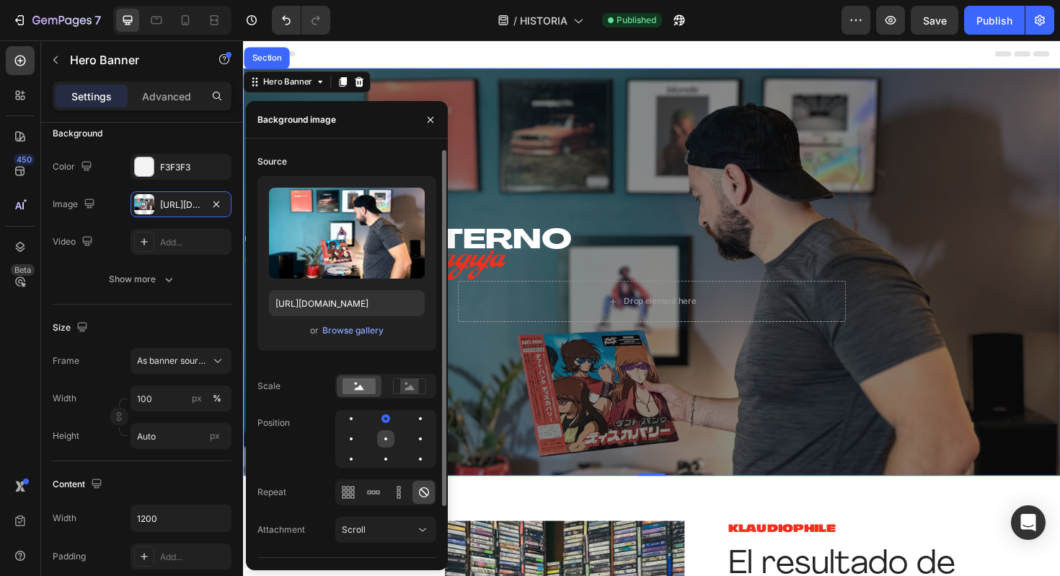
click at [412, 440] on div at bounding box center [420, 438] width 17 height 17
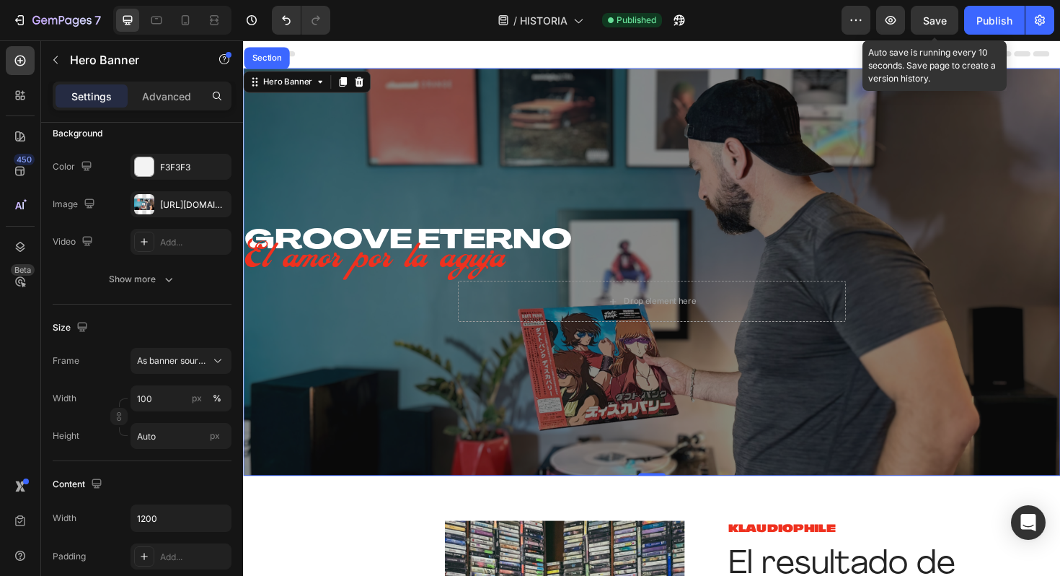
click at [940, 25] on span "Save" at bounding box center [935, 20] width 24 height 12
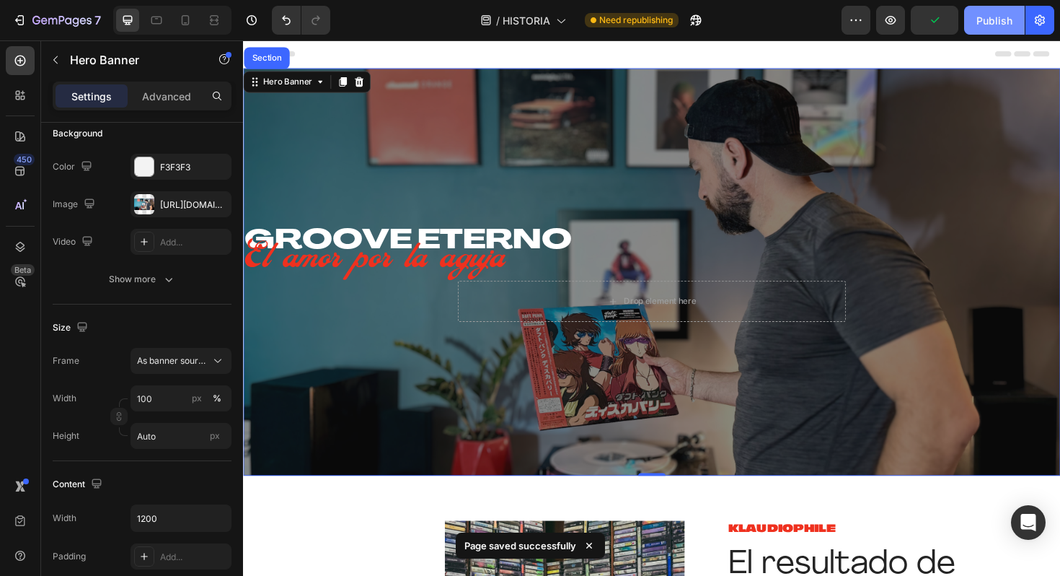
click at [992, 25] on div "Publish" at bounding box center [994, 20] width 36 height 15
